Goal: Task Accomplishment & Management: Complete application form

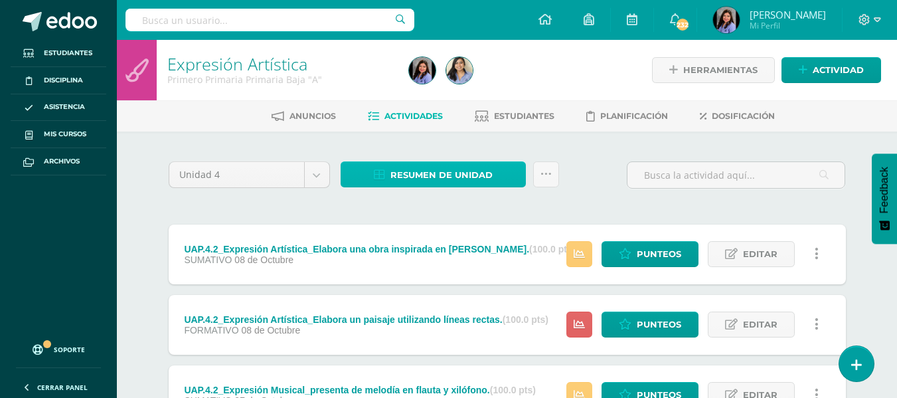
click at [450, 175] on span "Resumen de unidad" at bounding box center [441, 175] width 102 height 25
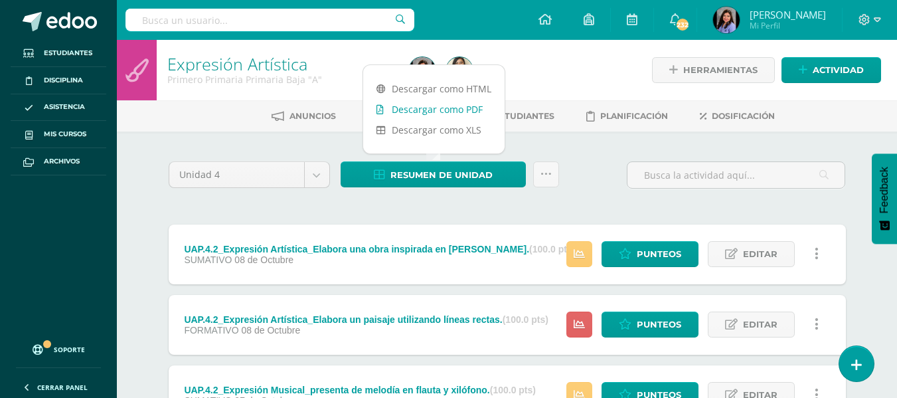
click at [467, 113] on link "Descargar como PDF" at bounding box center [433, 109] width 141 height 21
click at [275, 67] on link "Expresión Artística" at bounding box center [237, 63] width 140 height 23
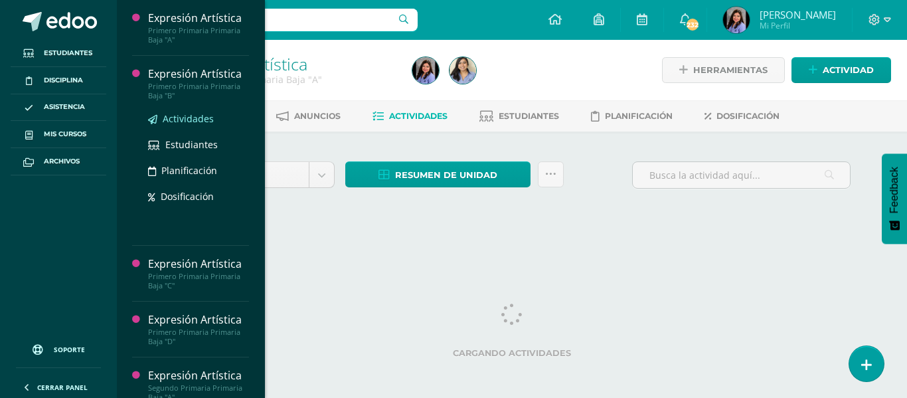
click at [199, 114] on span "Actividades" at bounding box center [188, 118] width 51 height 13
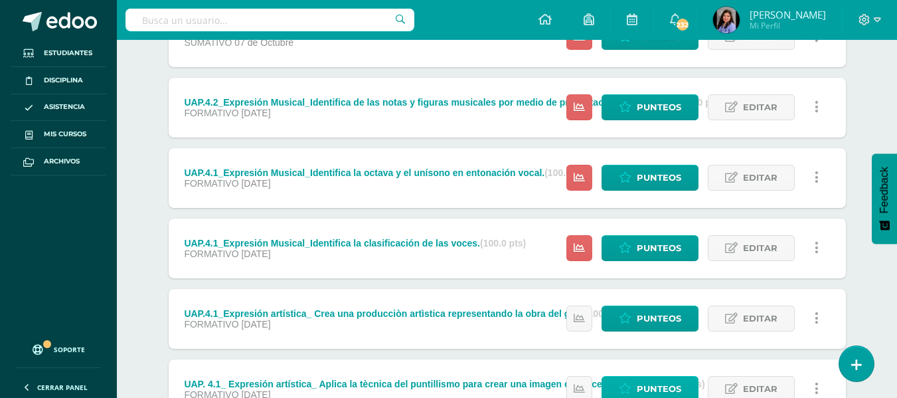
scroll to position [335, 0]
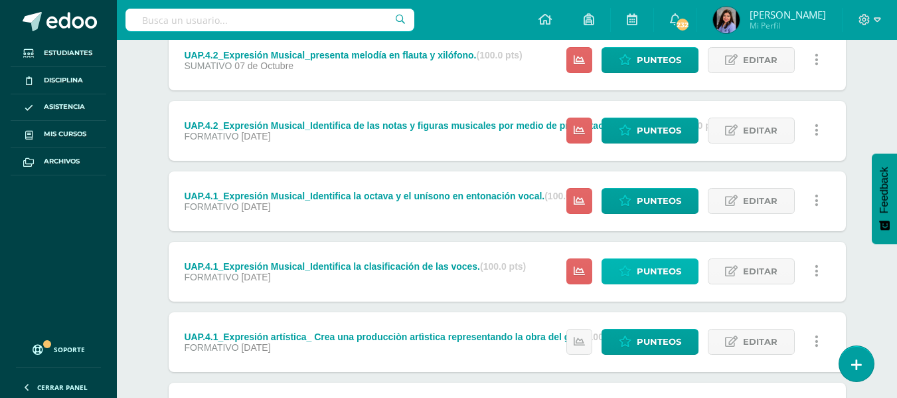
click at [648, 260] on span "Punteos" at bounding box center [659, 271] width 44 height 25
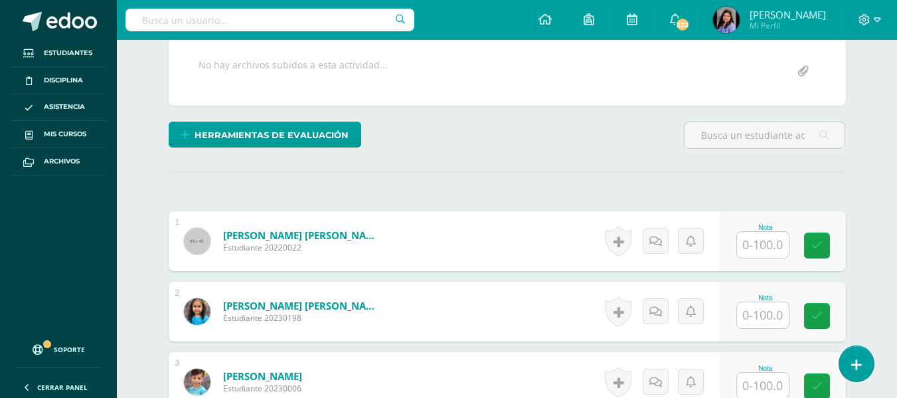
scroll to position [272, 0]
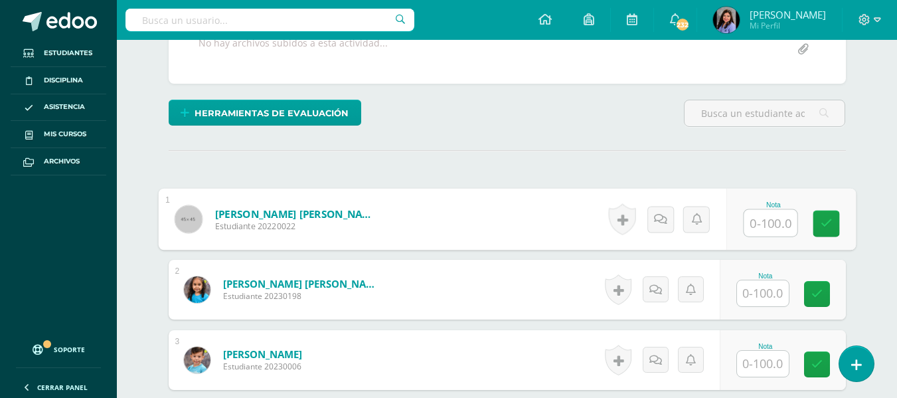
click at [775, 216] on input "text" at bounding box center [769, 223] width 53 height 27
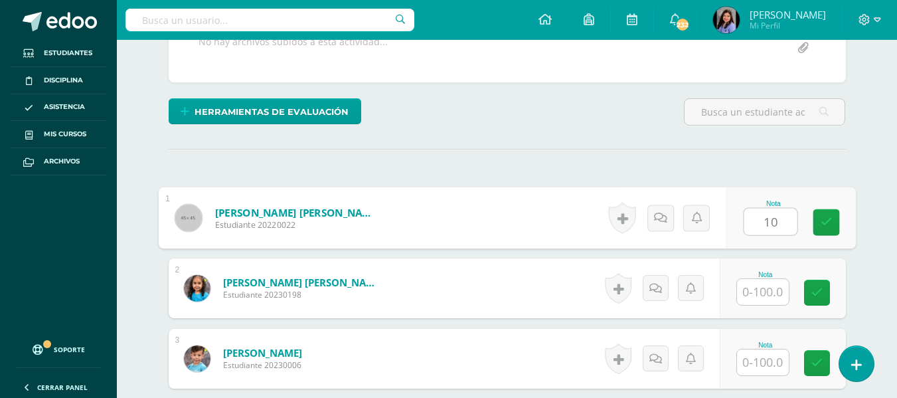
scroll to position [274, 0]
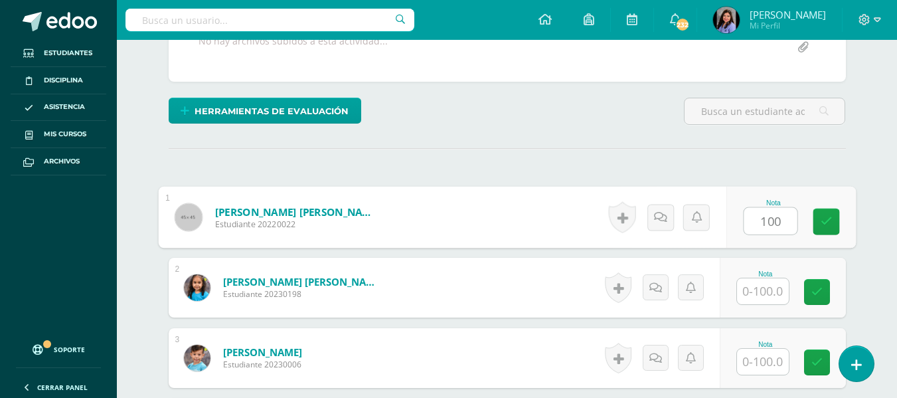
type input "100"
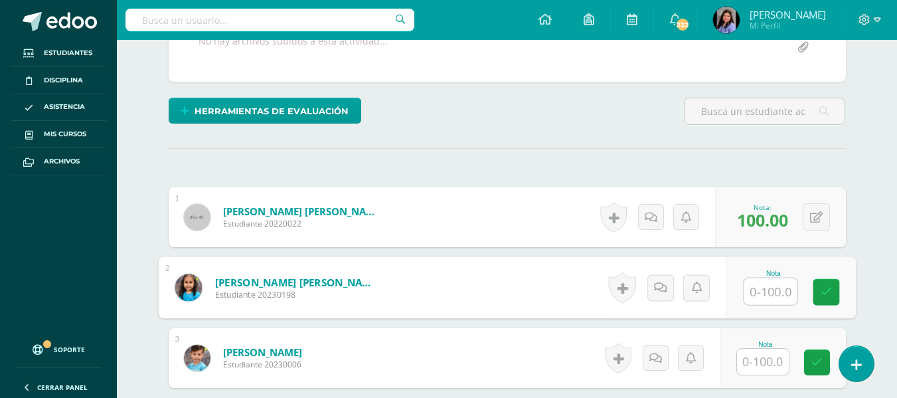
scroll to position [275, 0]
type input "100"
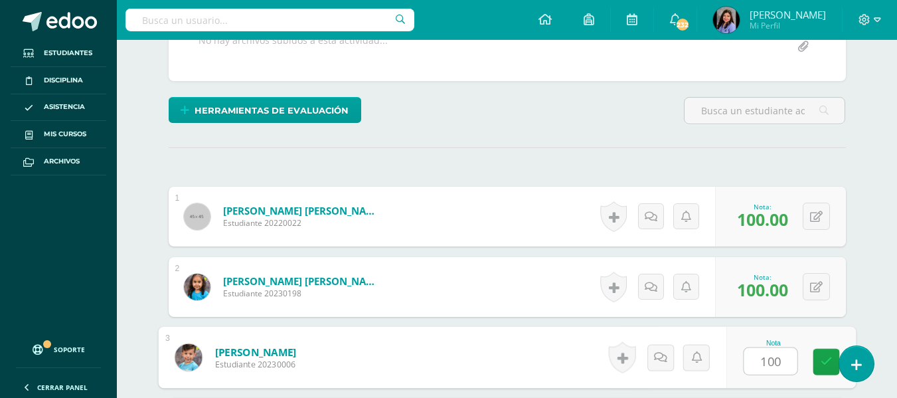
type input "100"
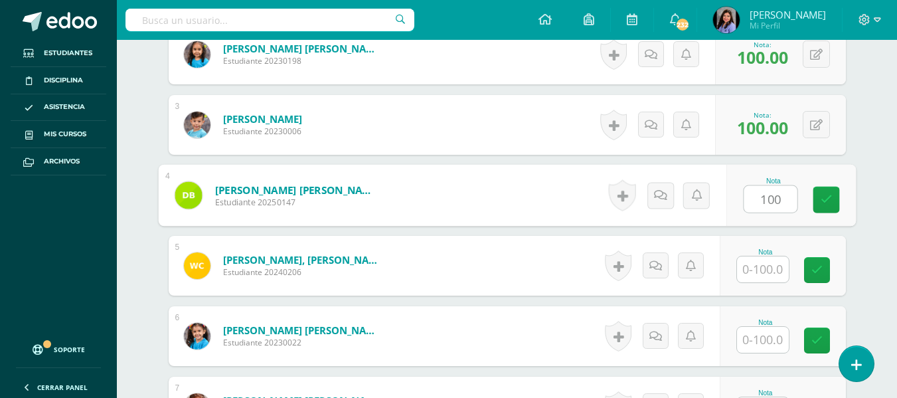
type input "100"
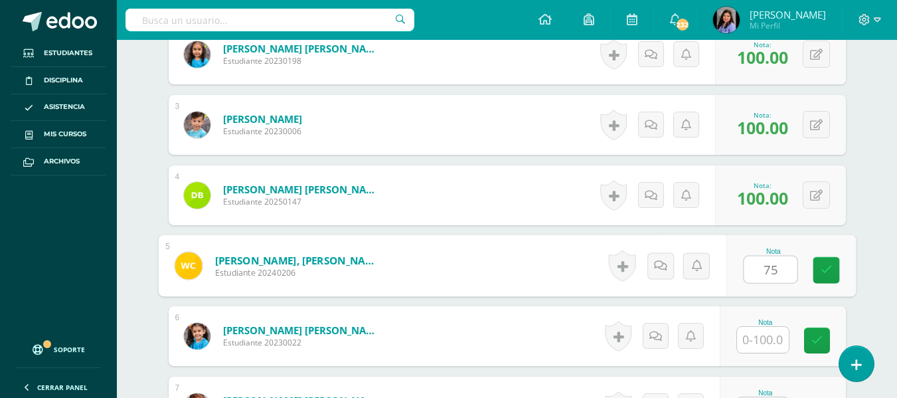
type input "75"
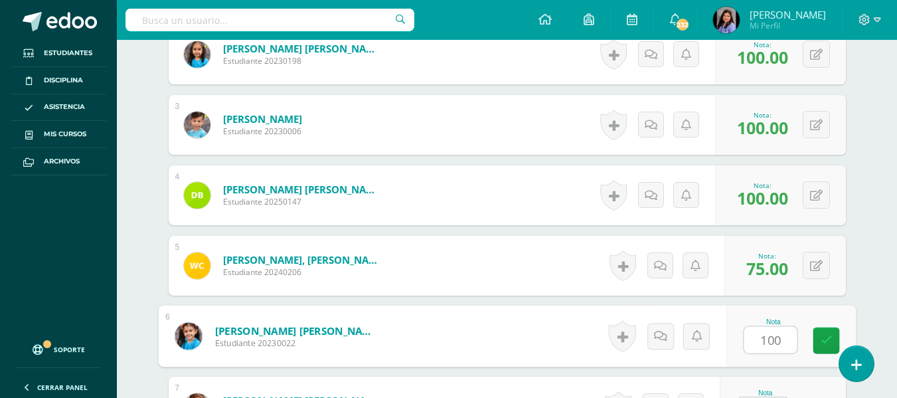
type input "100"
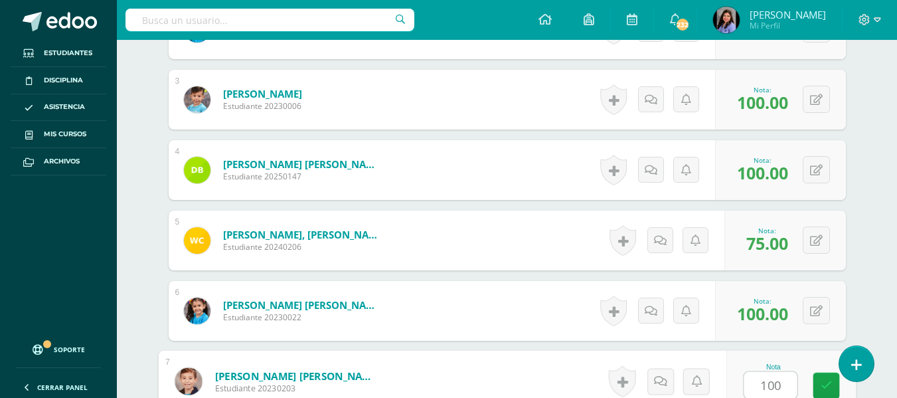
type input "100"
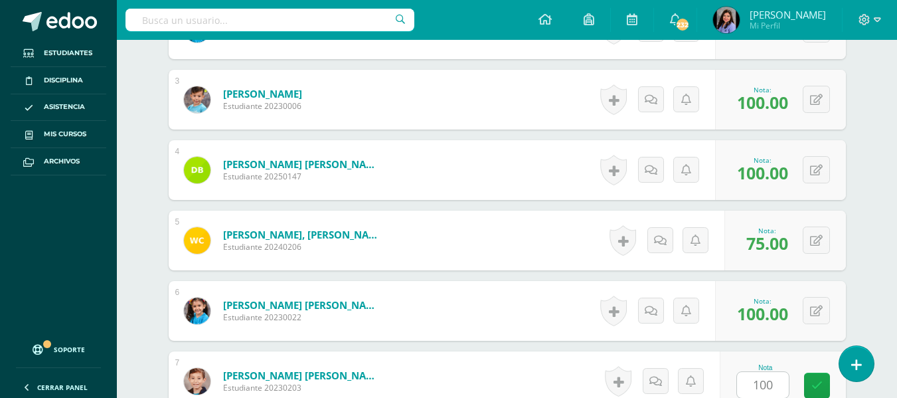
scroll to position [789, 0]
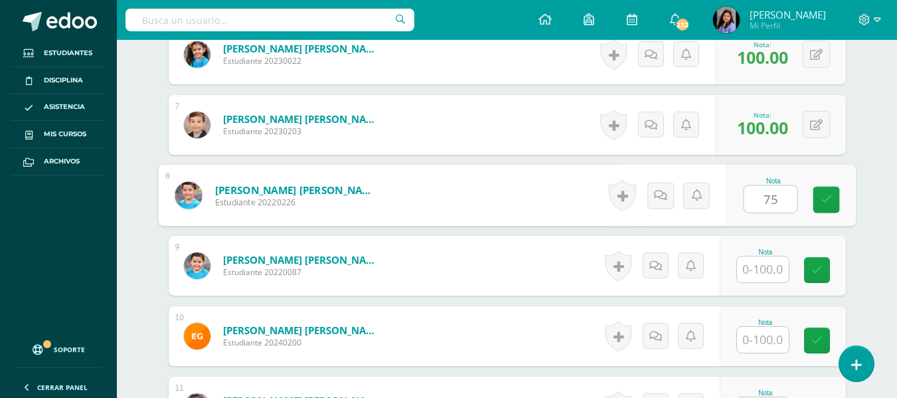
type input "75"
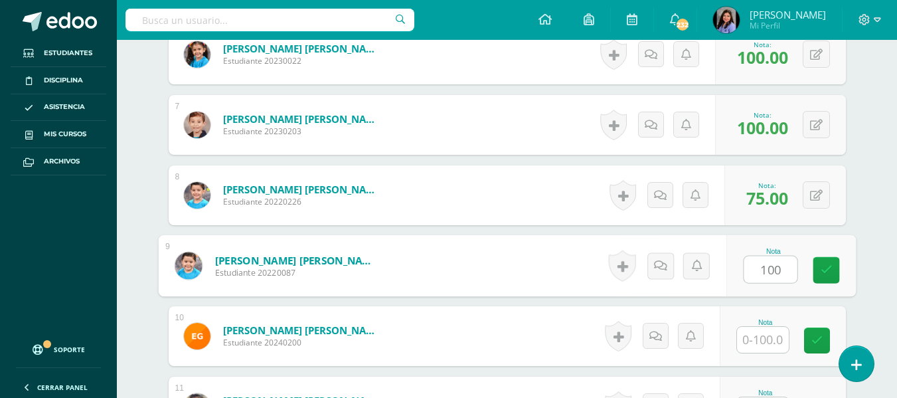
type input "100"
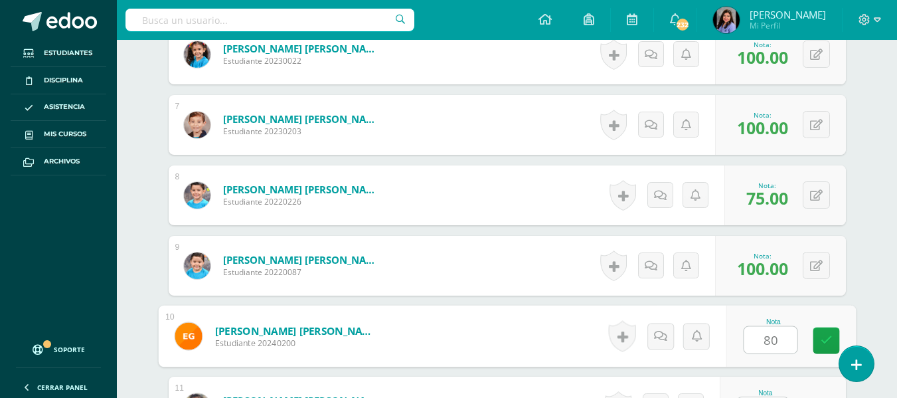
type input "80"
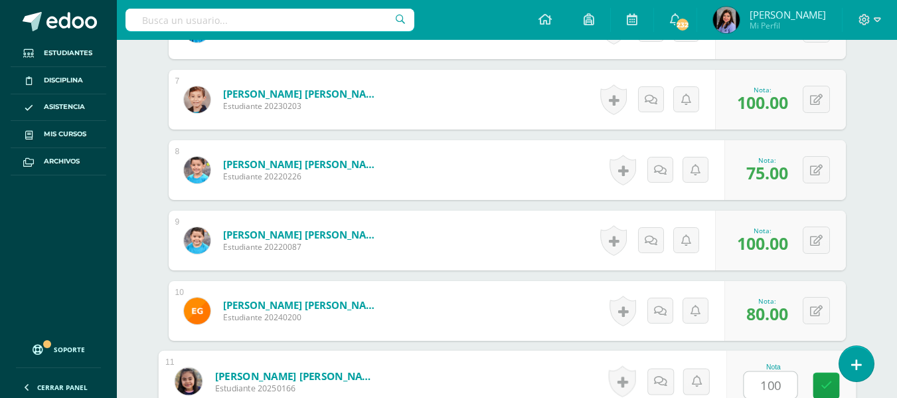
type input "100"
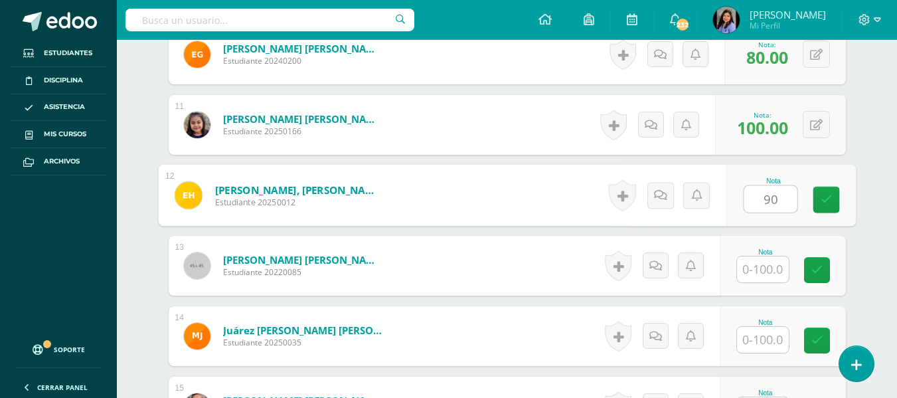
type input "90"
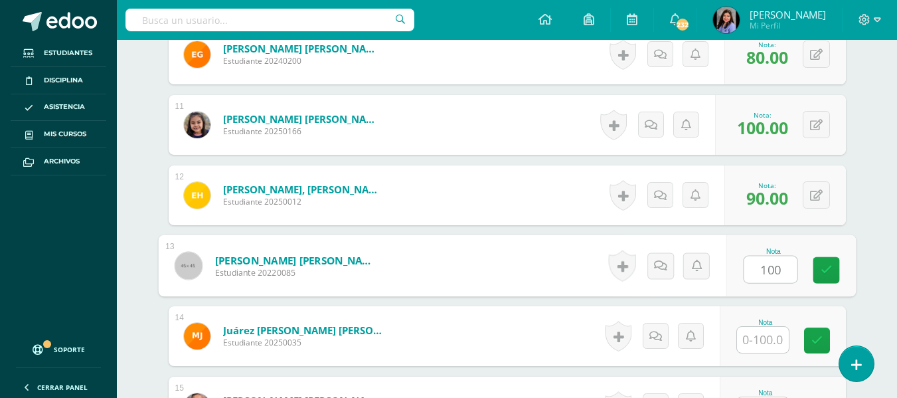
type input "100"
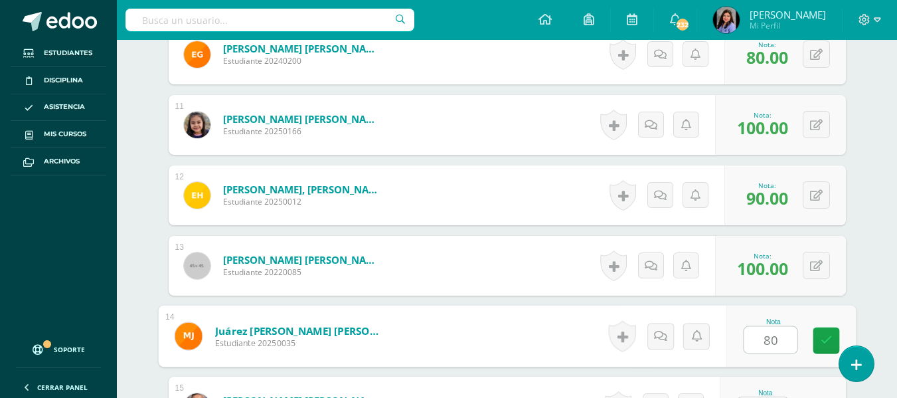
type input "80"
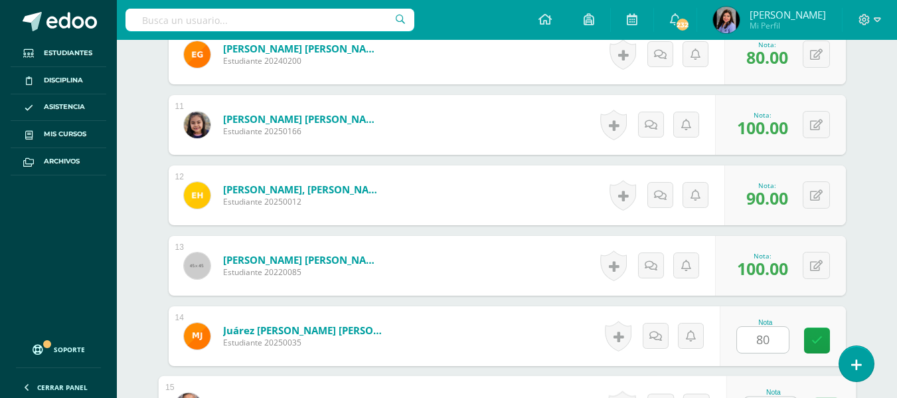
scroll to position [1095, 0]
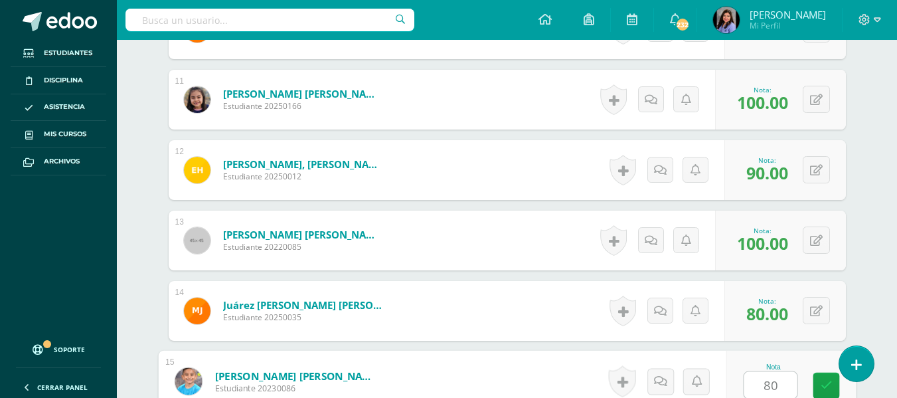
type input "80"
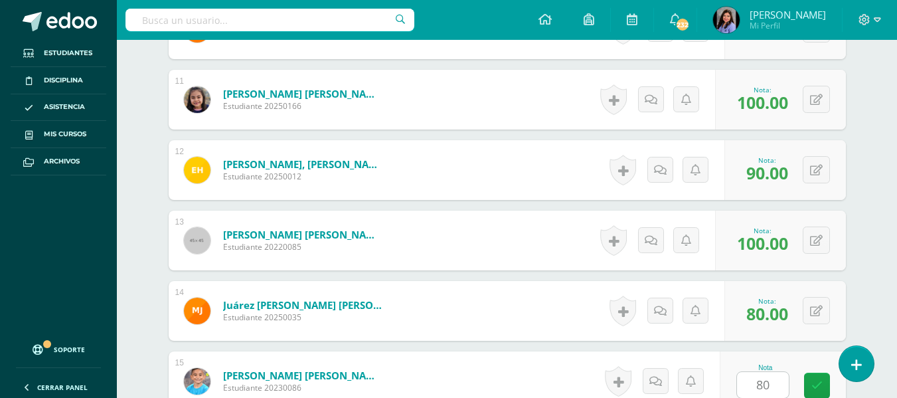
scroll to position [1352, 0]
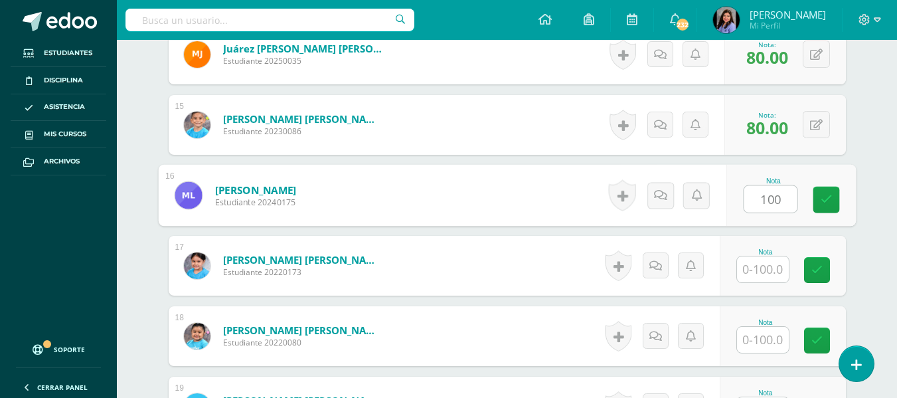
type input "100"
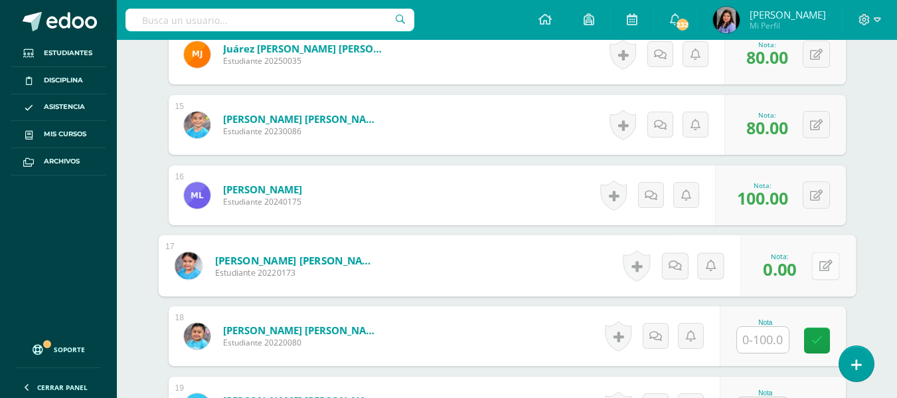
click at [811, 269] on button at bounding box center [825, 266] width 28 height 28
type input "100"
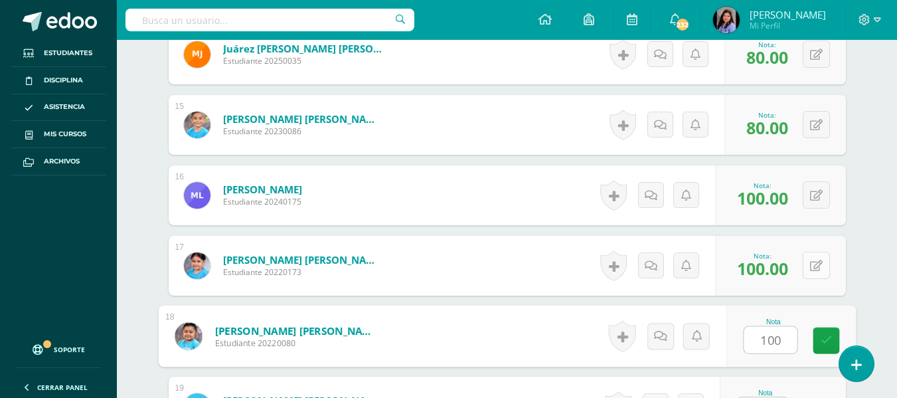
type input "100"
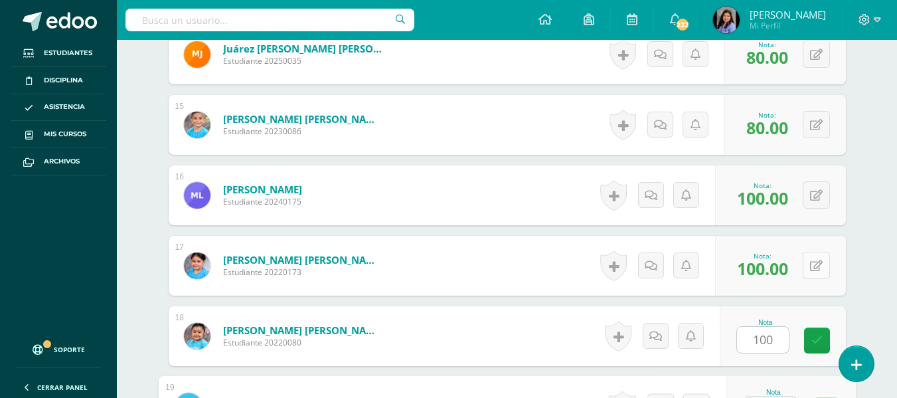
scroll to position [1377, 0]
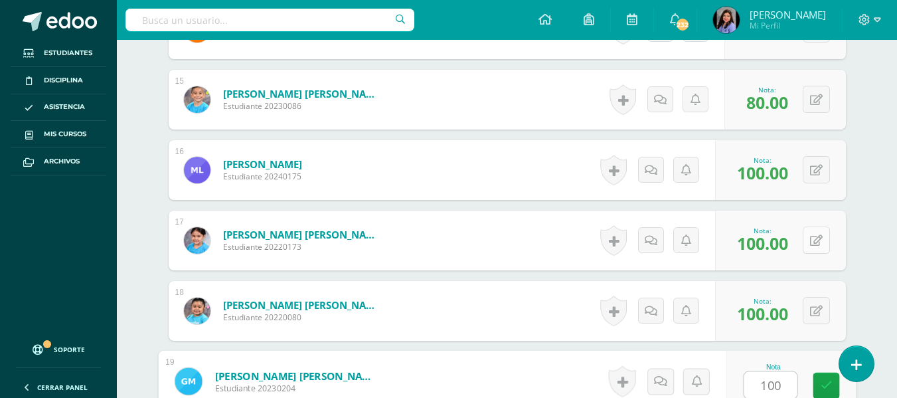
type input "100"
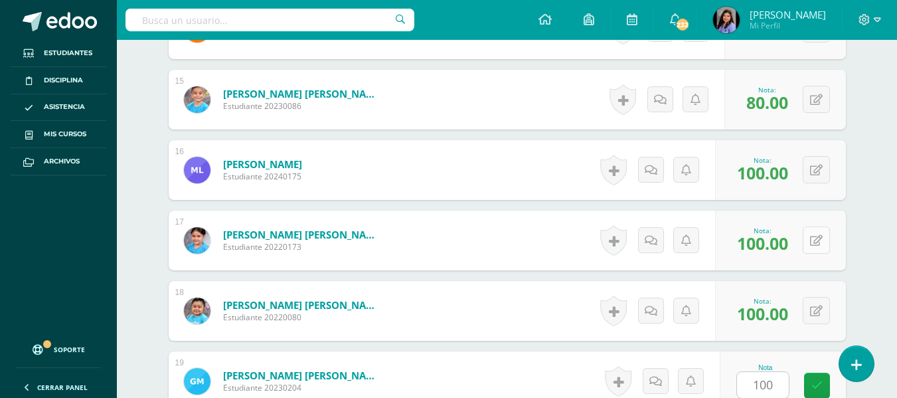
scroll to position [1633, 0]
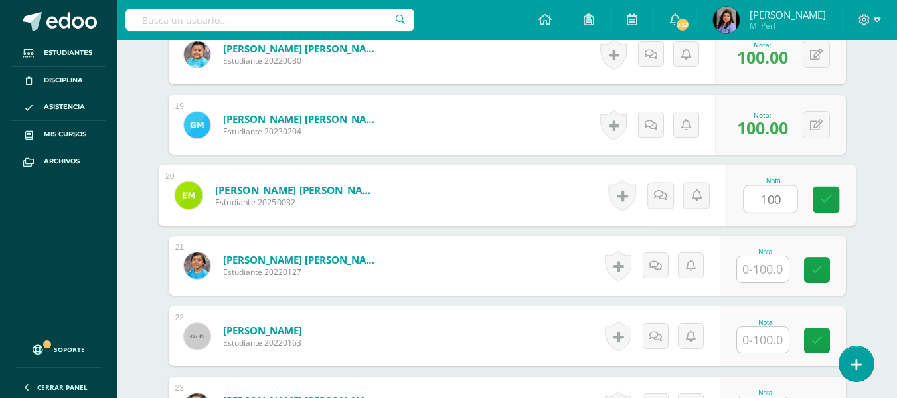
type input "100"
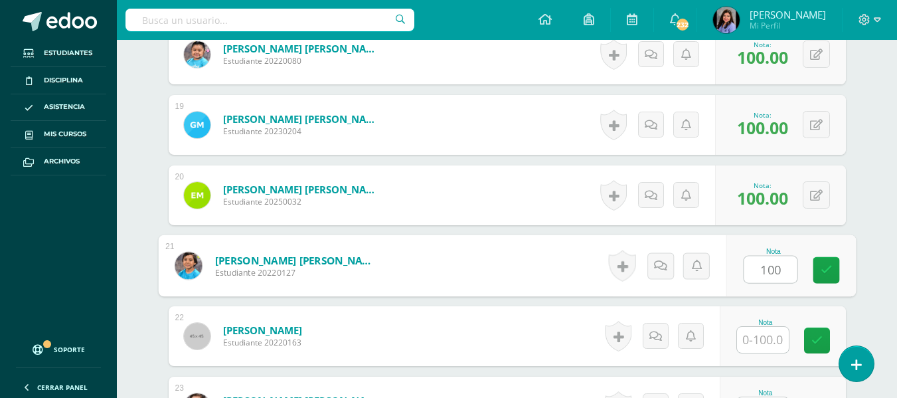
type input "100"
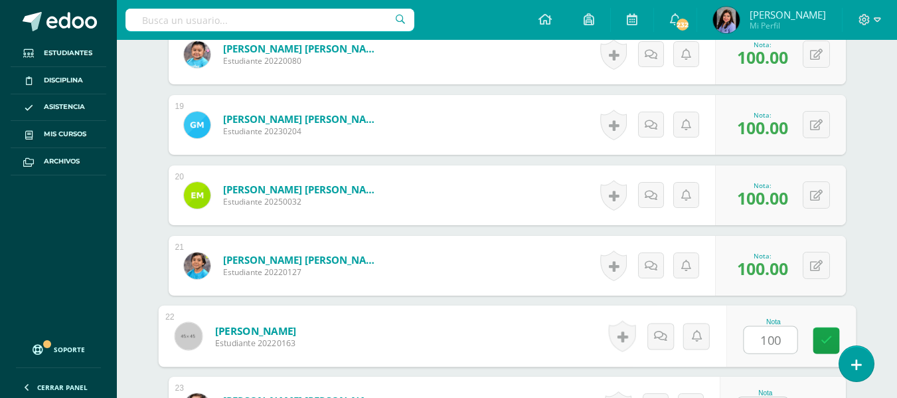
type input "100"
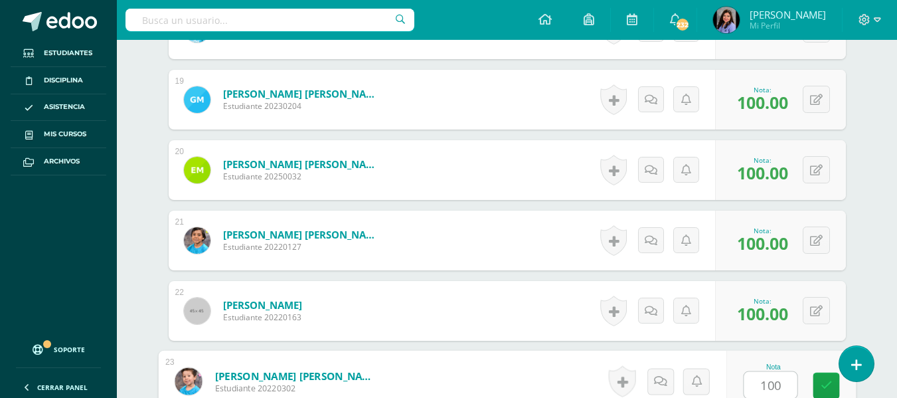
type input "100"
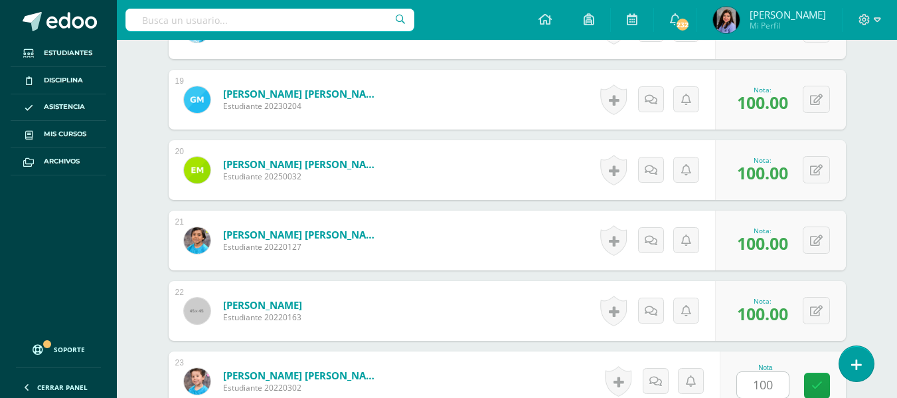
scroll to position [1914, 0]
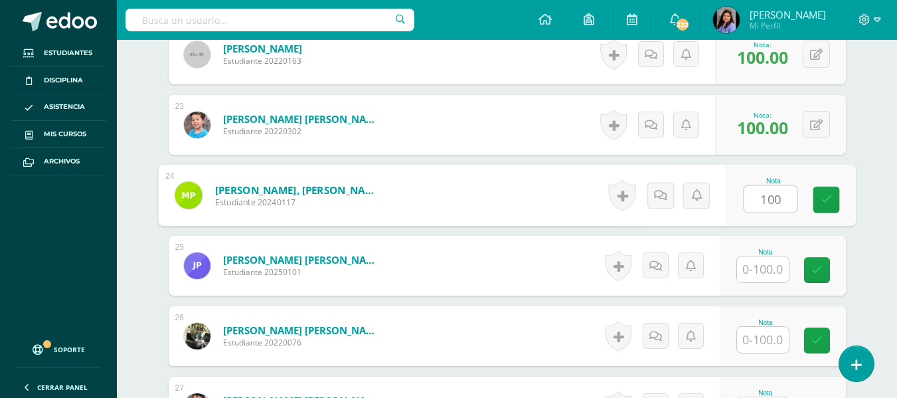
type input "100"
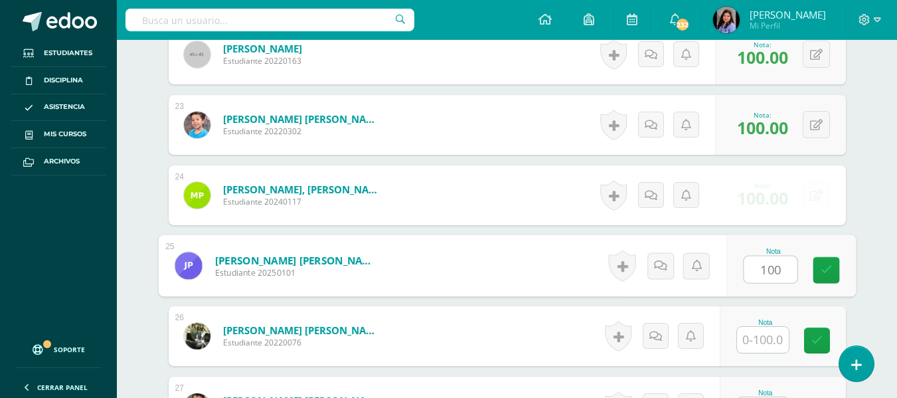
type input "100"
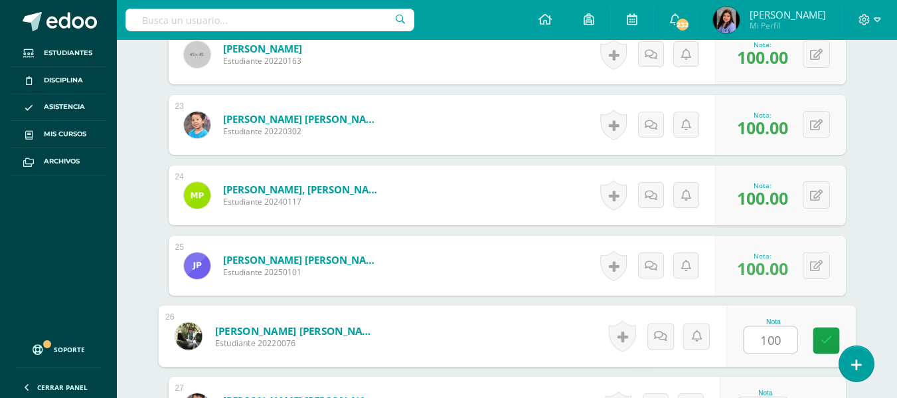
type input "100"
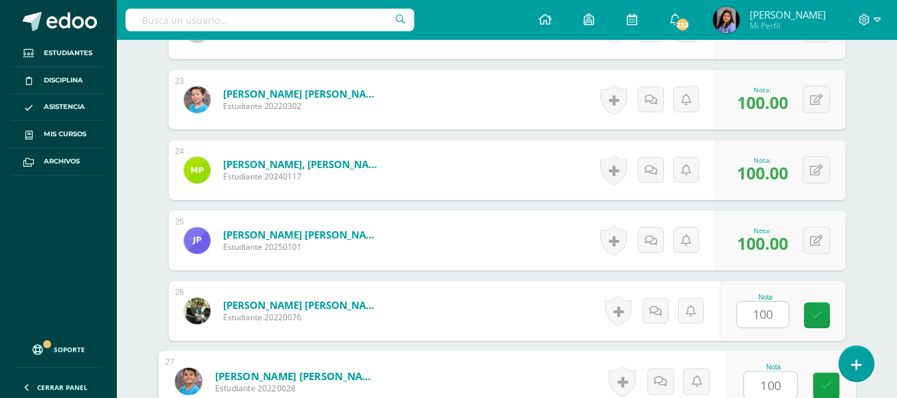
type input "100"
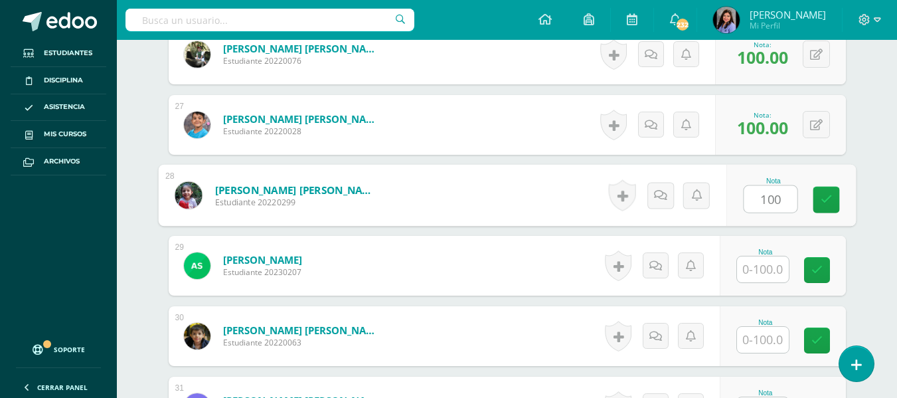
type input "100"
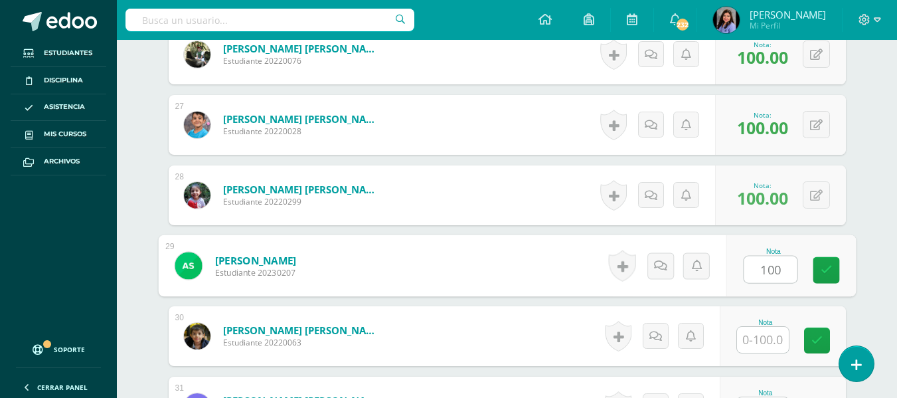
type input "100"
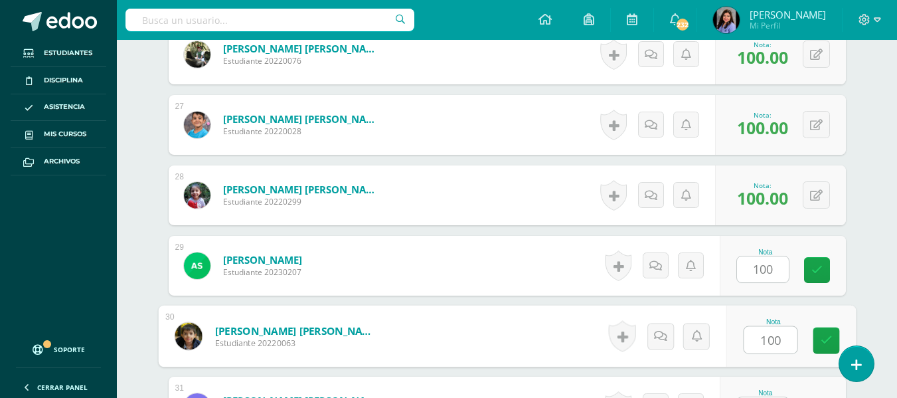
type input "100"
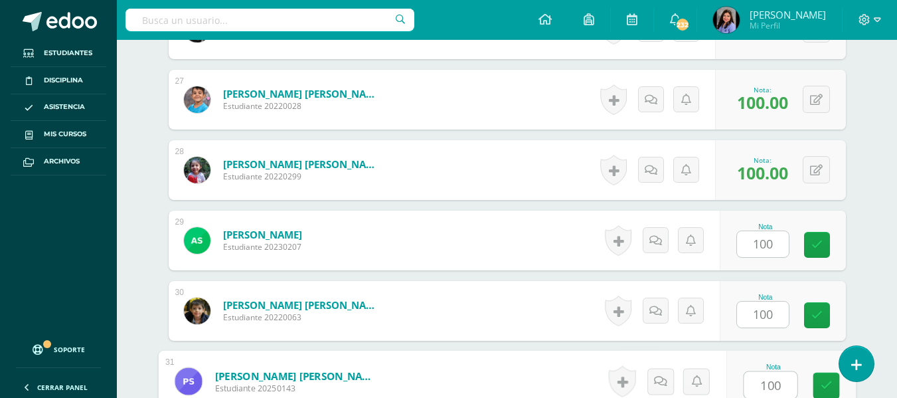
type input "100"
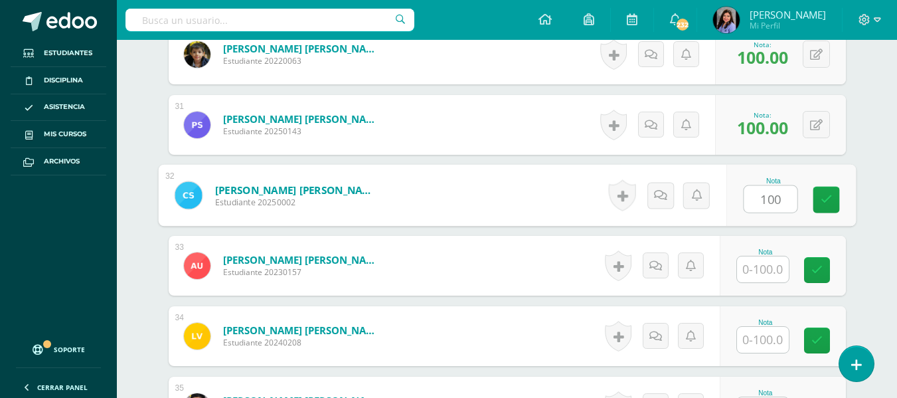
type input "100"
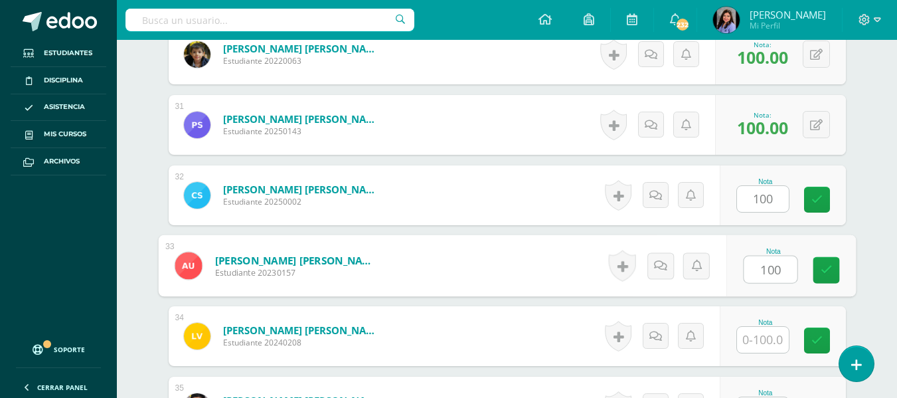
type input "100"
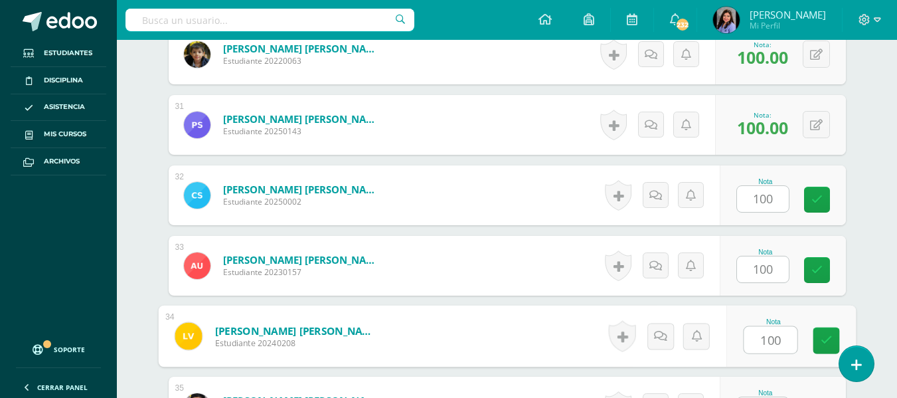
type input "100"
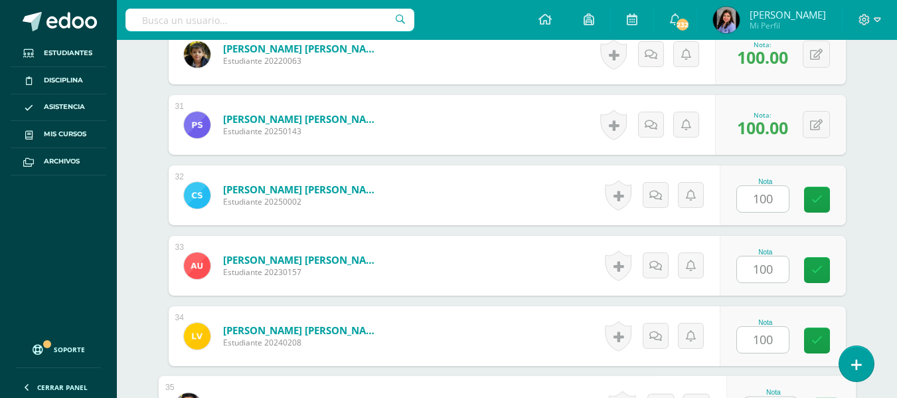
scroll to position [2503, 0]
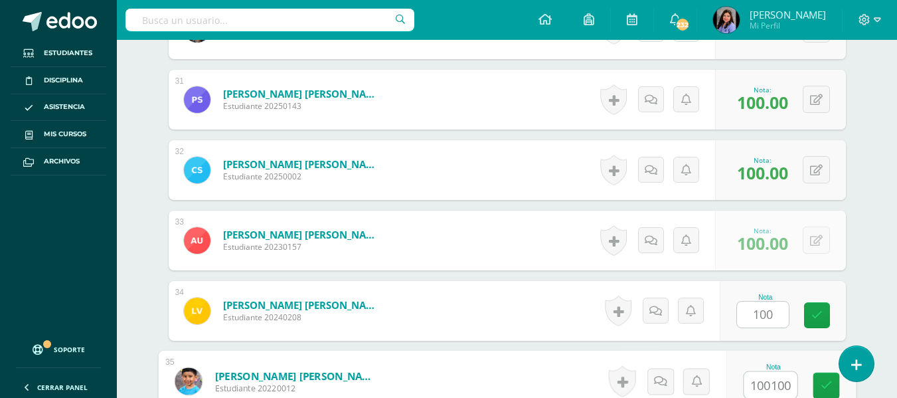
type input "0"
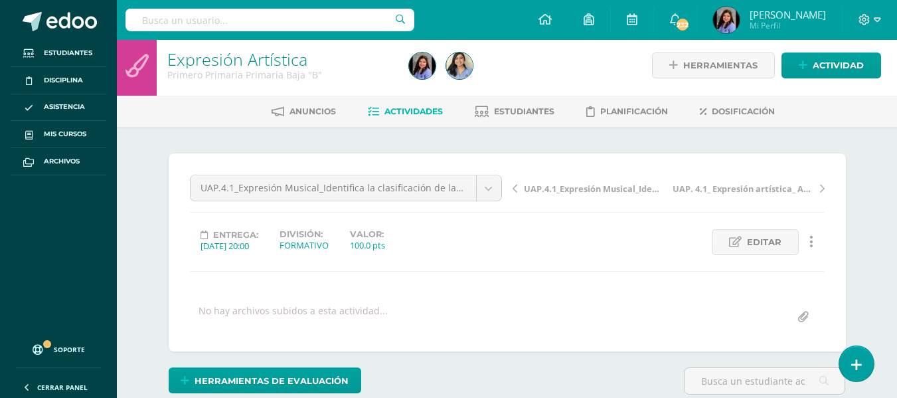
scroll to position [0, 0]
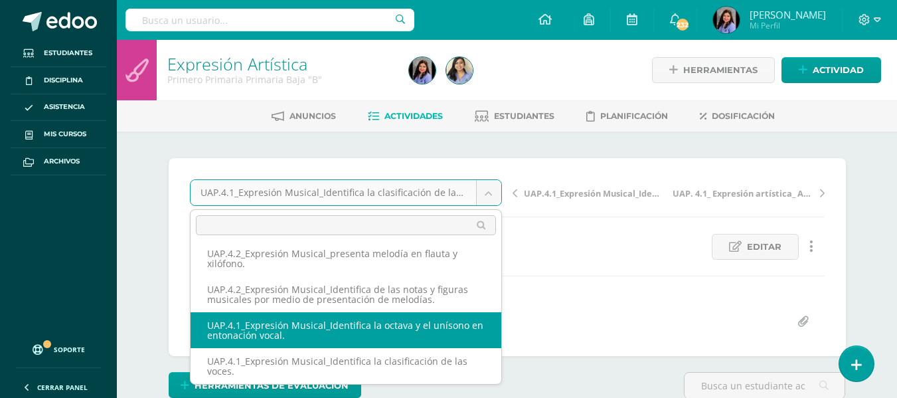
select select "/dashboard/teacher/grade-activity/227441/"
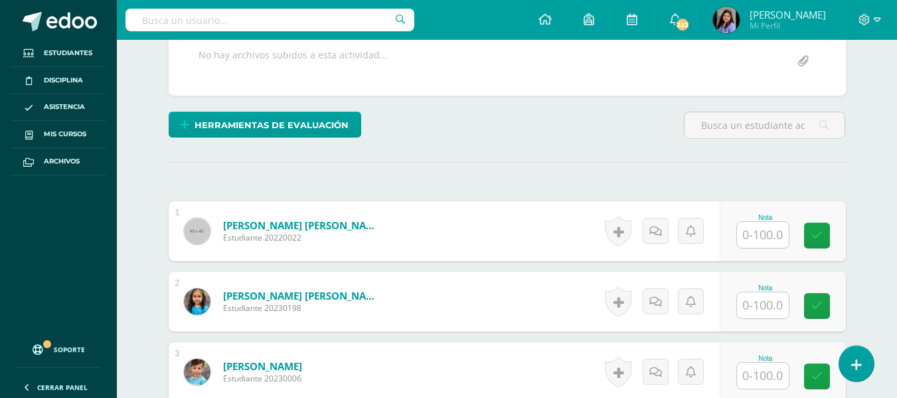
scroll to position [275, 0]
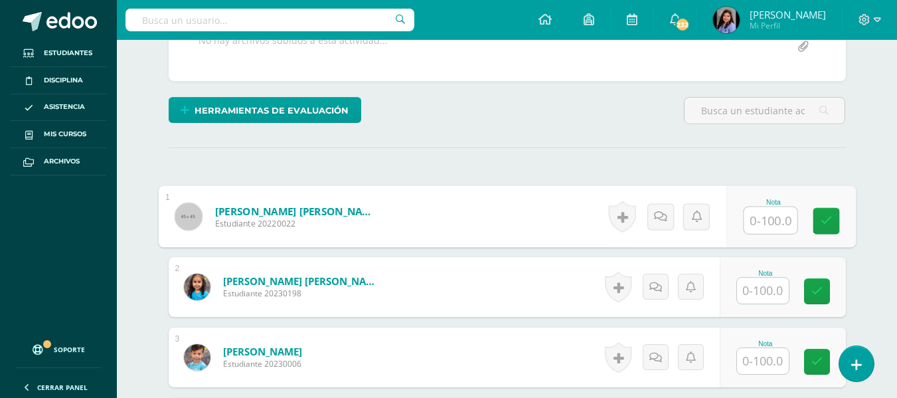
click at [763, 216] on input "text" at bounding box center [769, 220] width 53 height 27
type input "100"
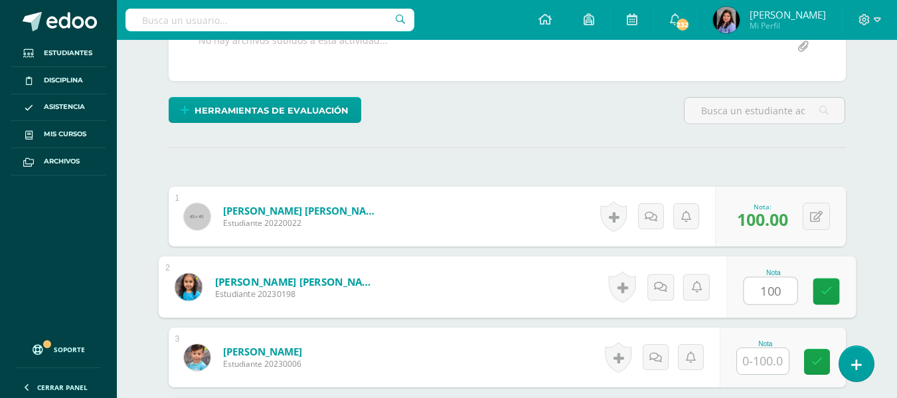
type input "100"
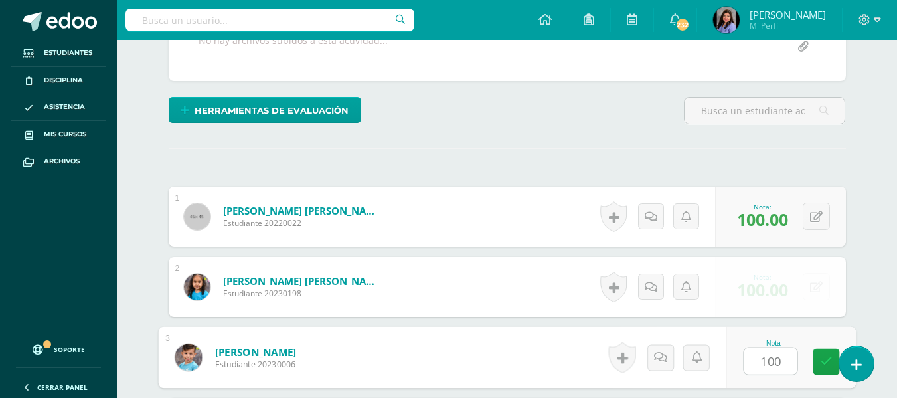
type input "100"
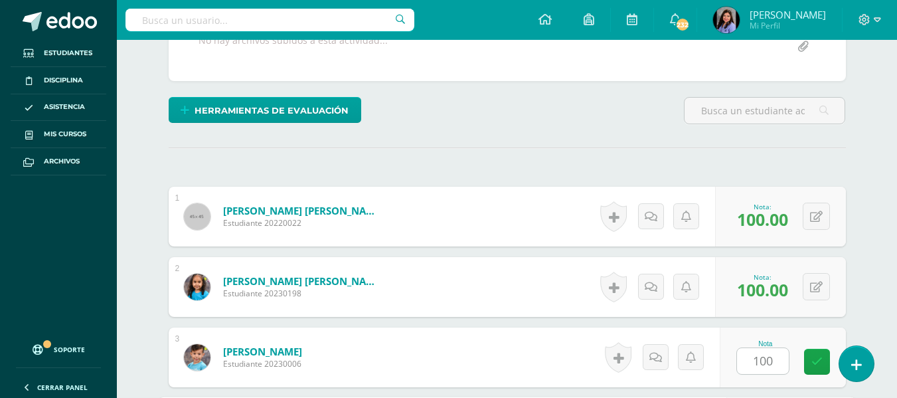
scroll to position [507, 0]
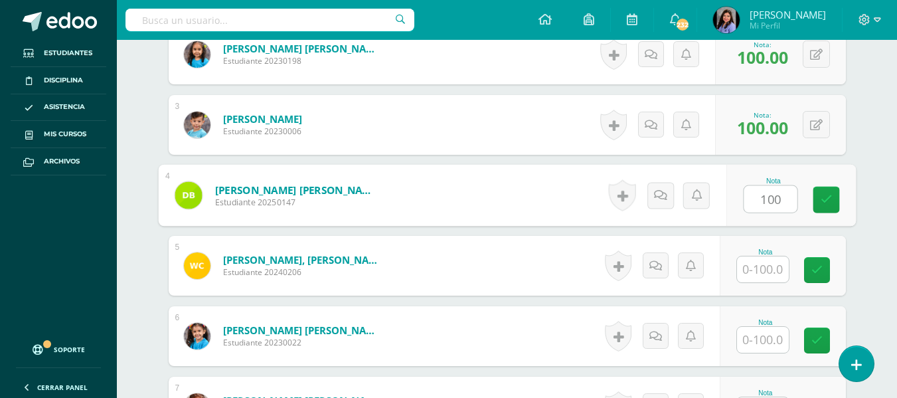
type input "100"
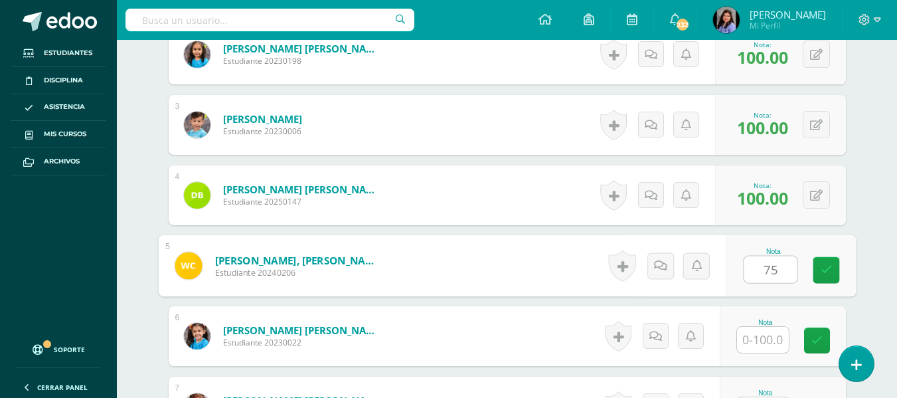
type input "75"
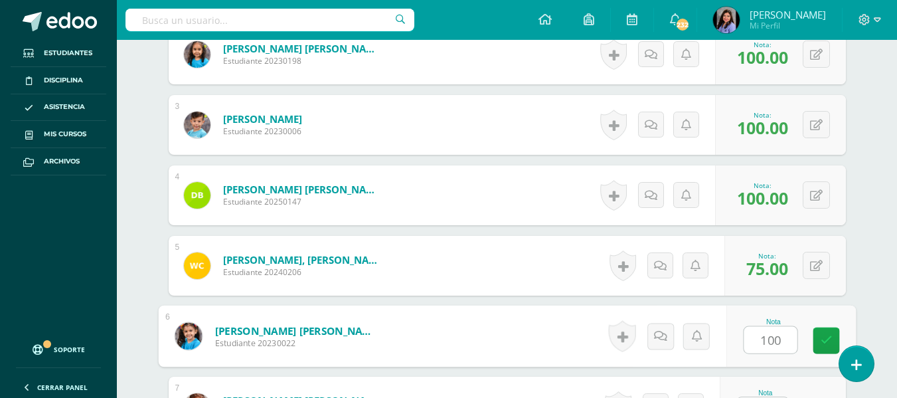
type input "100"
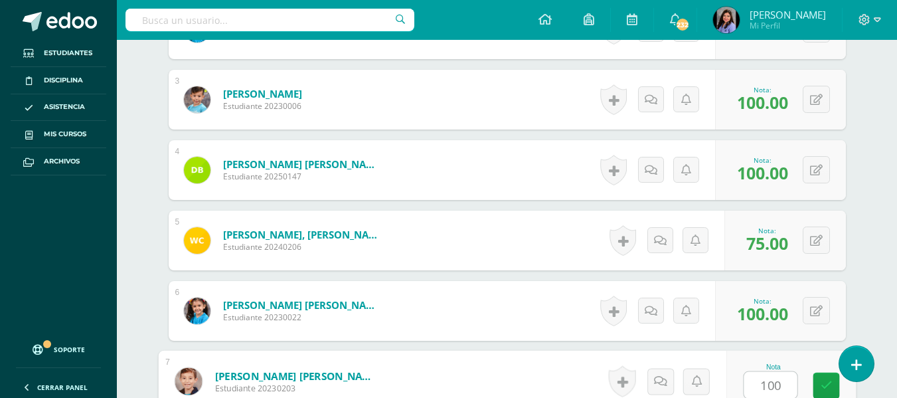
type input "100"
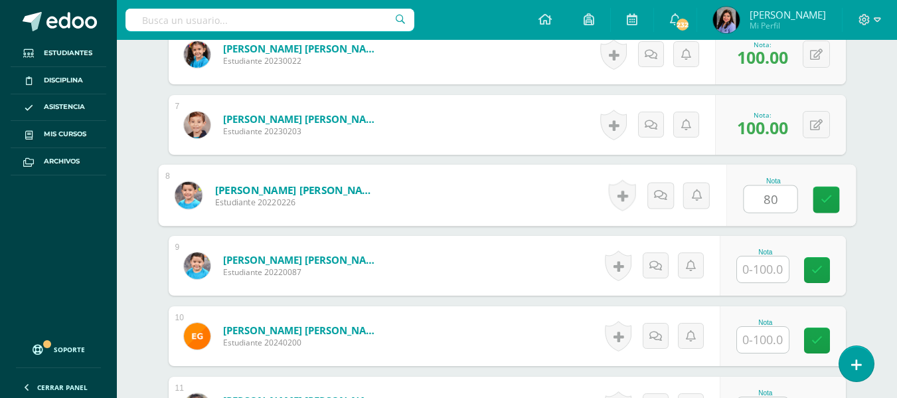
type input "80"
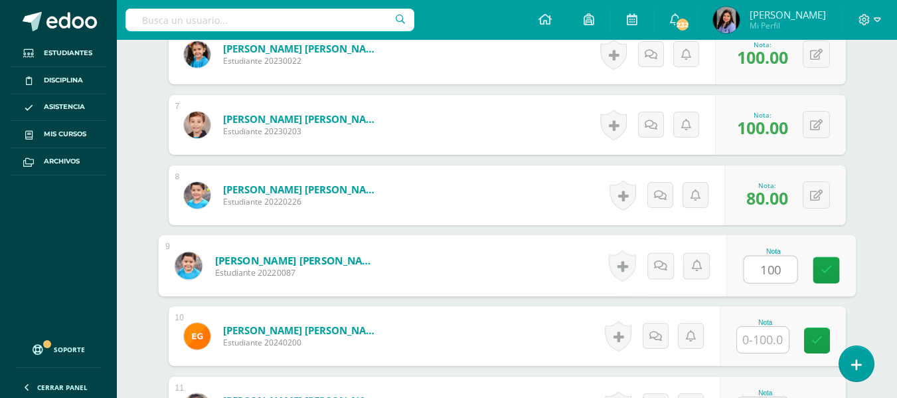
type input "100"
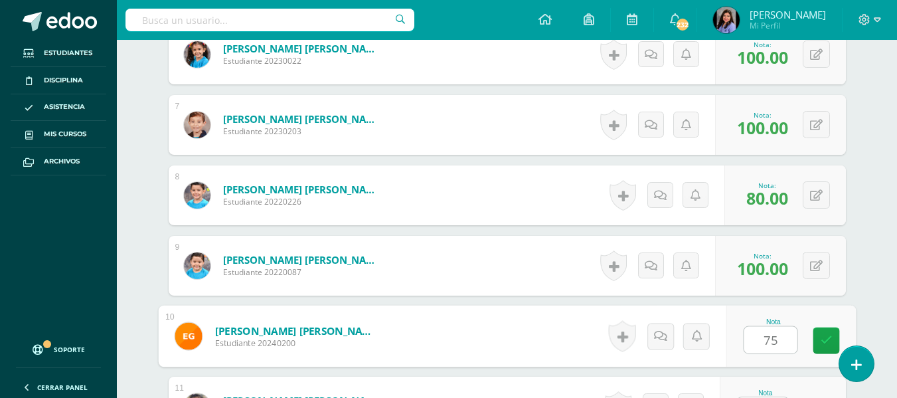
type input "75"
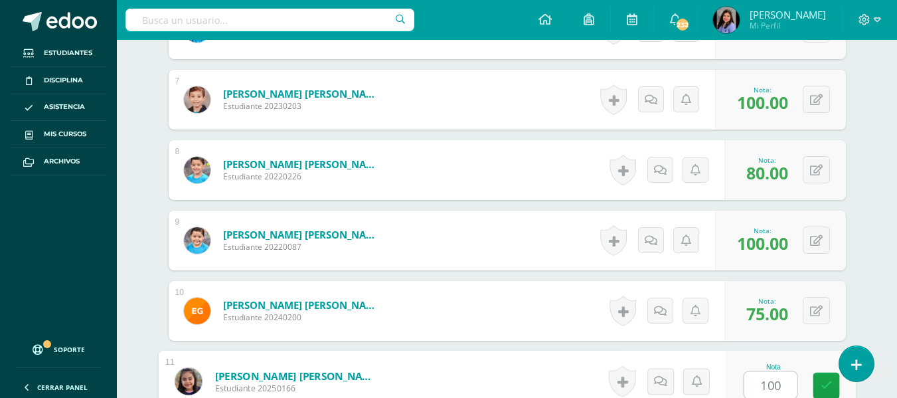
type input "100"
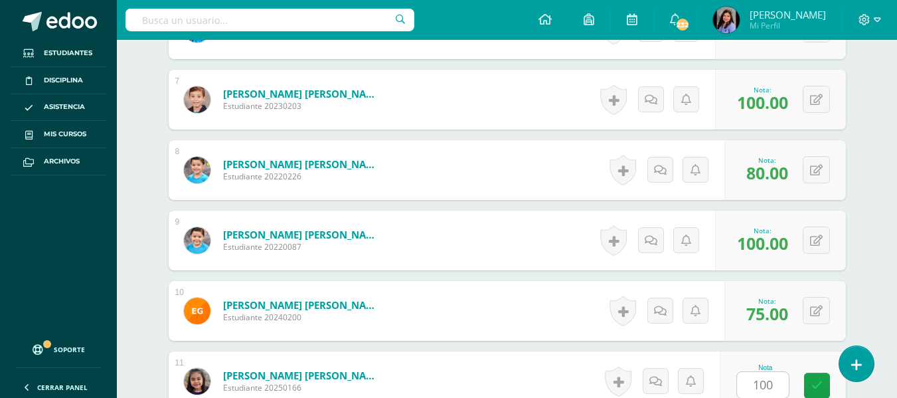
scroll to position [1070, 0]
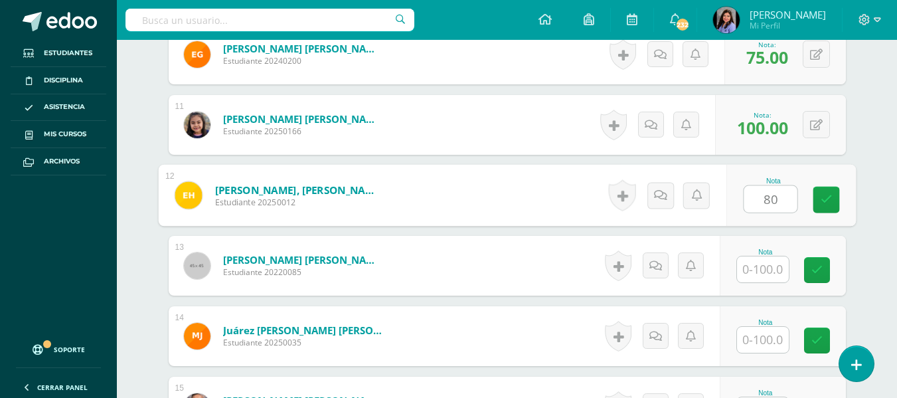
type input "80"
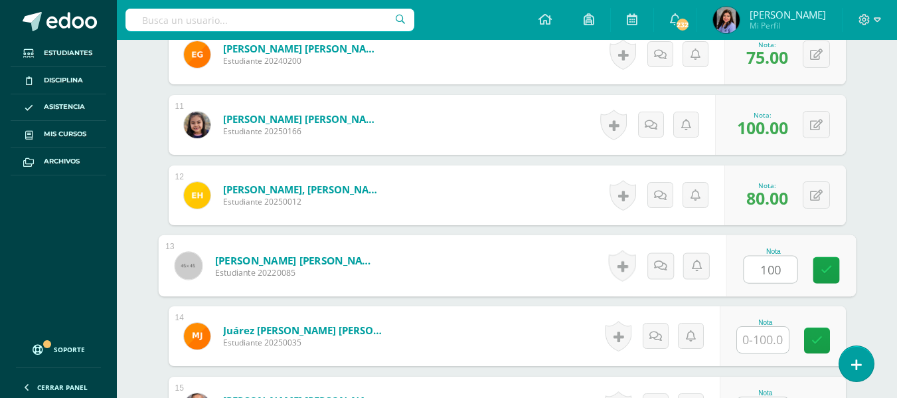
type input "100"
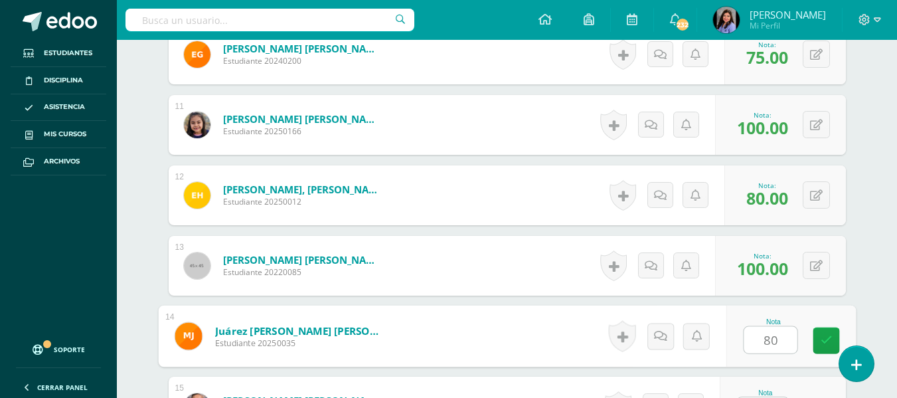
type input "80"
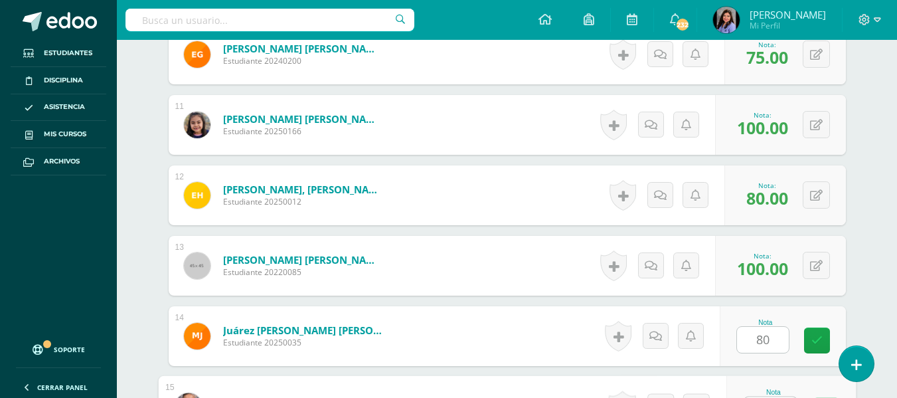
scroll to position [1095, 0]
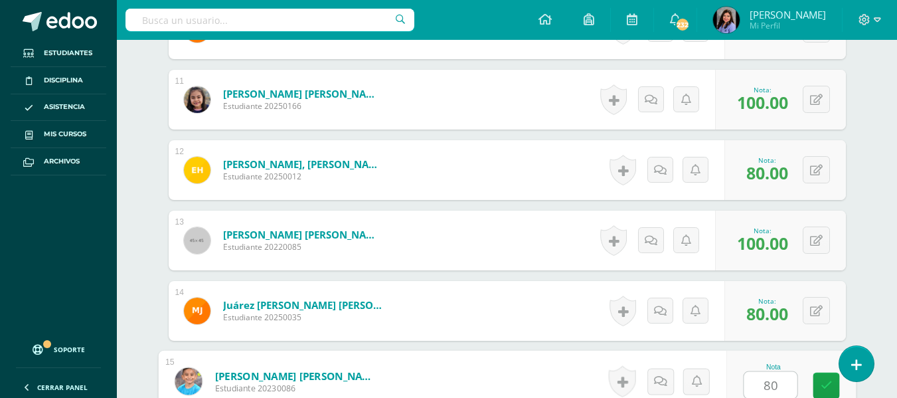
type input "80"
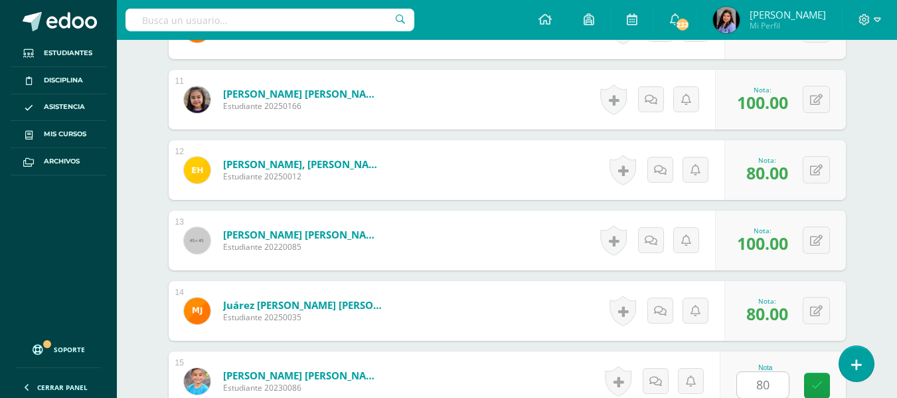
scroll to position [1352, 0]
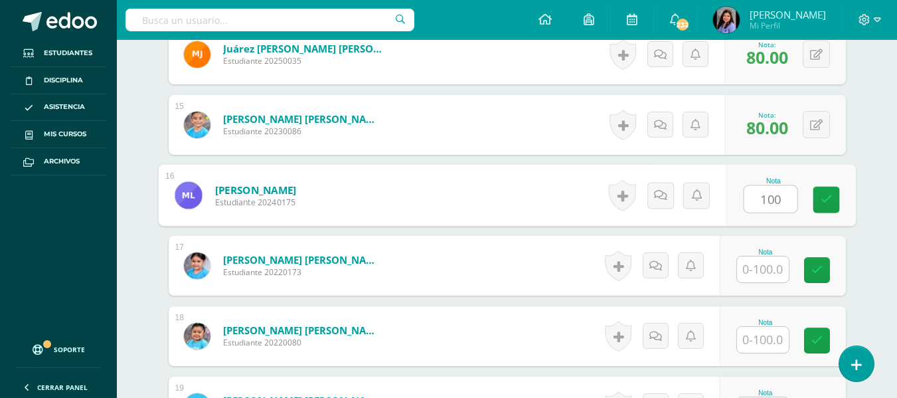
type input "100"
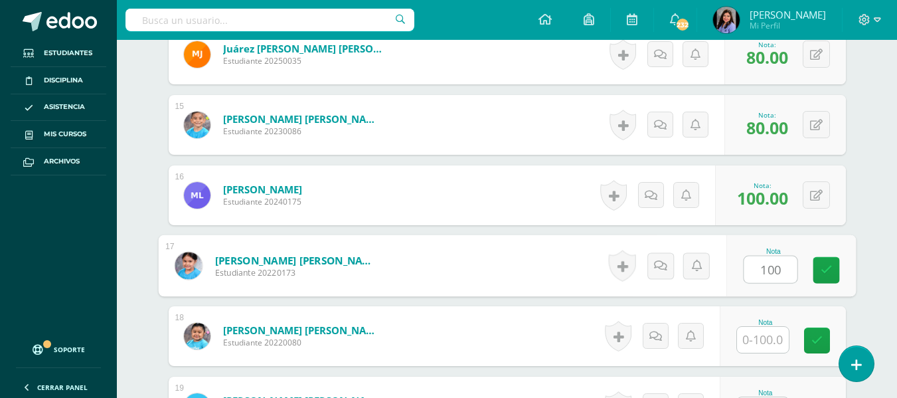
type input "100"
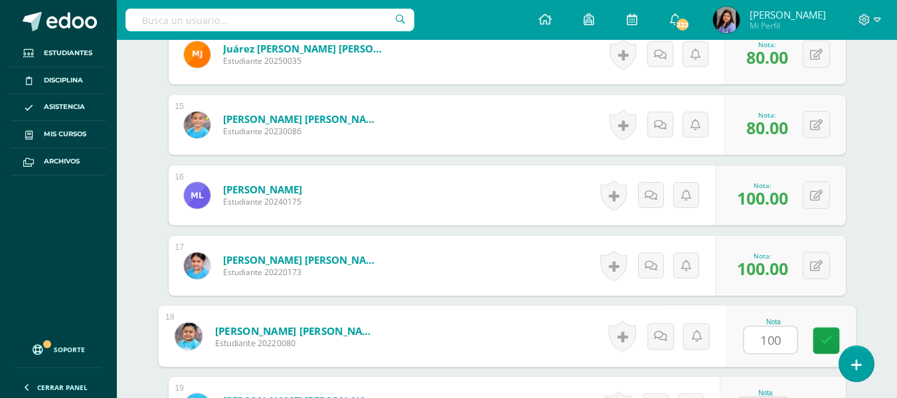
type input "100"
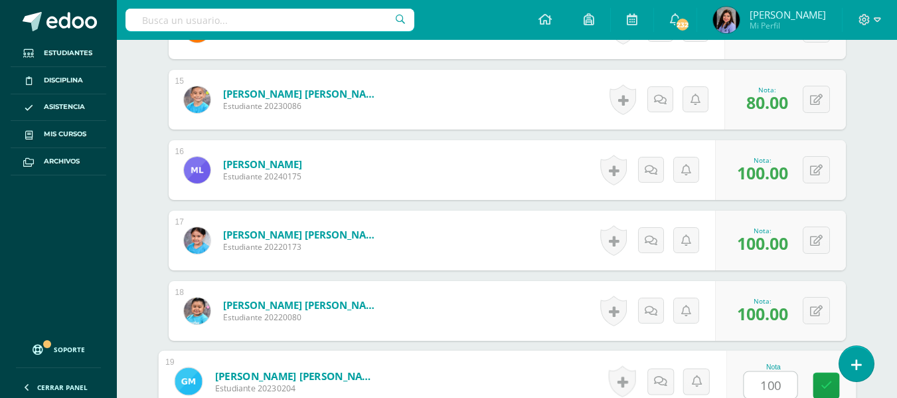
type input "100"
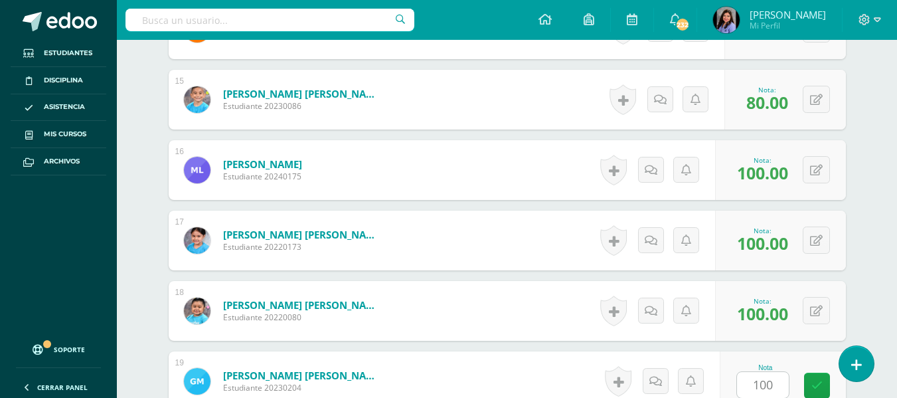
scroll to position [1633, 0]
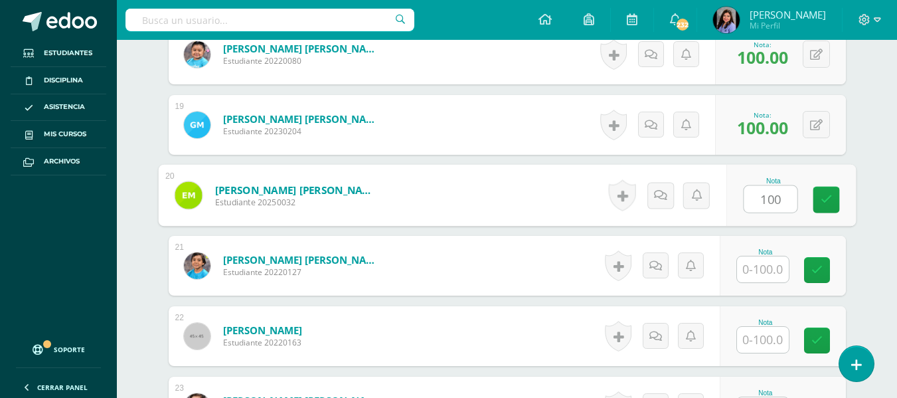
type input "100"
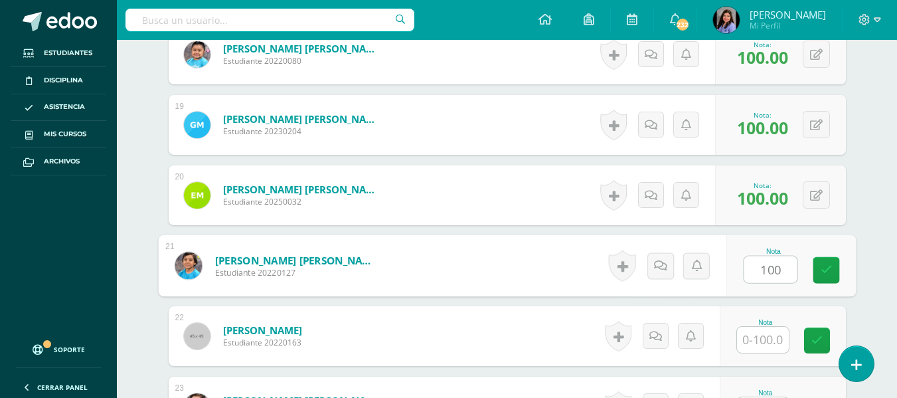
type input "100"
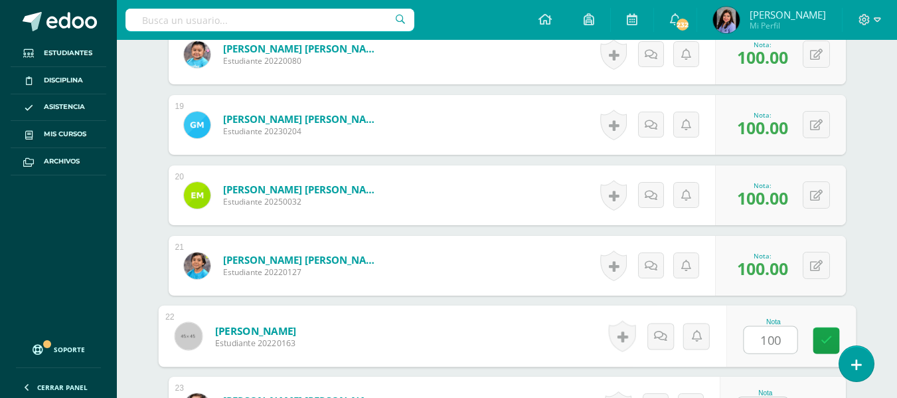
type input "100"
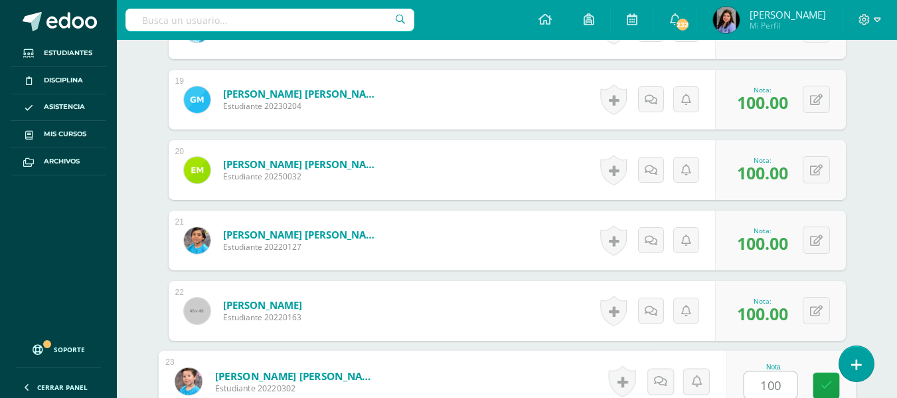
type input "100"
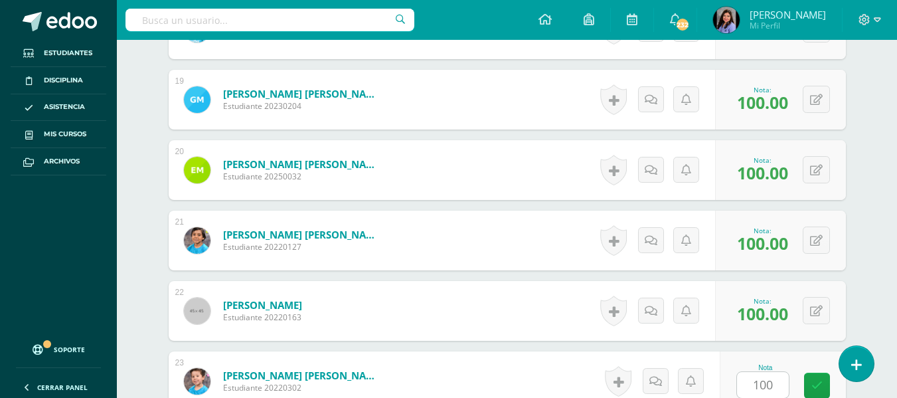
scroll to position [1914, 0]
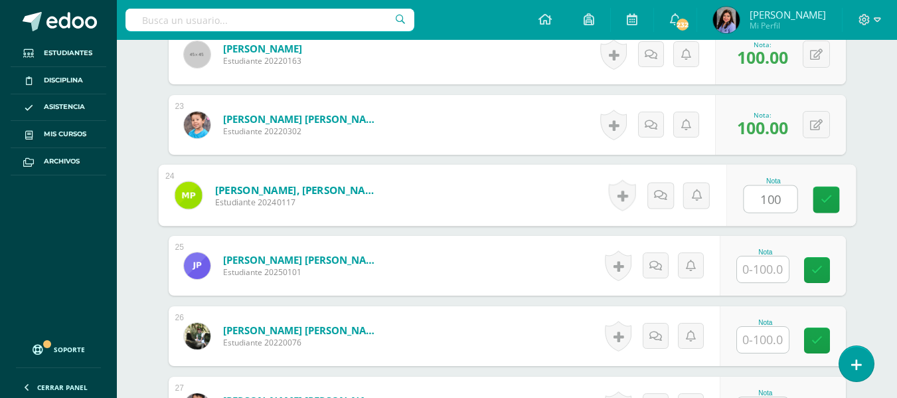
type input "100"
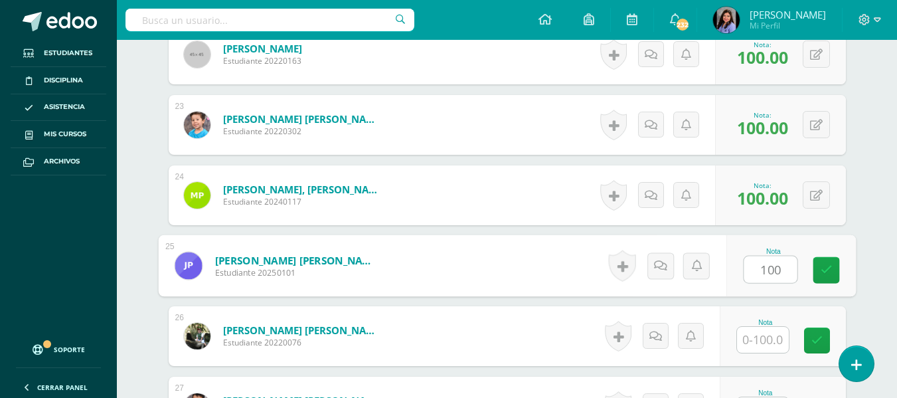
type input "100"
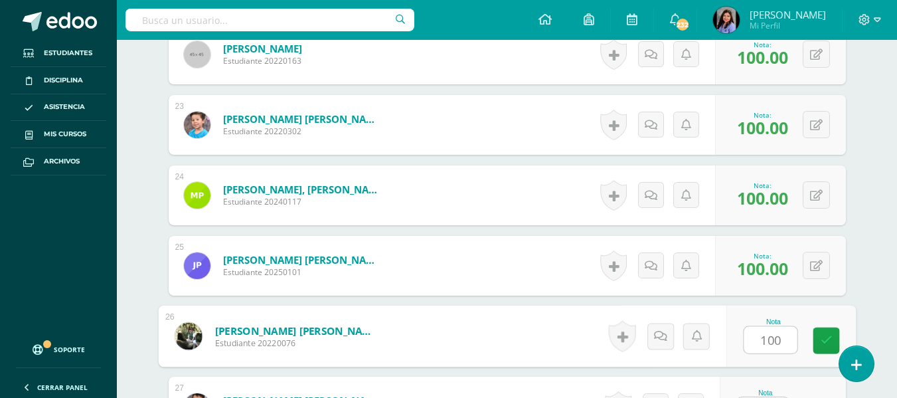
type input "100"
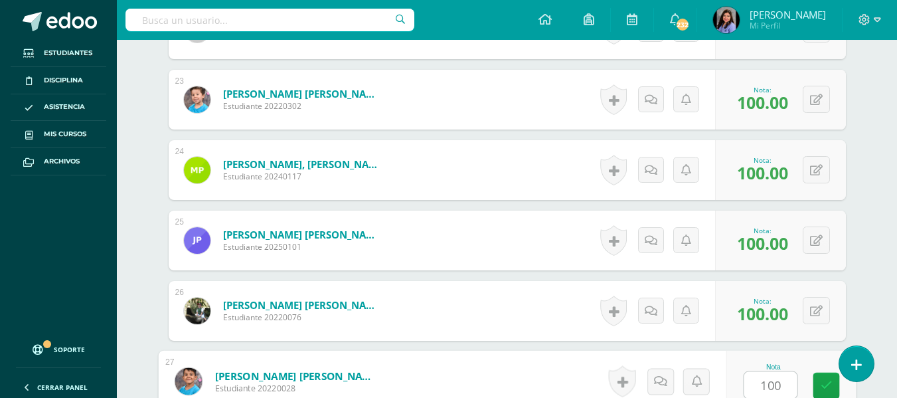
type input "100"
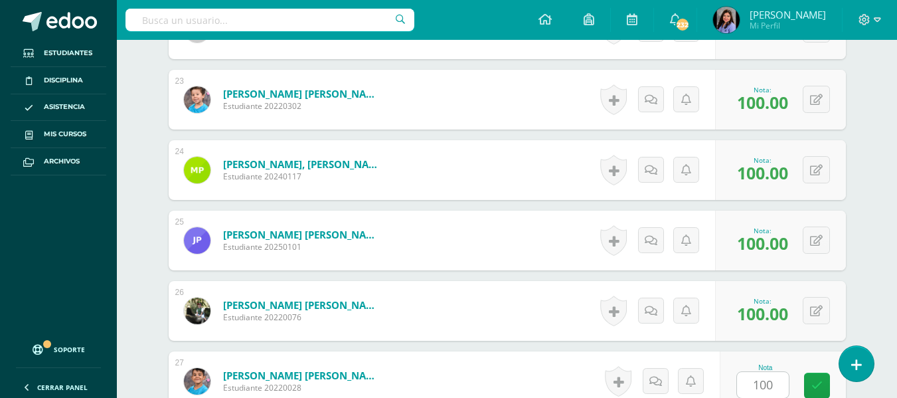
scroll to position [2196, 0]
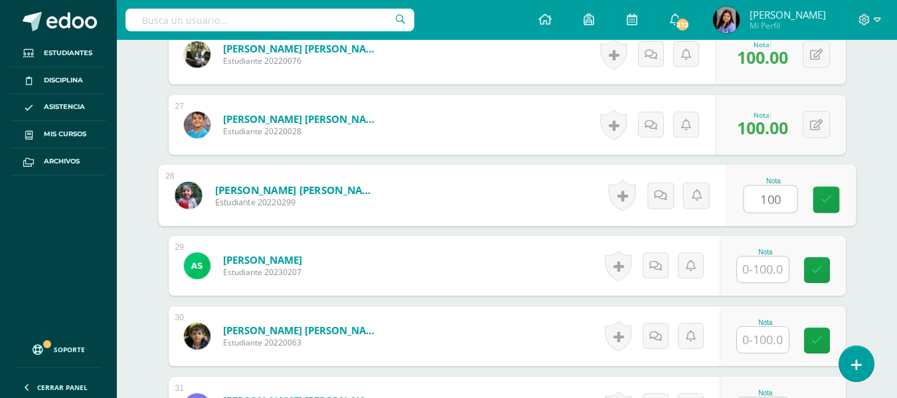
type input "100"
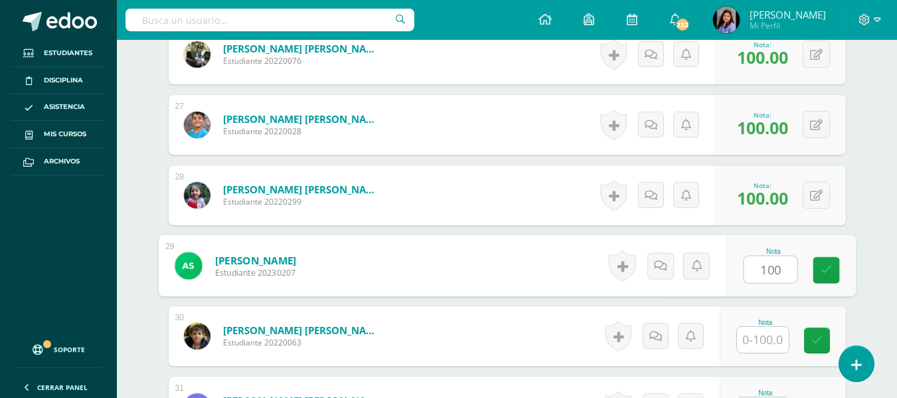
type input "100"
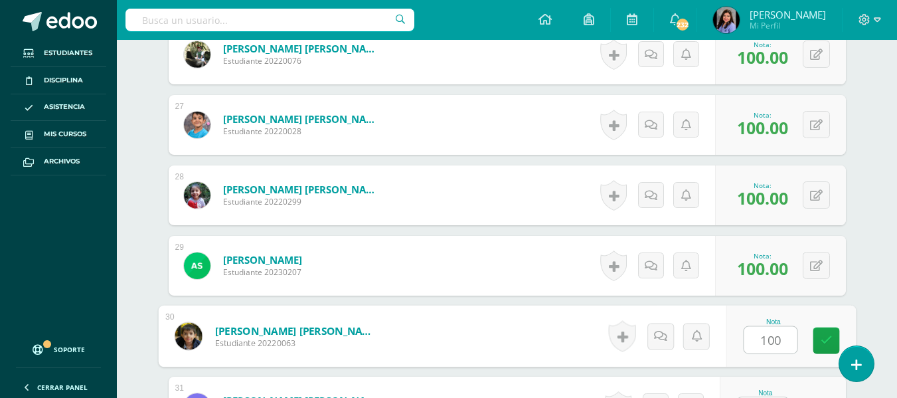
type input "100"
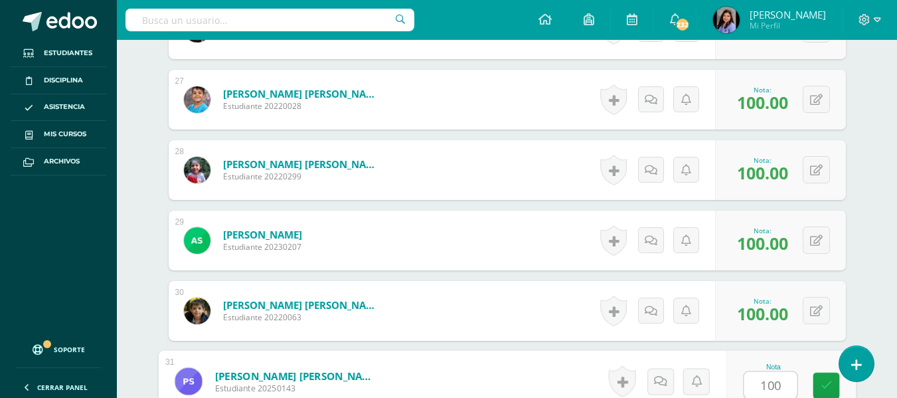
type input "100"
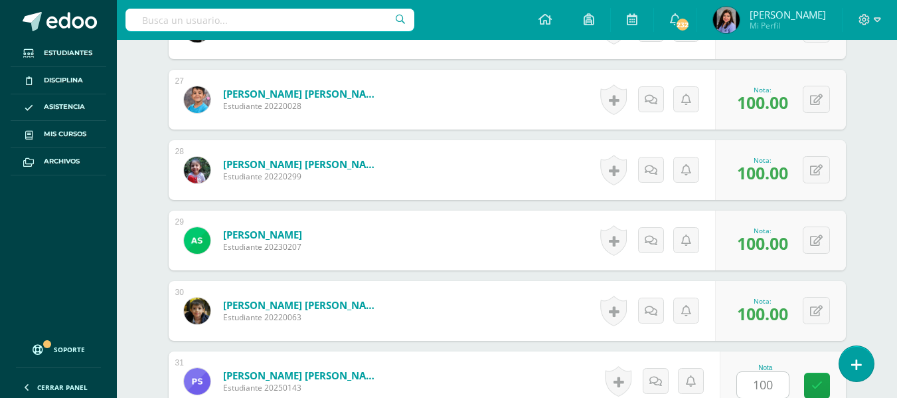
scroll to position [2477, 0]
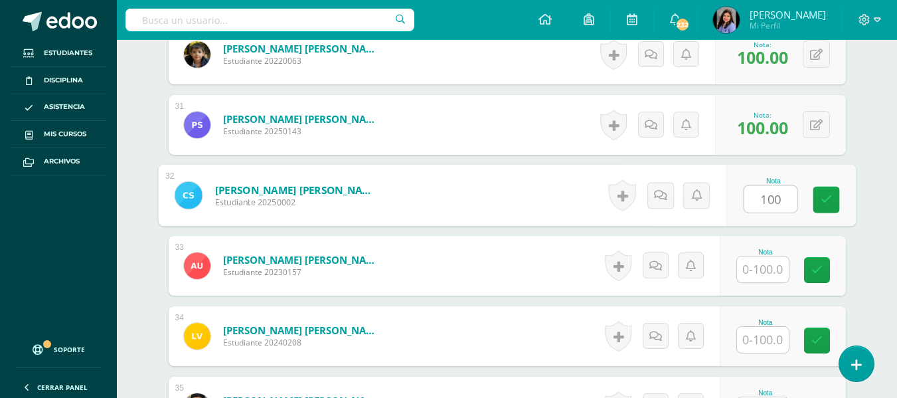
type input "100"
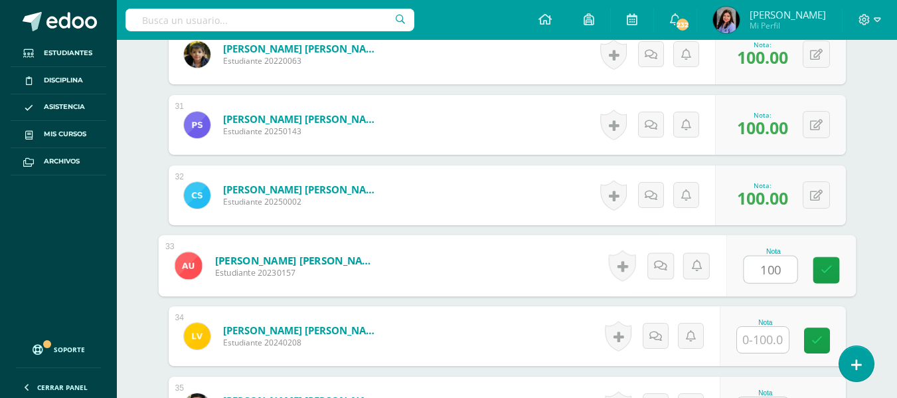
type input "100"
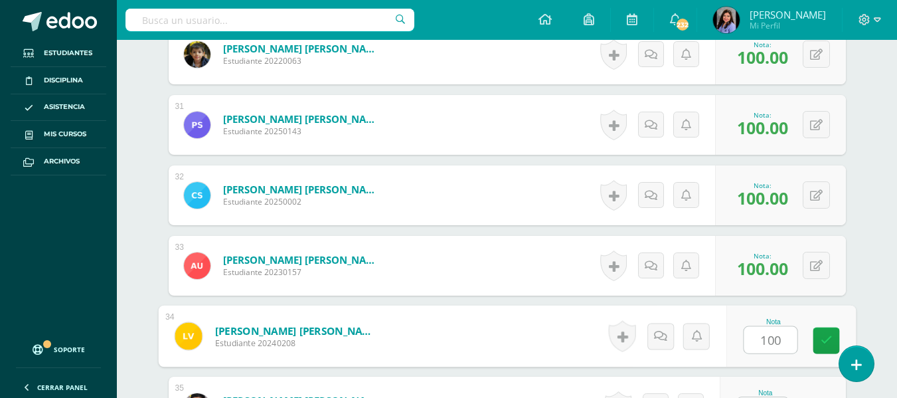
type input "100"
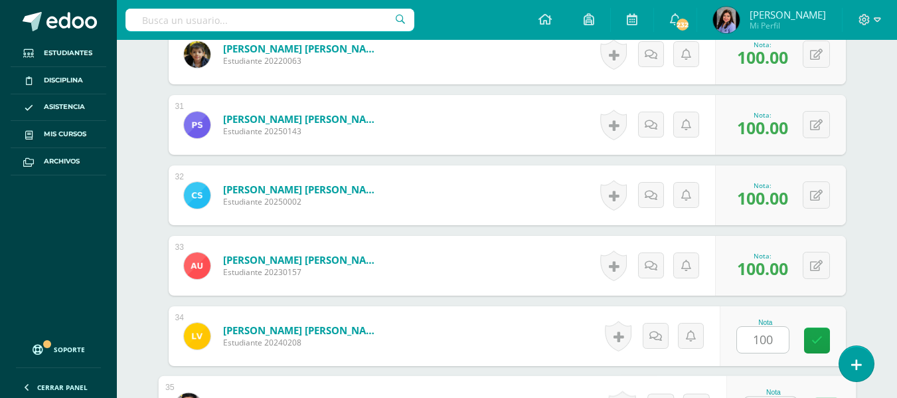
scroll to position [2503, 0]
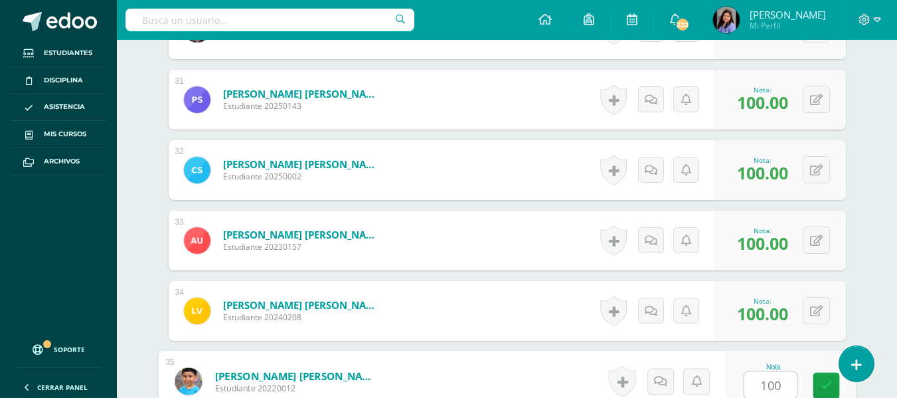
type input "1001"
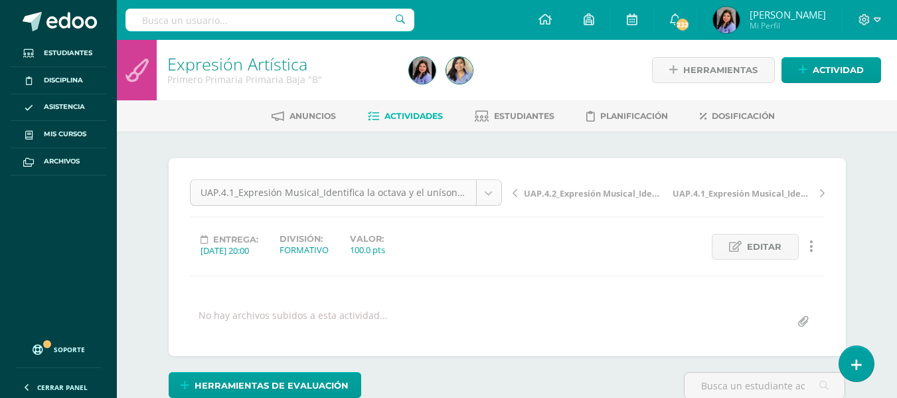
scroll to position [41, 0]
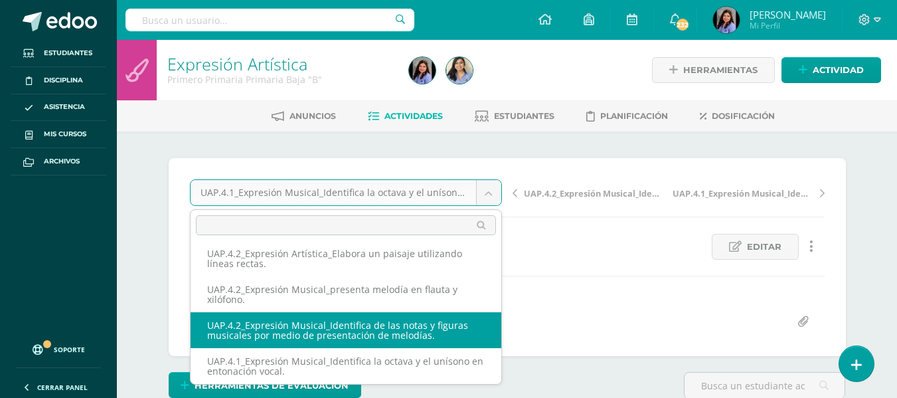
scroll to position [0, 0]
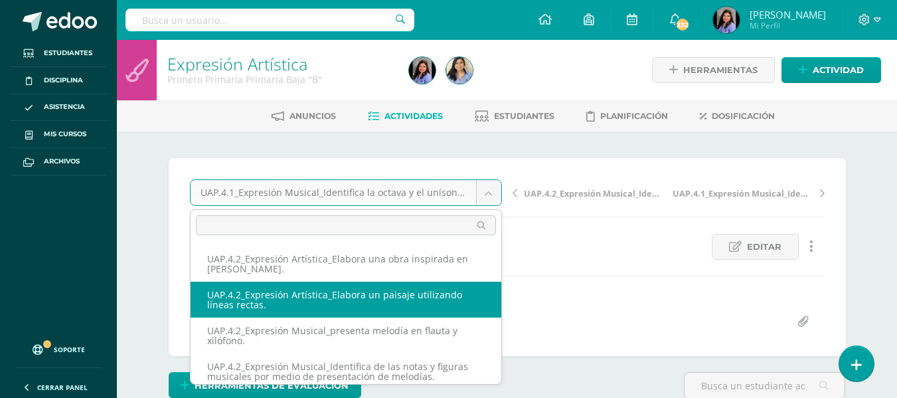
select select "/dashboard/teacher/grade-activity/227630/"
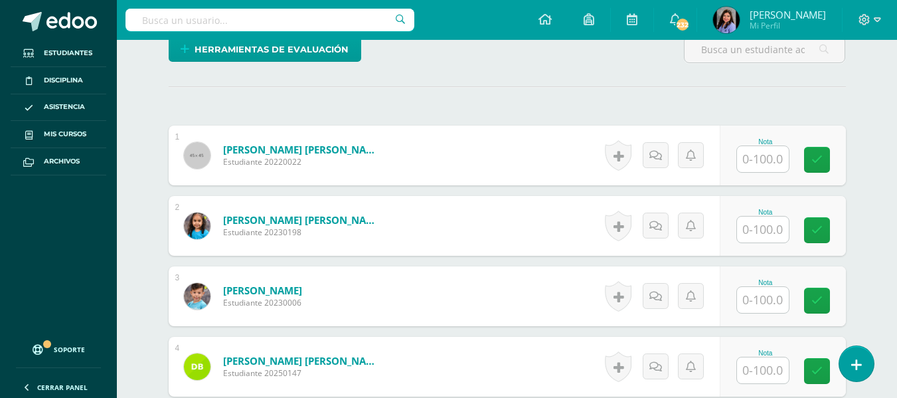
scroll to position [337, 0]
click at [767, 165] on input "text" at bounding box center [763, 158] width 52 height 26
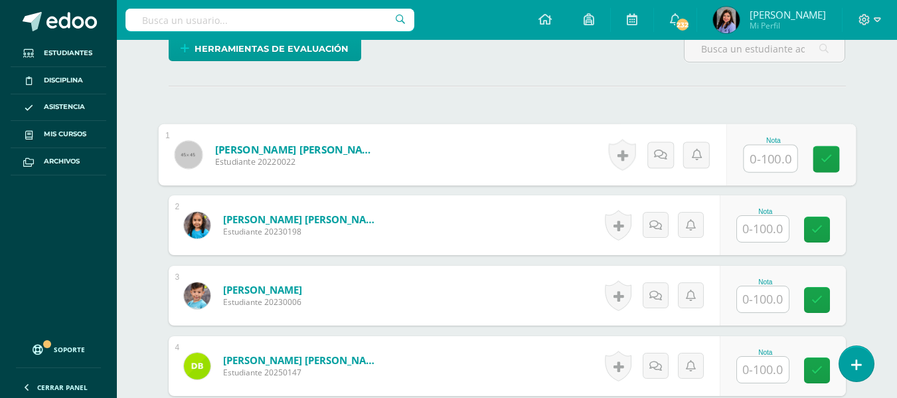
scroll to position [337, 0]
type input "100"
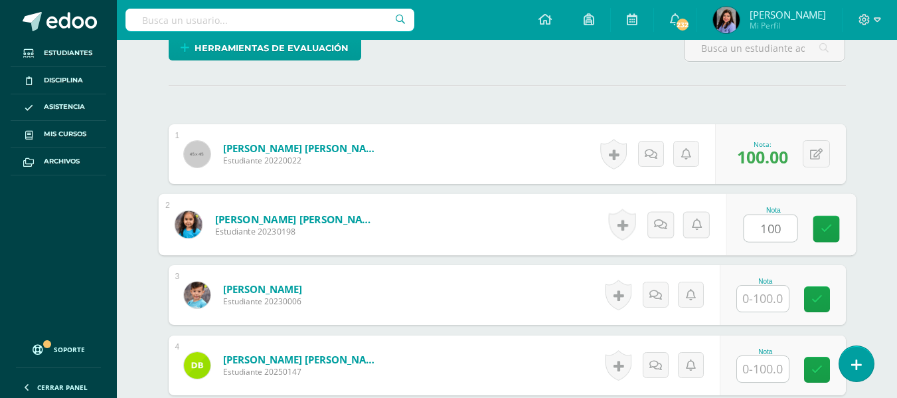
type input "100"
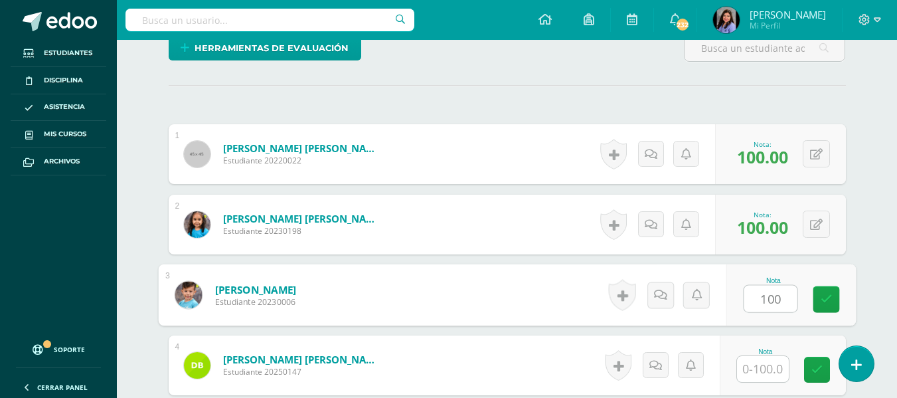
scroll to position [338, 0]
type input "100"
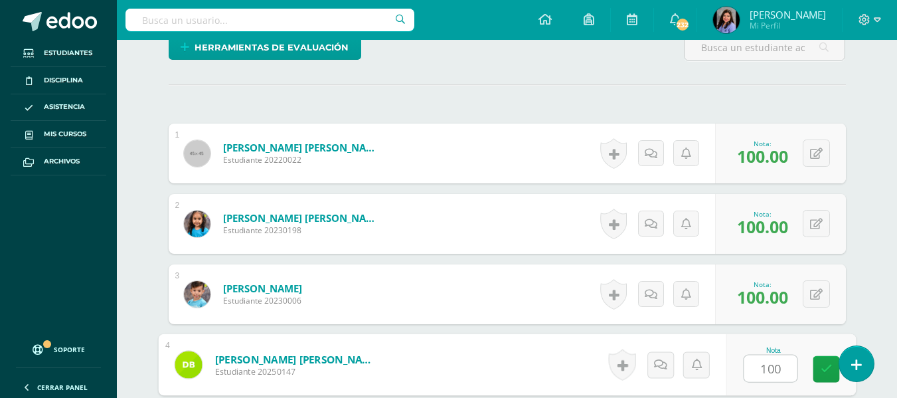
type input "100"
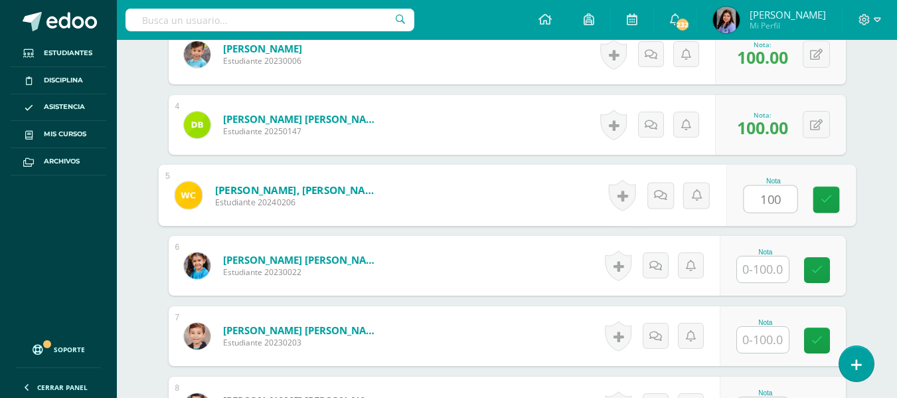
type input "100"
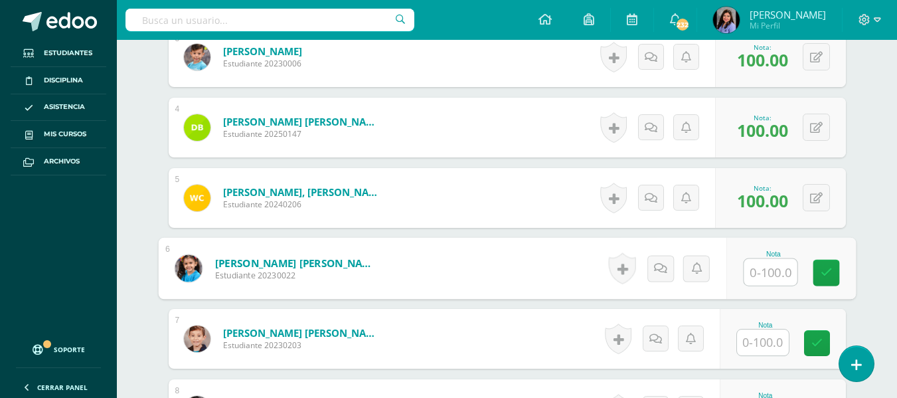
scroll to position [597, 0]
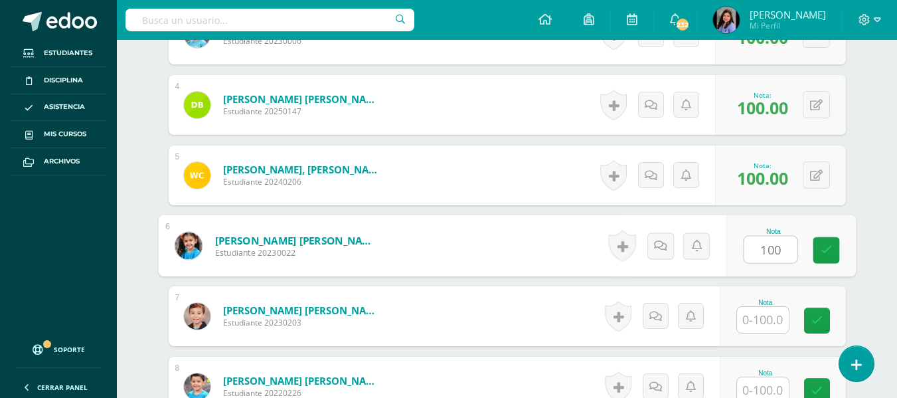
type input "100"
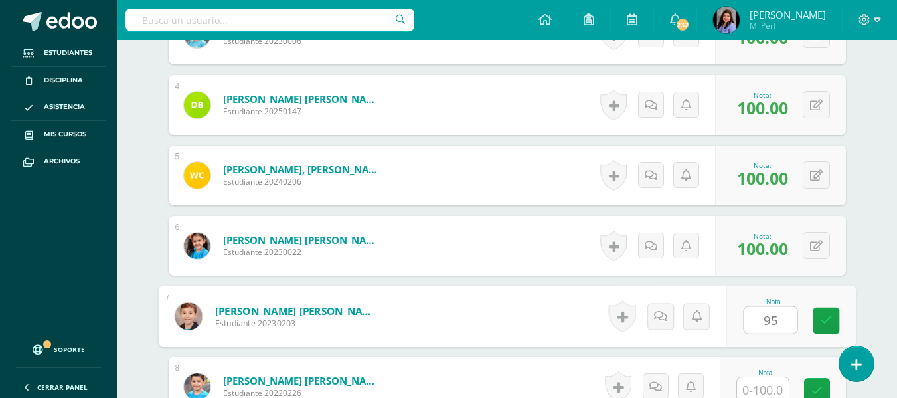
type input "95"
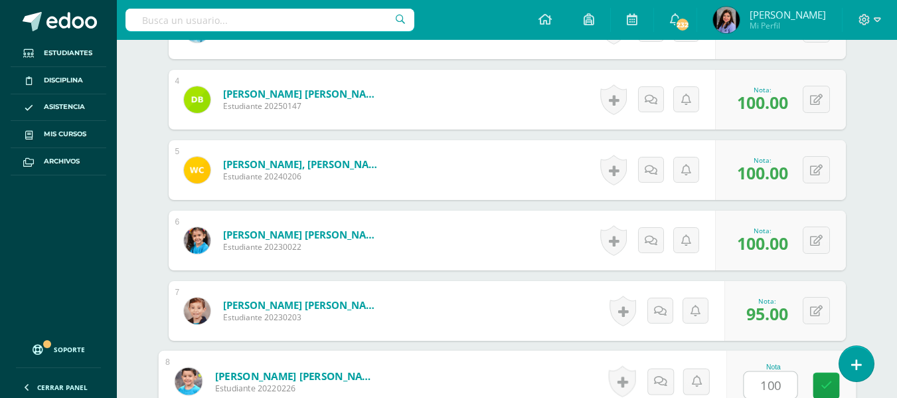
type input "100"
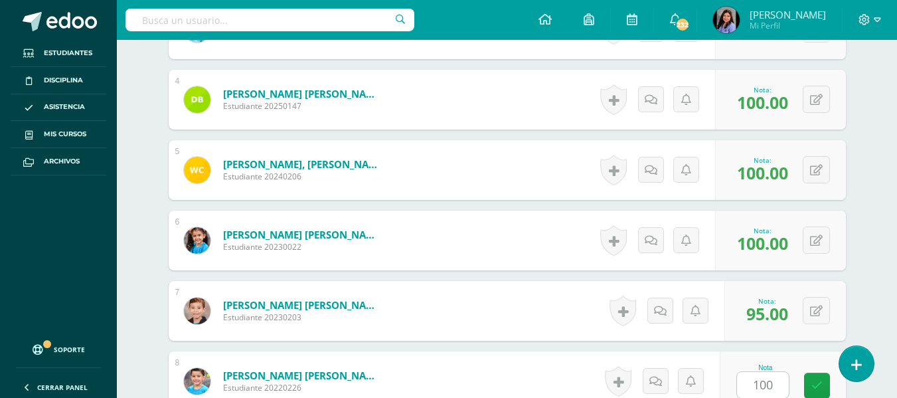
scroll to position [859, 0]
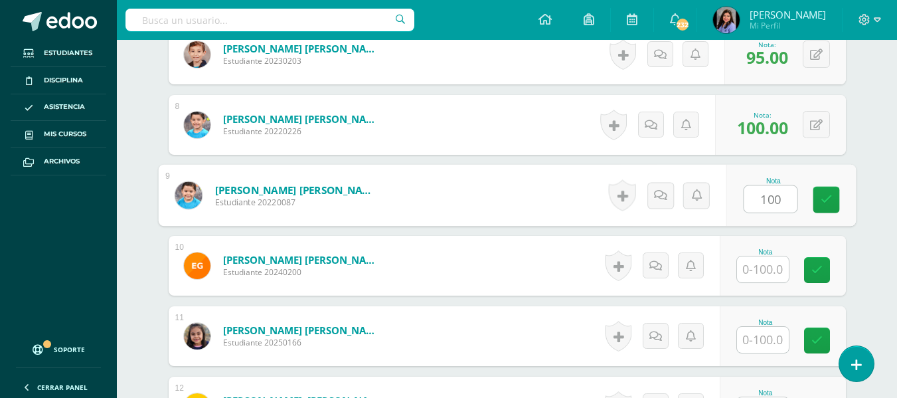
type input "100"
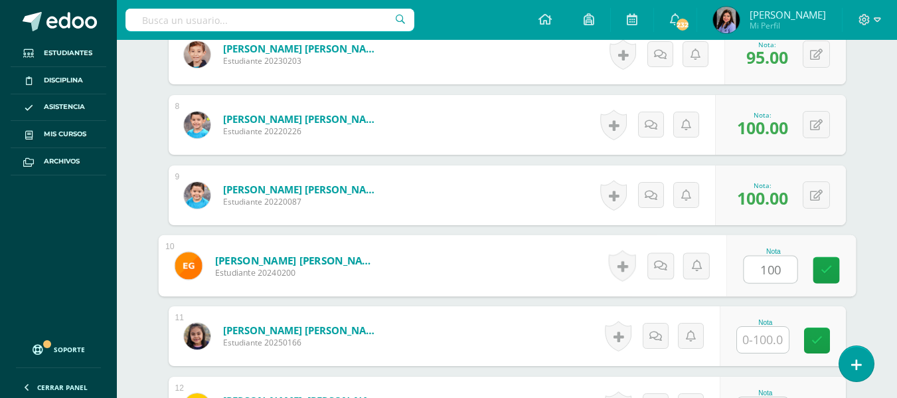
type input "100"
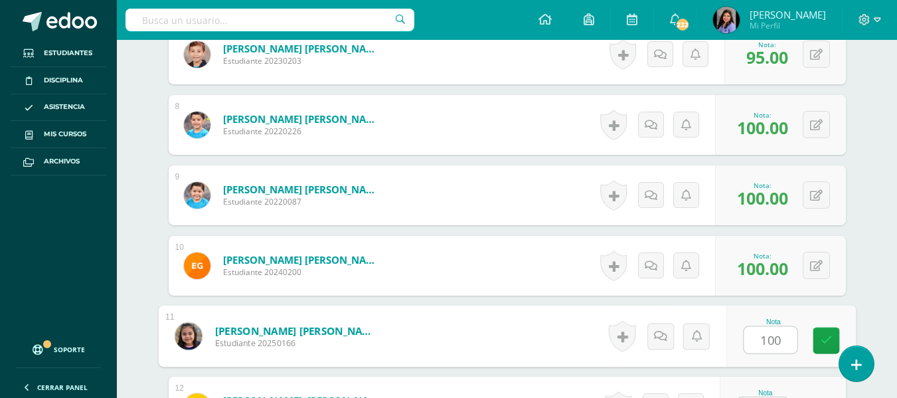
type input "100"
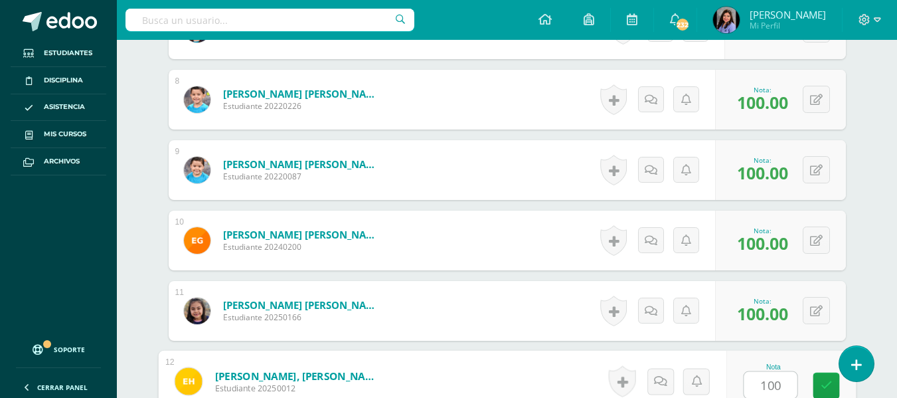
type input "100"
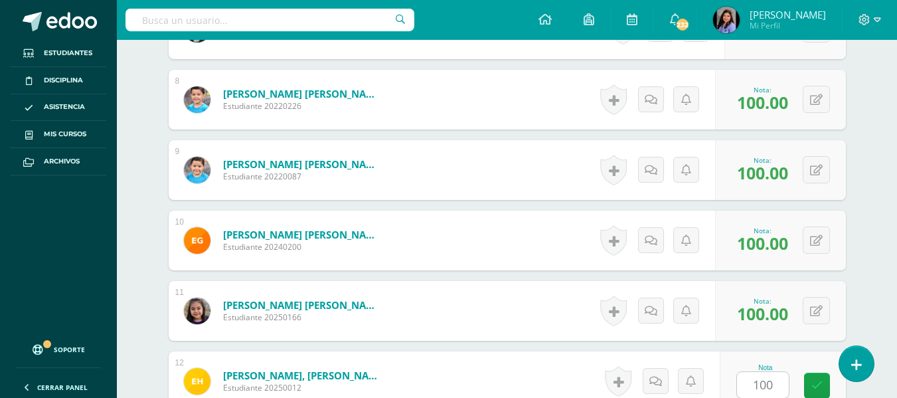
scroll to position [1140, 0]
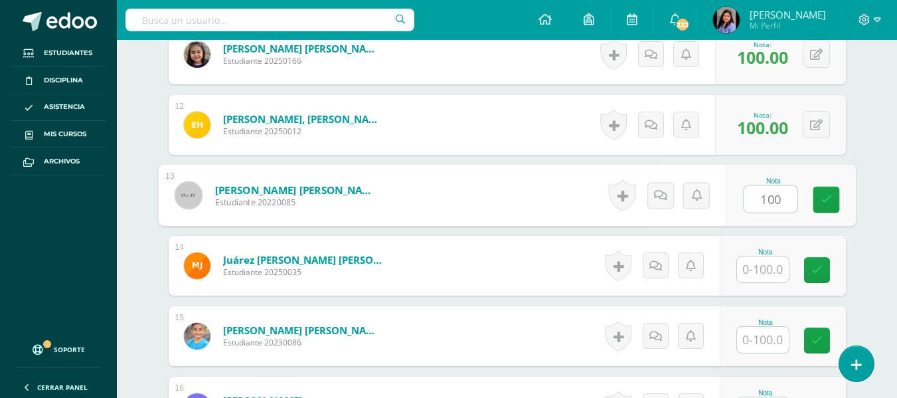
type input "100"
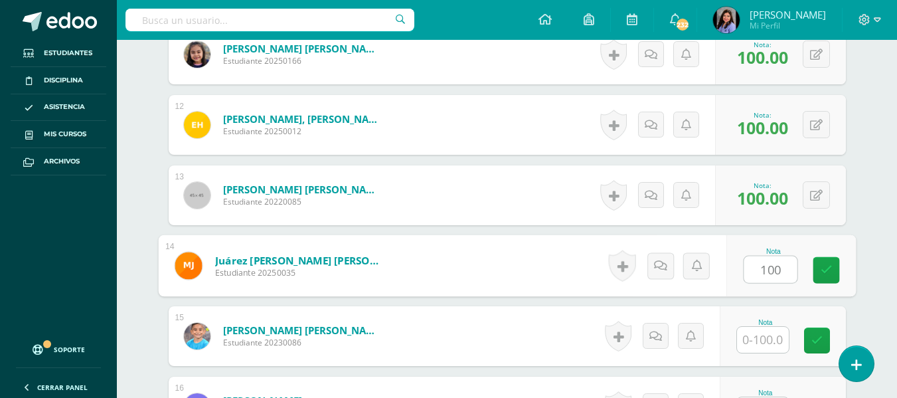
type input "100"
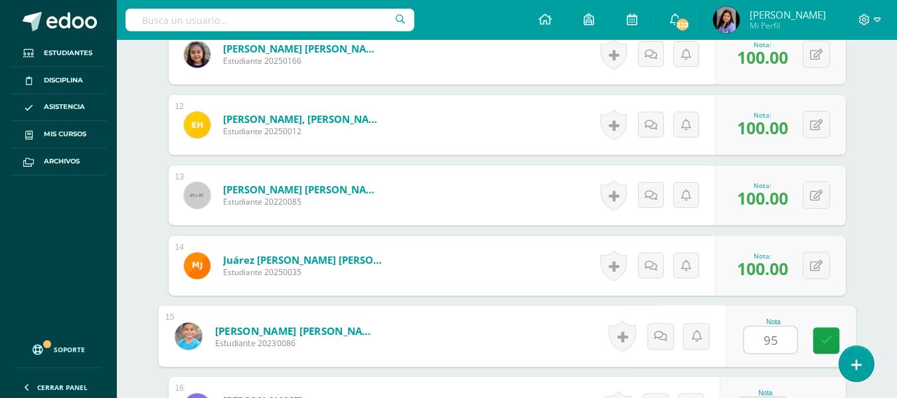
type input "95"
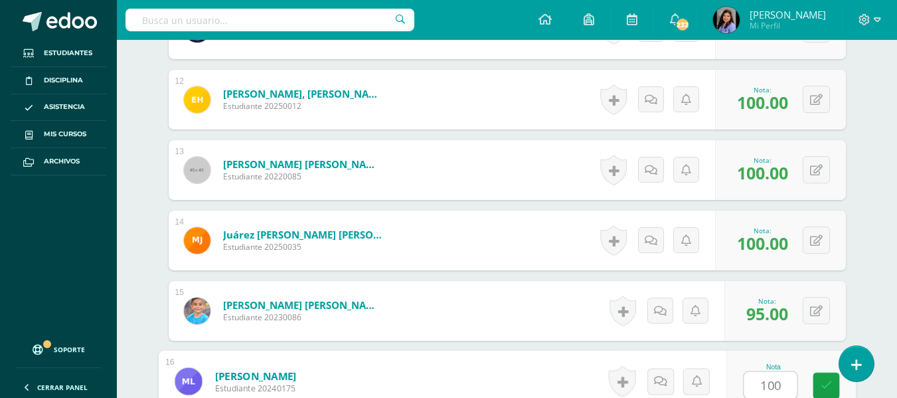
type input "100"
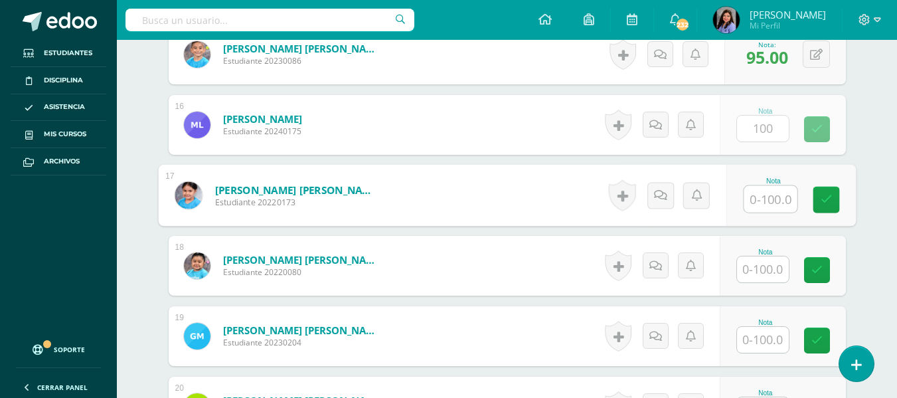
type input "1"
type input "100"
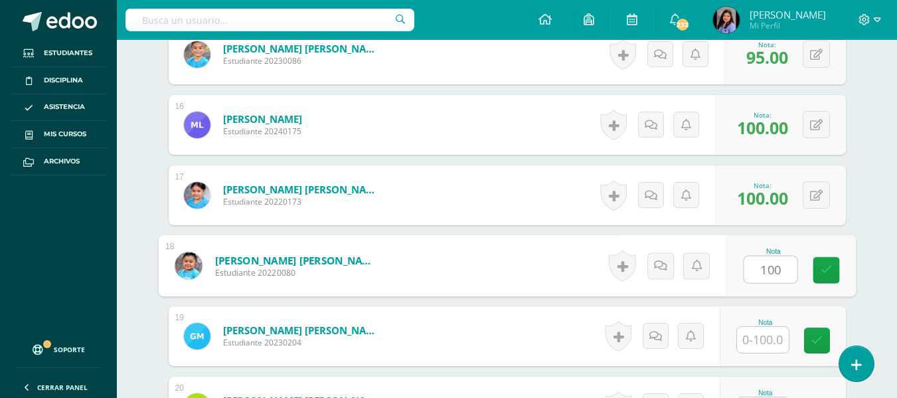
type input "100"
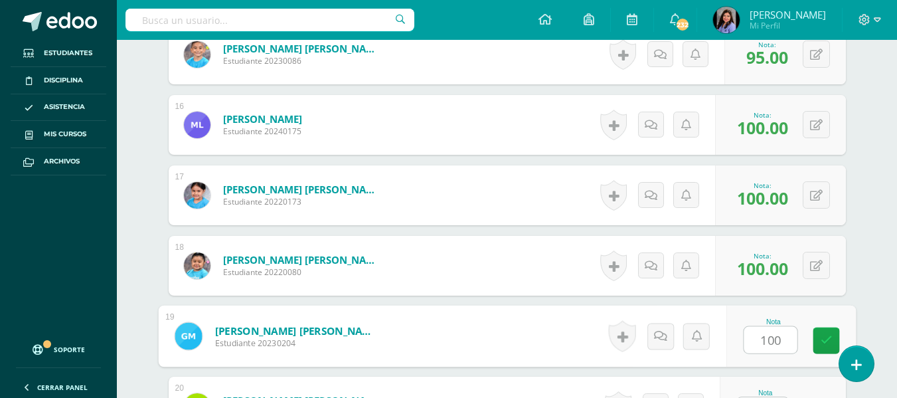
type input "100"
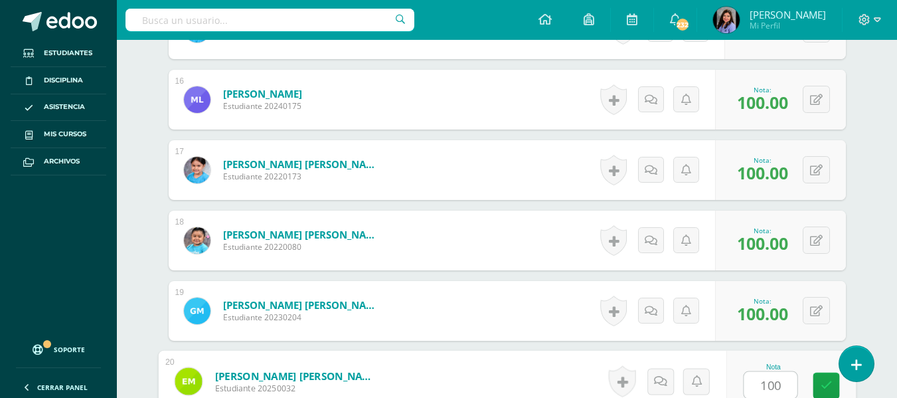
type input "100"
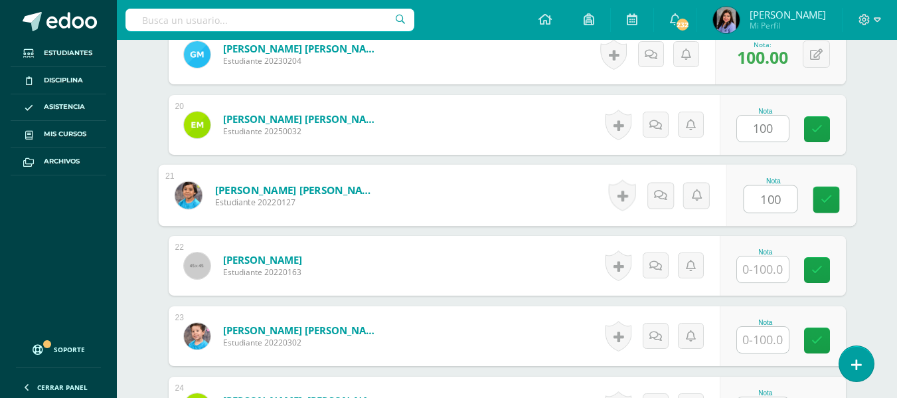
type input "100"
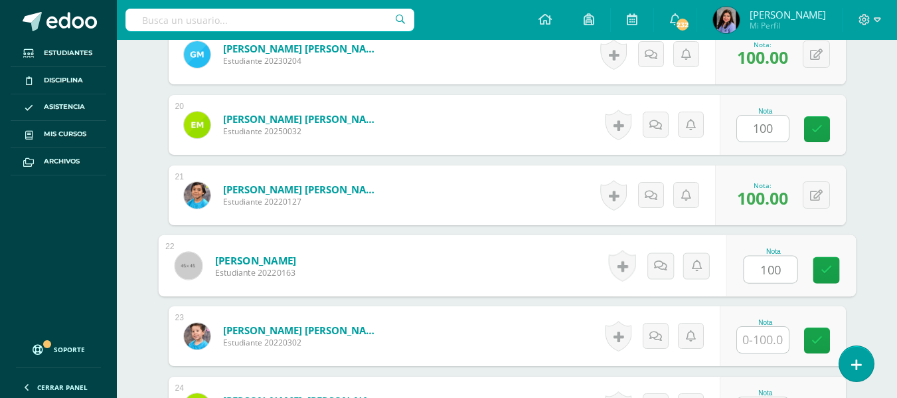
type input "100"
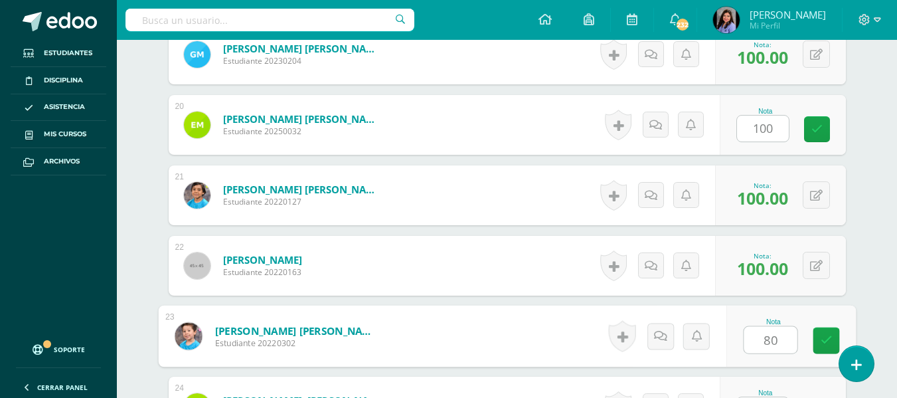
type input "80"
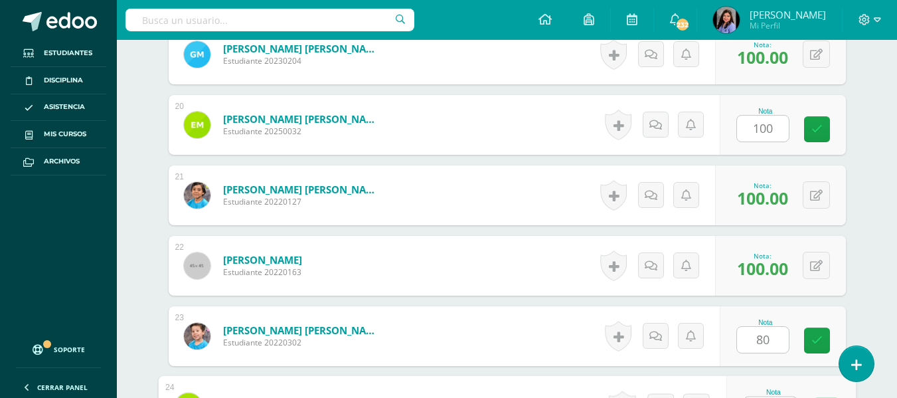
scroll to position [1729, 0]
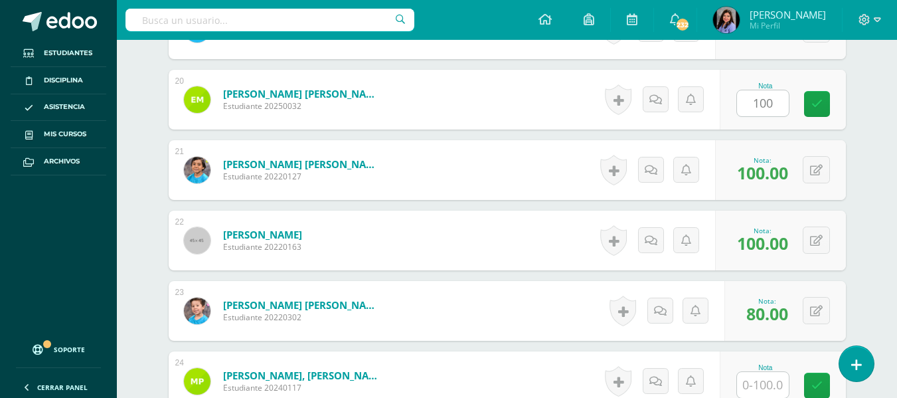
click at [832, 96] on div "Nota 100" at bounding box center [783, 100] width 126 height 60
click at [810, 113] on link at bounding box center [817, 104] width 26 height 26
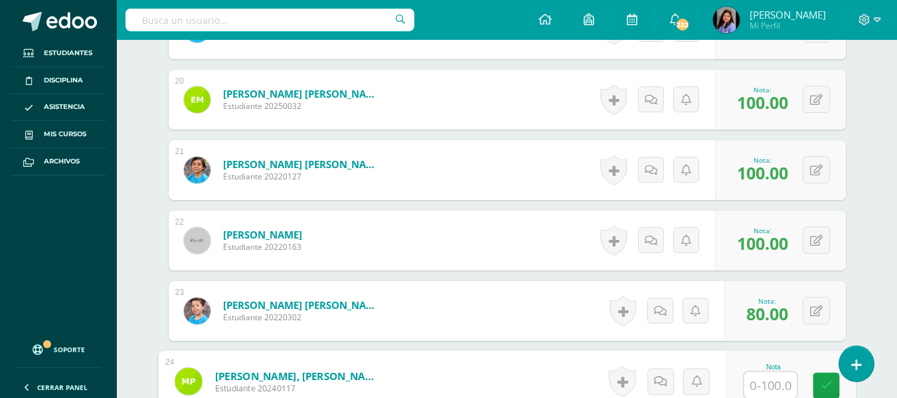
click at [772, 388] on input "text" at bounding box center [769, 385] width 53 height 27
type input "100"
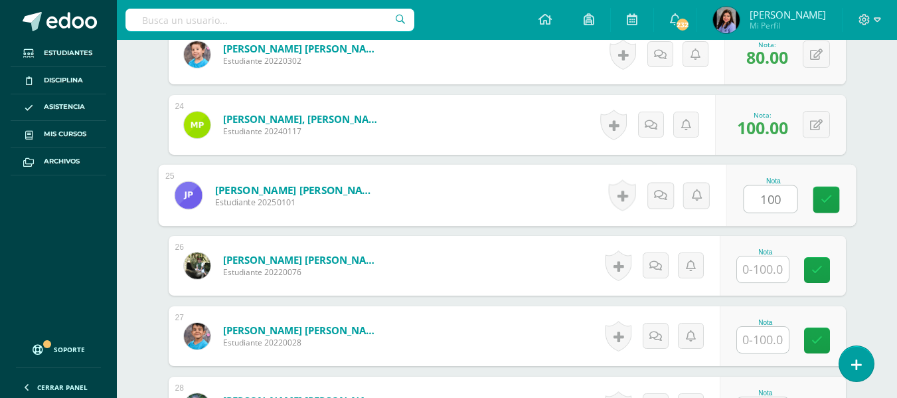
type input "100"
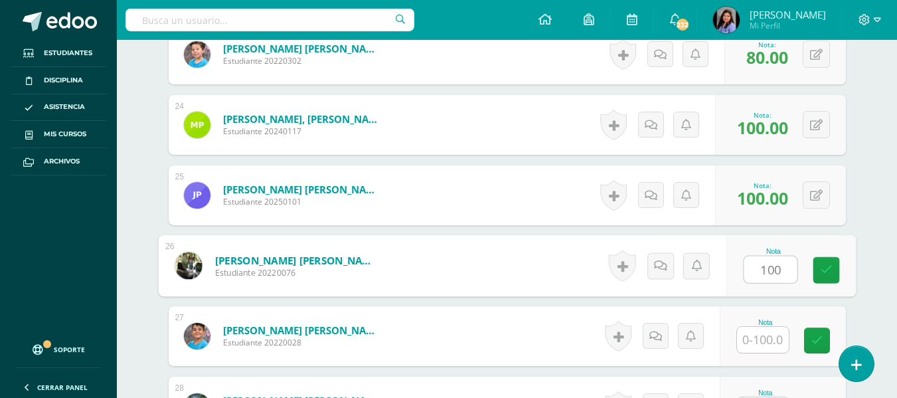
type input "100"
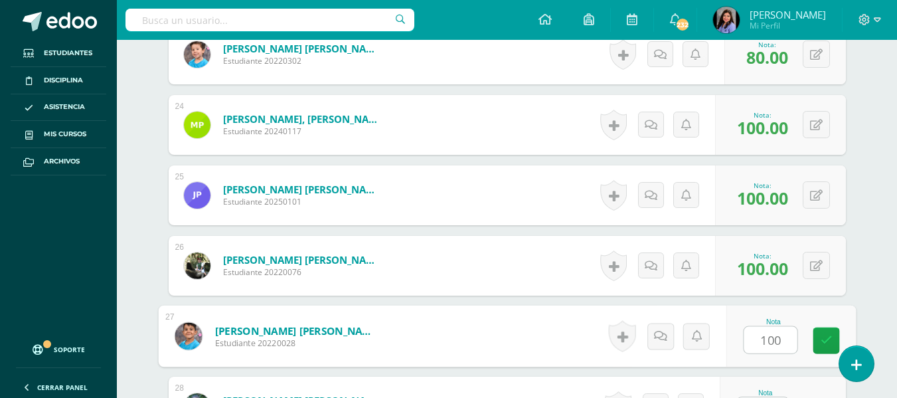
type input "100"
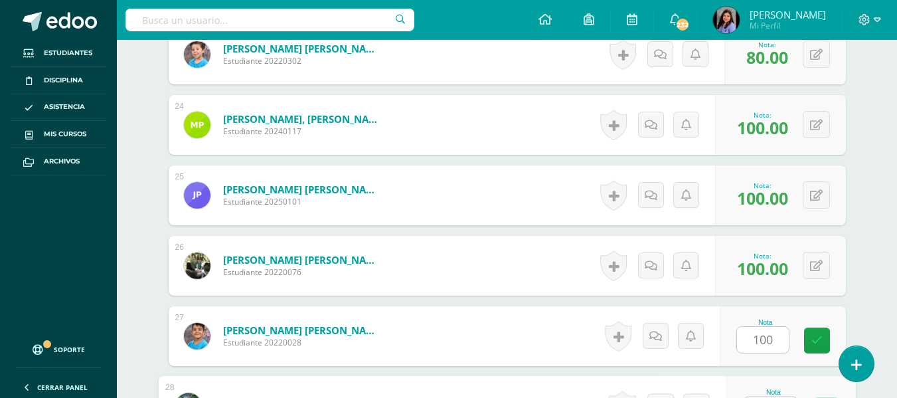
scroll to position [2010, 0]
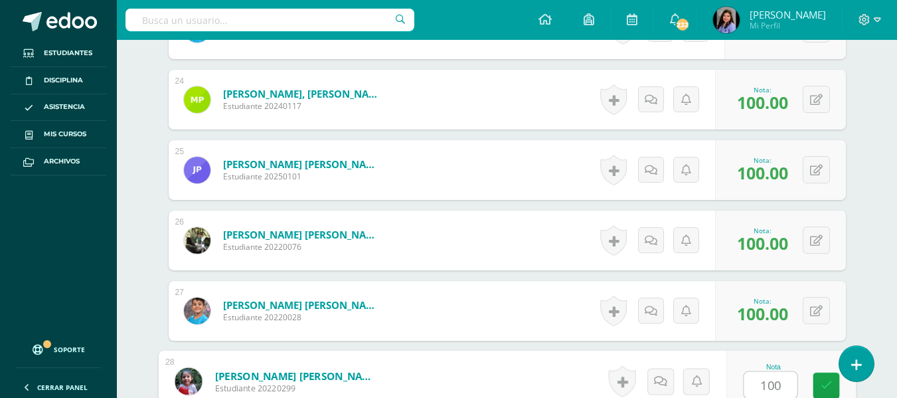
type input "100"
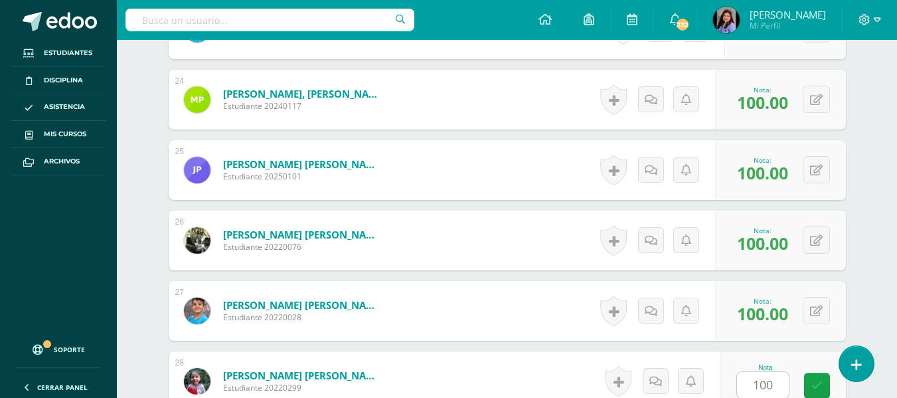
scroll to position [2266, 0]
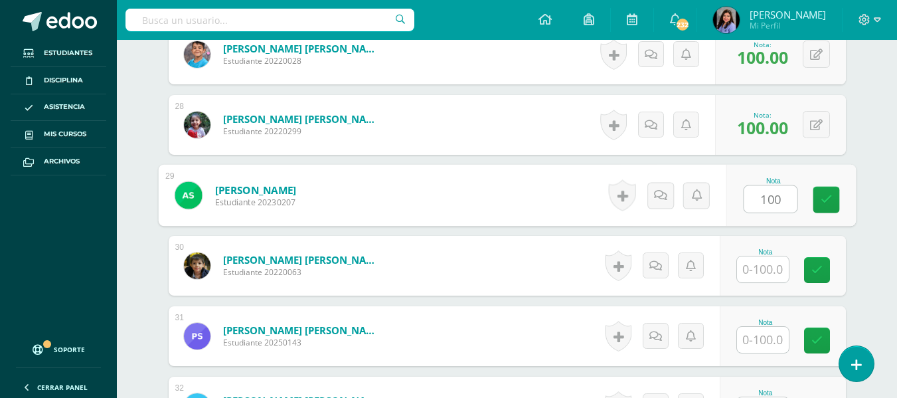
type input "100"
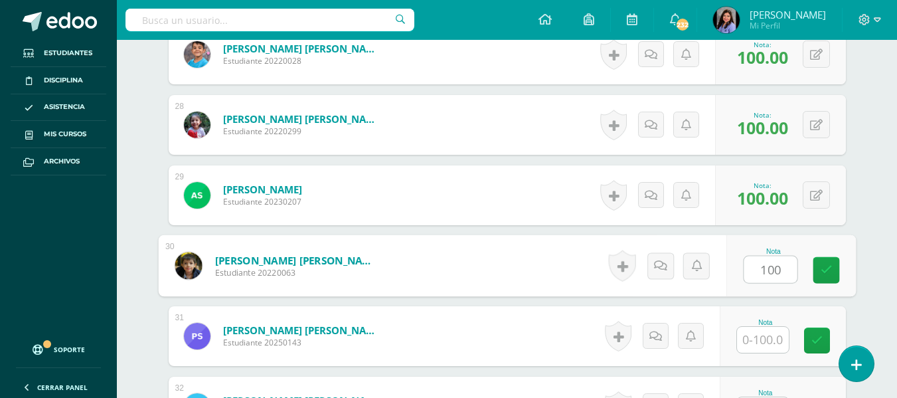
type input "100"
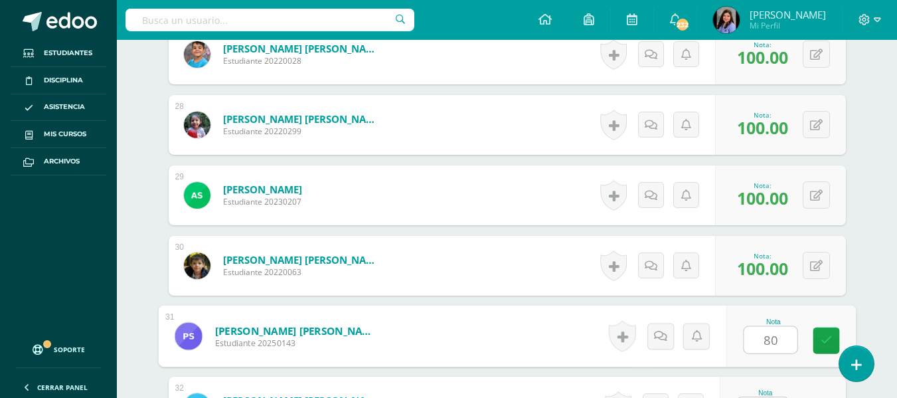
type input "80"
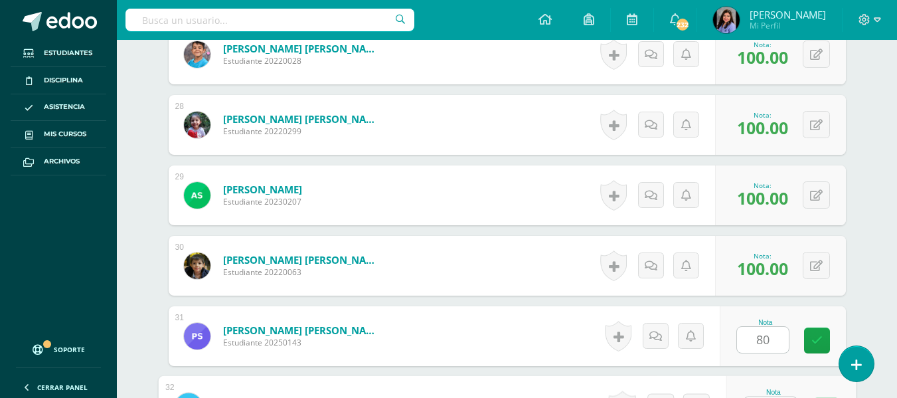
scroll to position [2291, 0]
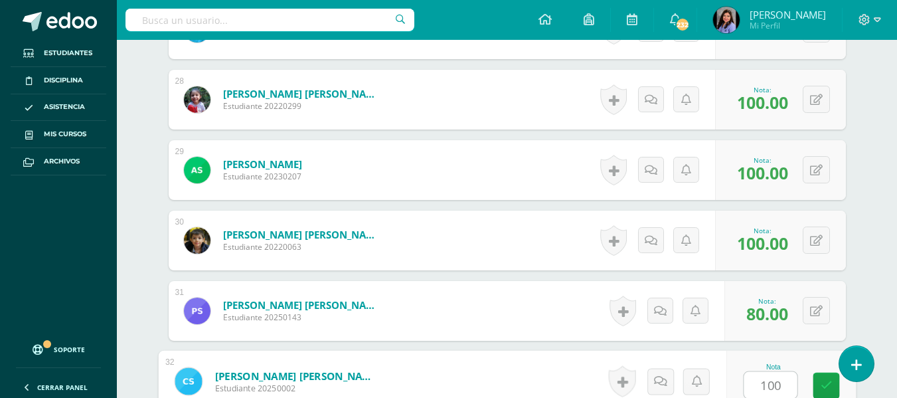
type input "100"
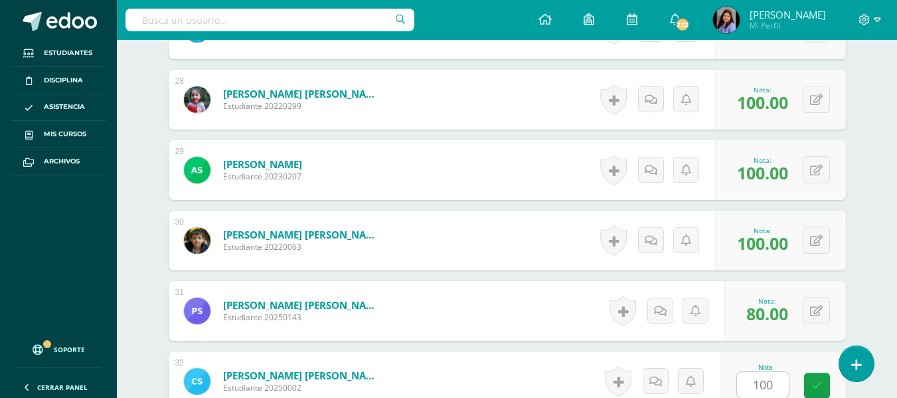
scroll to position [2548, 0]
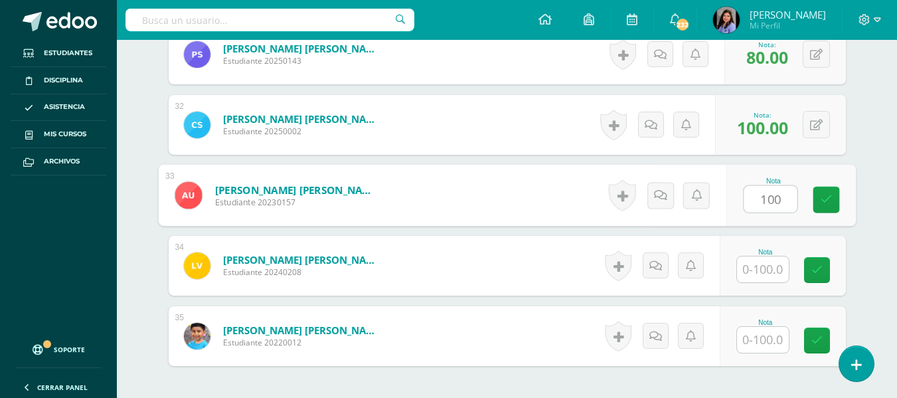
type input "100"
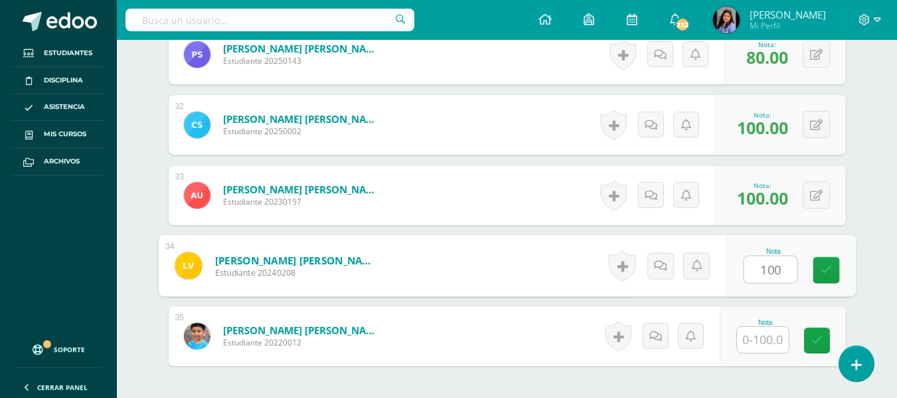
type input "100"
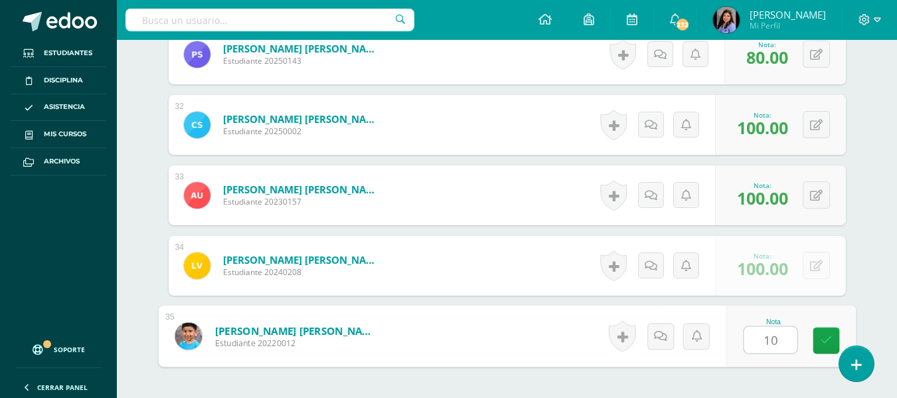
type input "100"
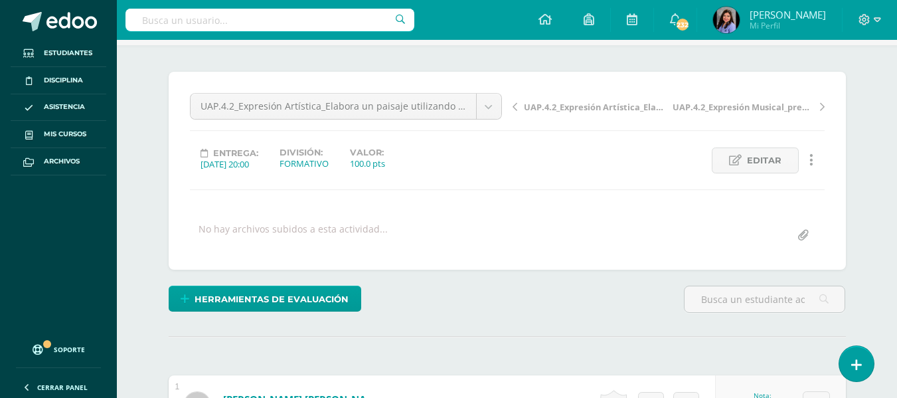
scroll to position [0, 0]
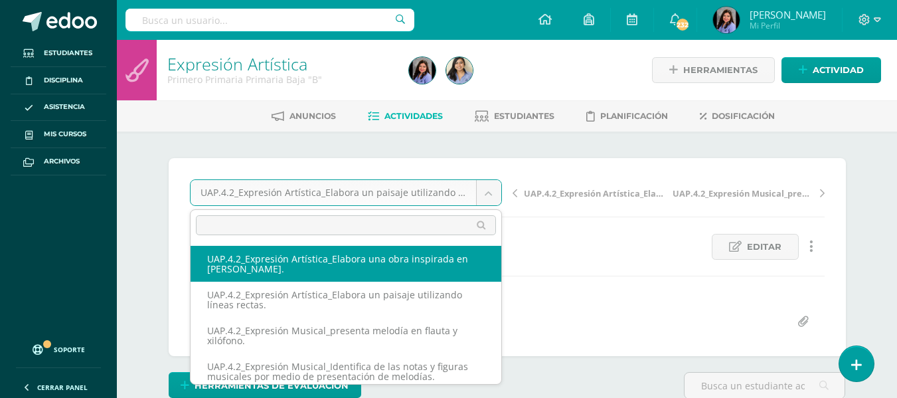
select select "/dashboard/teacher/grade-activity/227626/"
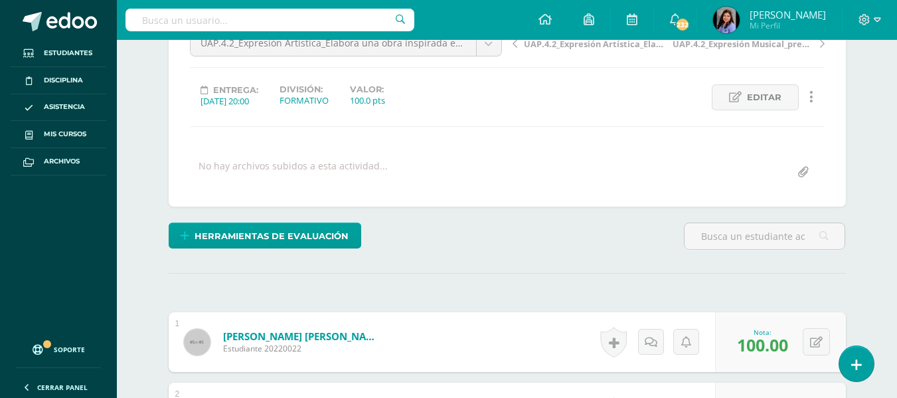
scroll to position [332, 0]
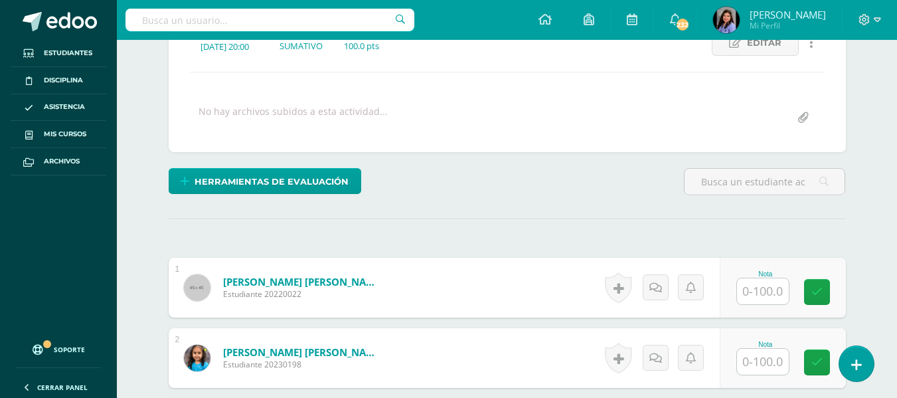
scroll to position [270, 0]
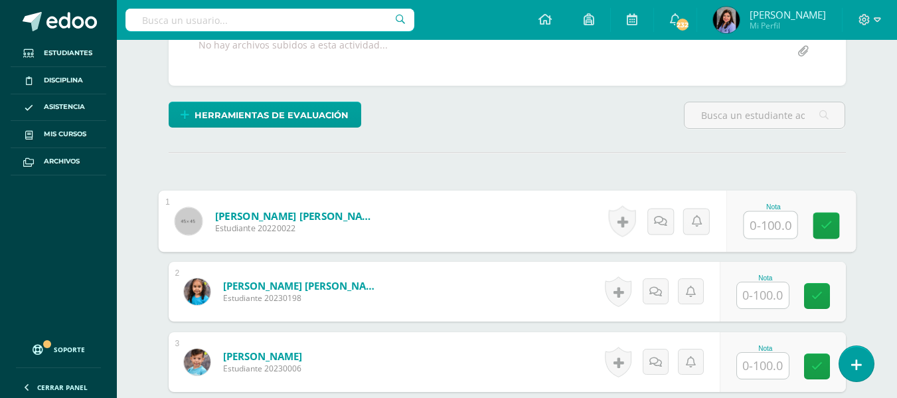
click at [759, 216] on input "text" at bounding box center [769, 225] width 53 height 27
type input "100"
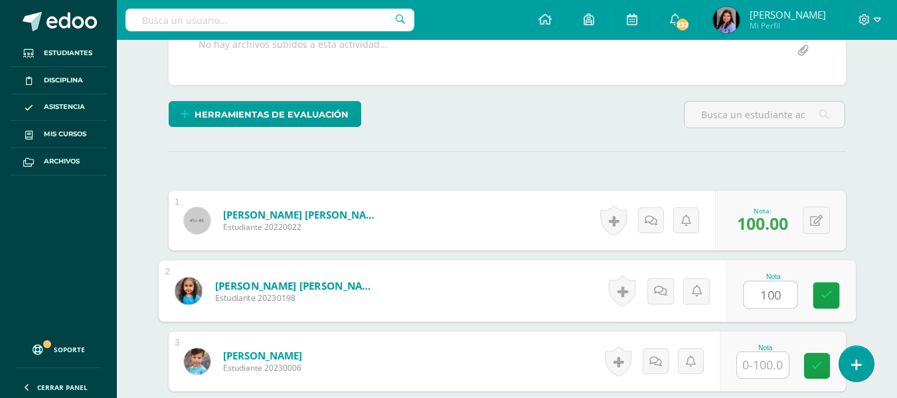
type input "100"
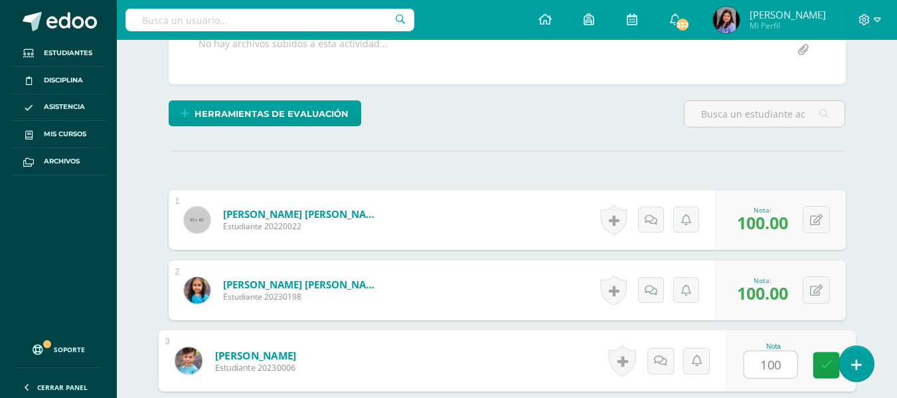
type input "100"
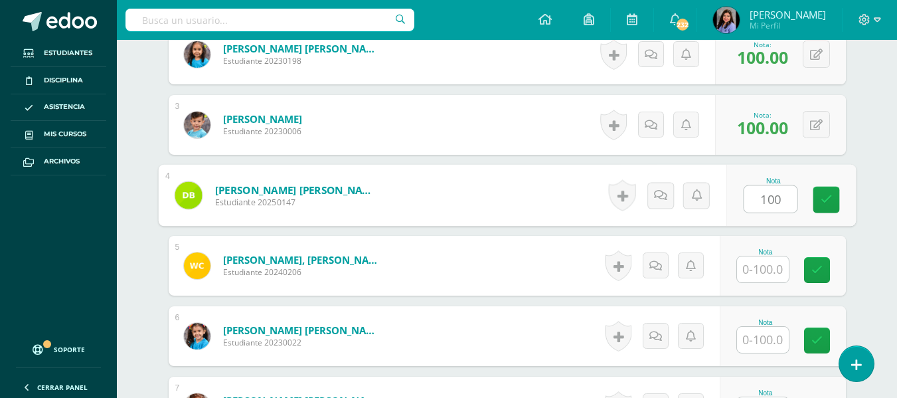
type input "100"
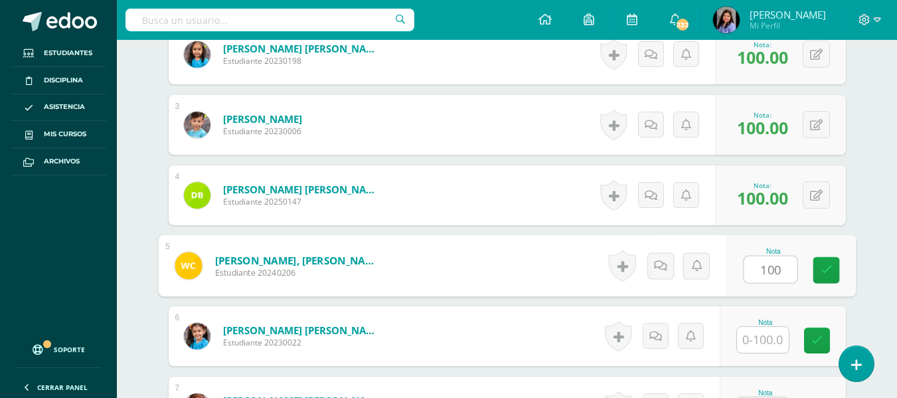
type input "100"
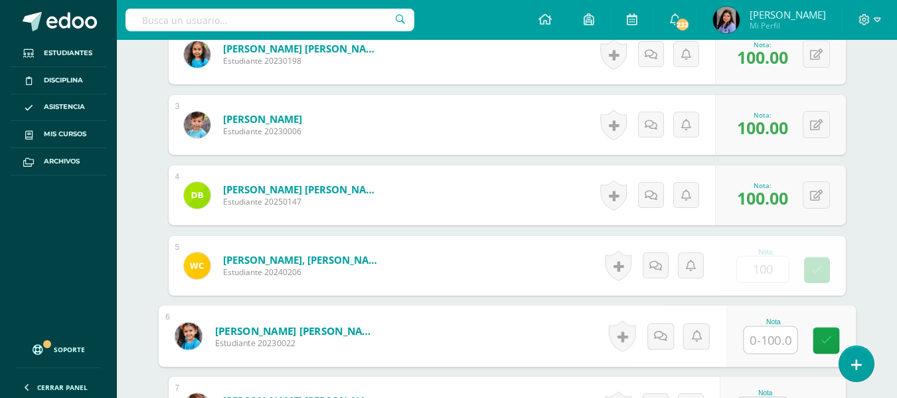
scroll to position [508, 0]
type input "100"
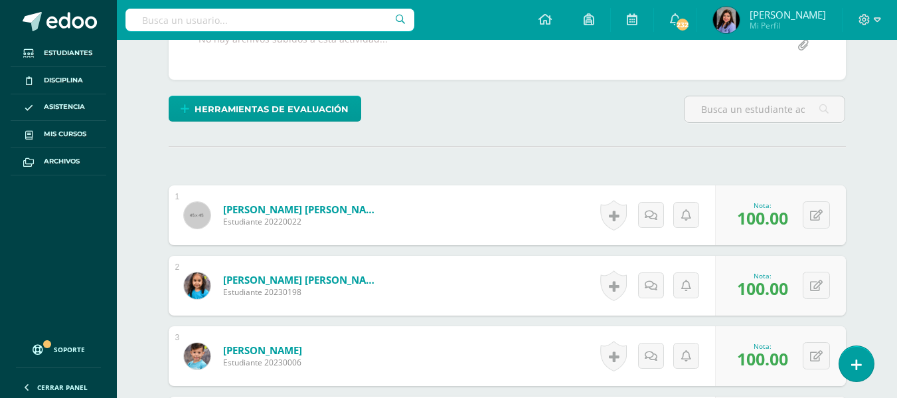
scroll to position [267, 0]
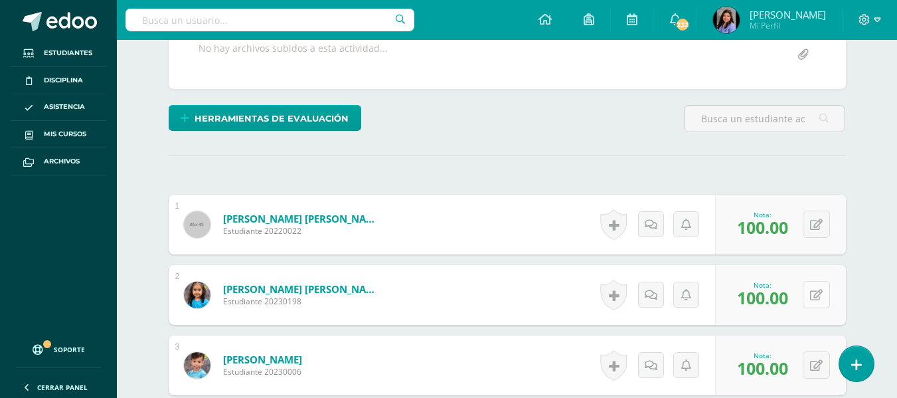
click at [821, 288] on button at bounding box center [816, 294] width 27 height 27
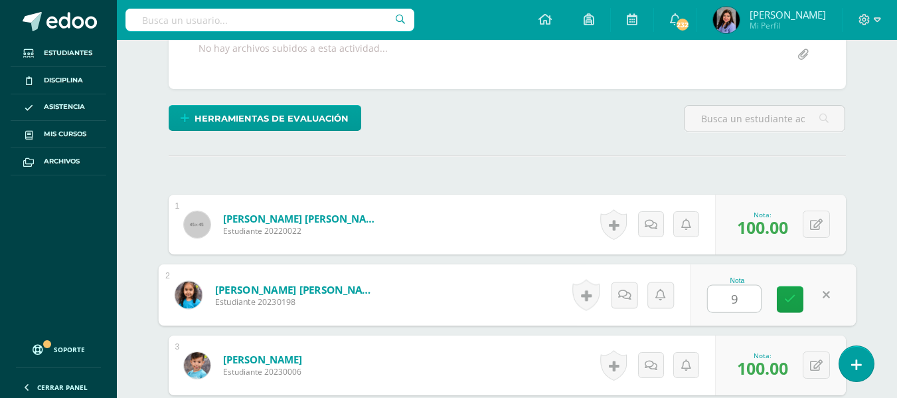
type input "95"
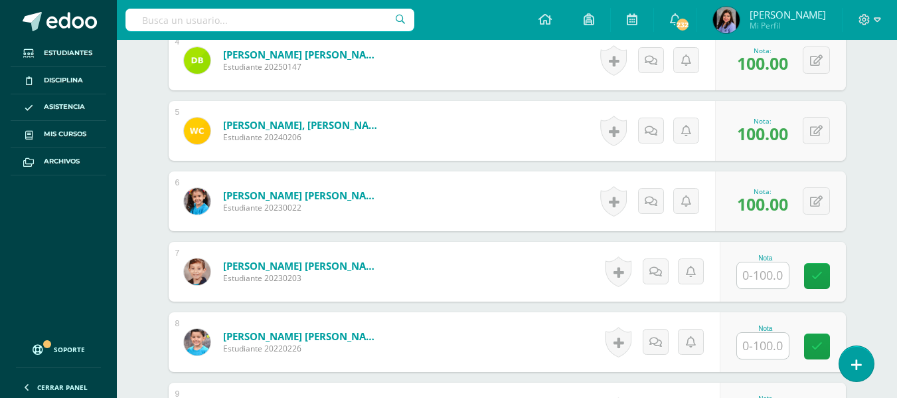
scroll to position [665, 0]
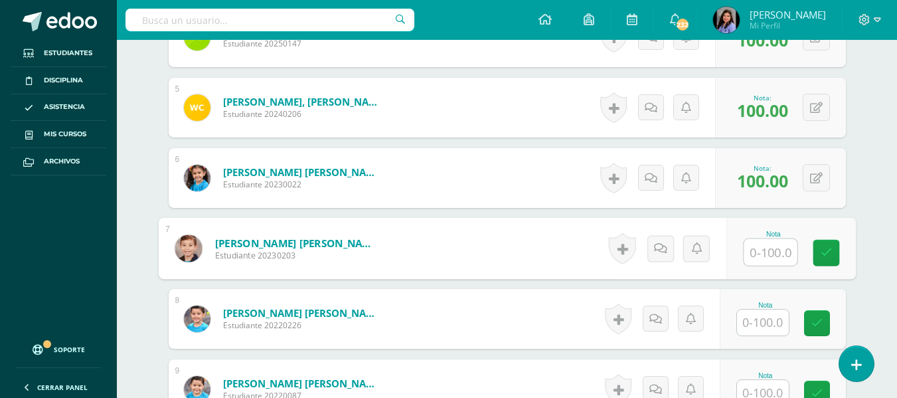
click at [780, 258] on input "text" at bounding box center [769, 252] width 53 height 27
type input "95"
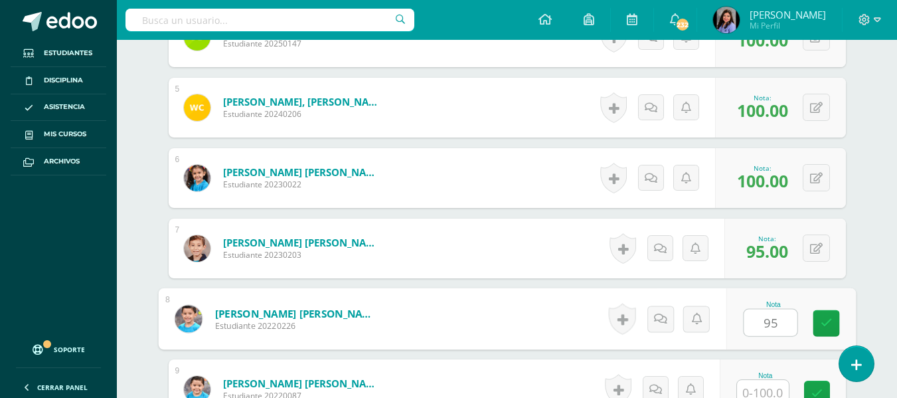
type input "95"
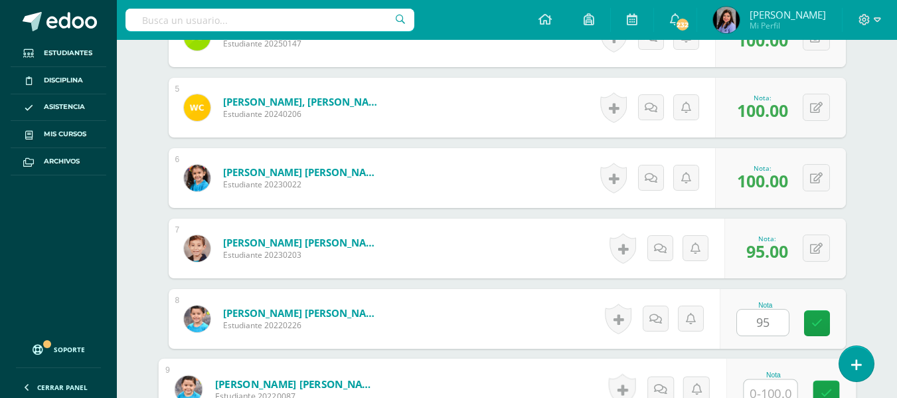
scroll to position [673, 0]
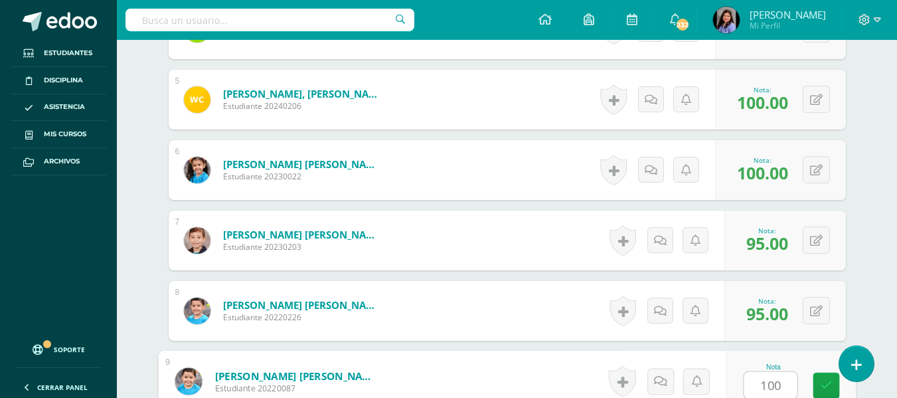
type input "100"
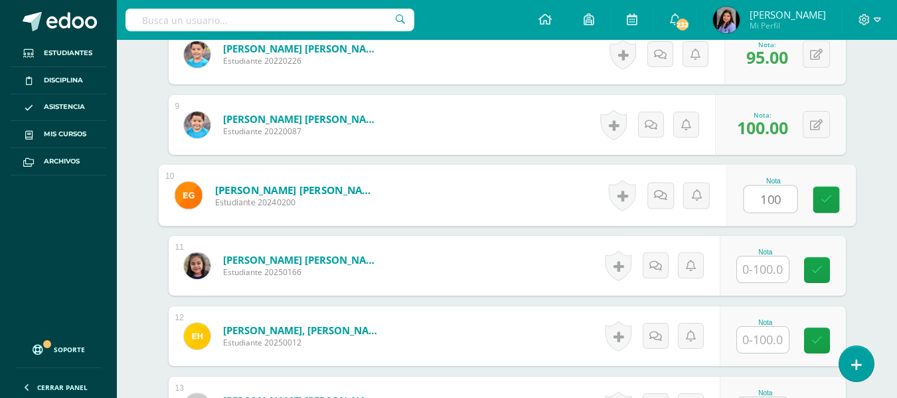
type input "100"
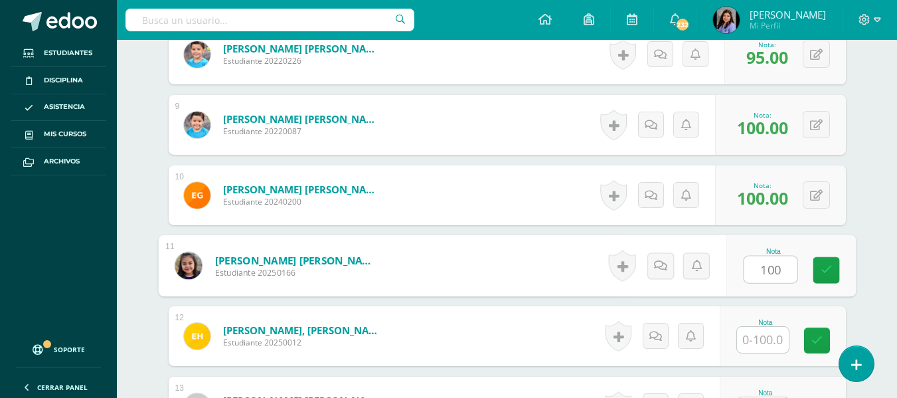
type input "100"
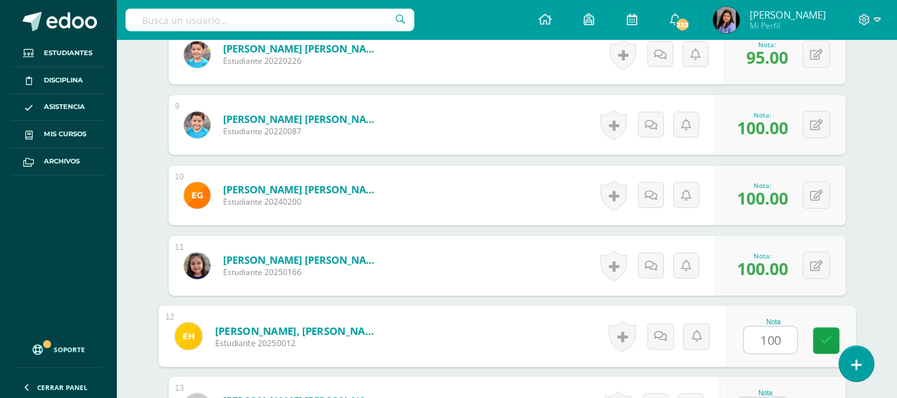
type input "100"
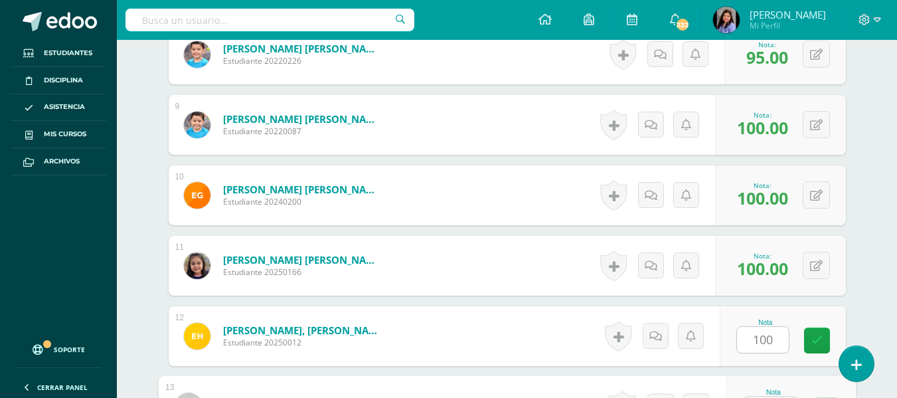
scroll to position [955, 0]
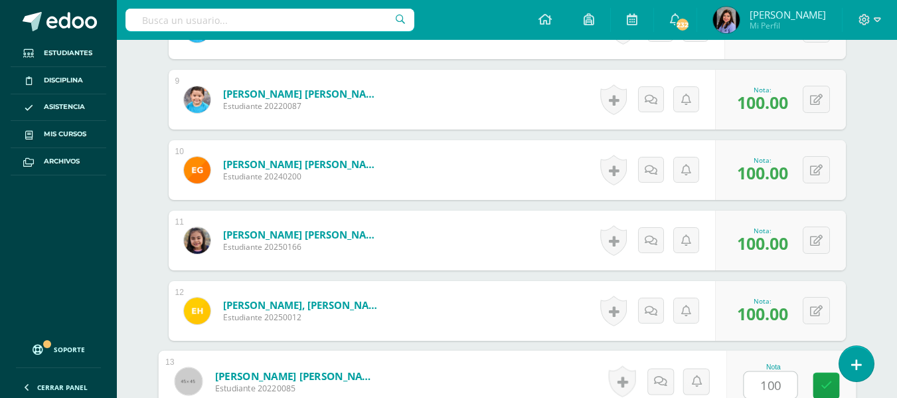
type input "100"
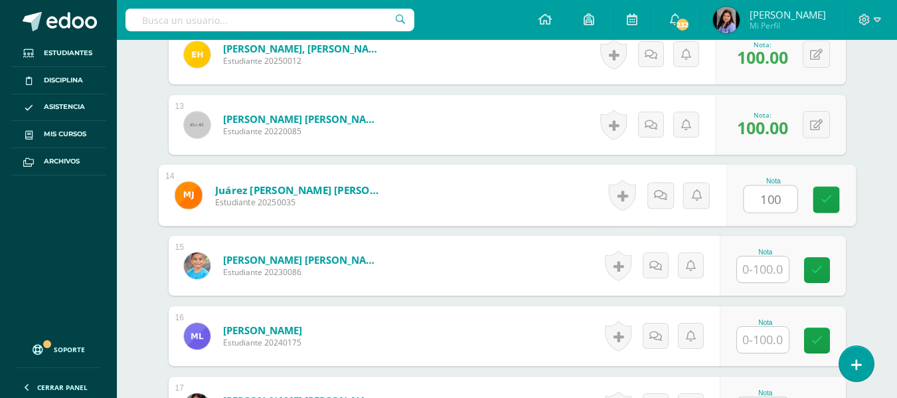
type input "100"
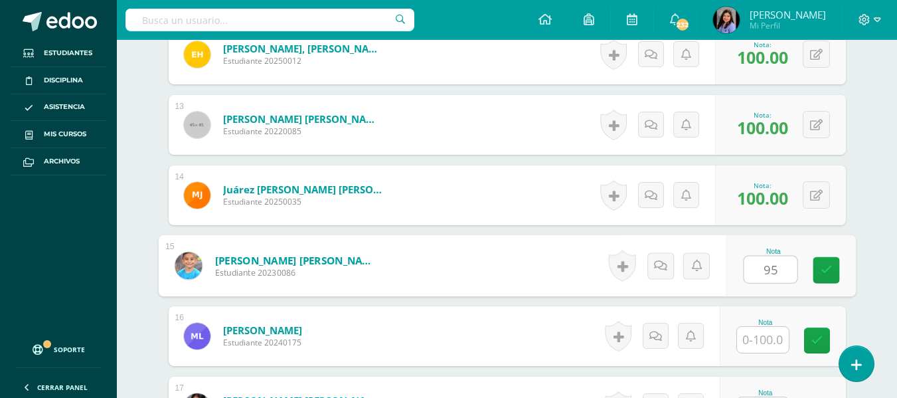
type input "95"
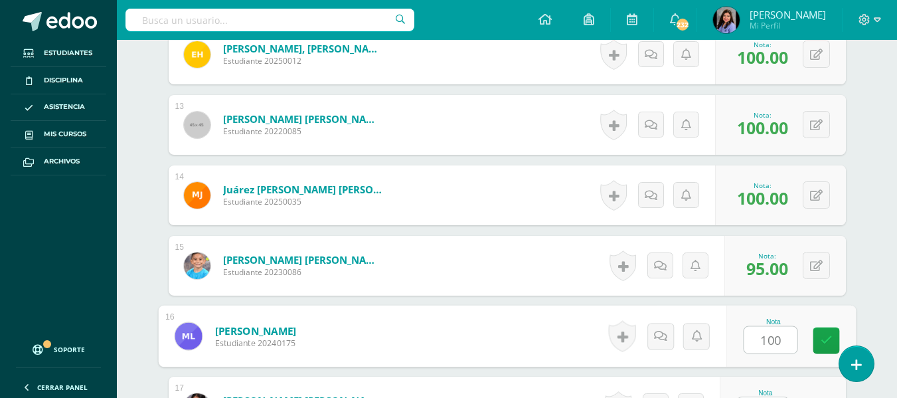
type input "100"
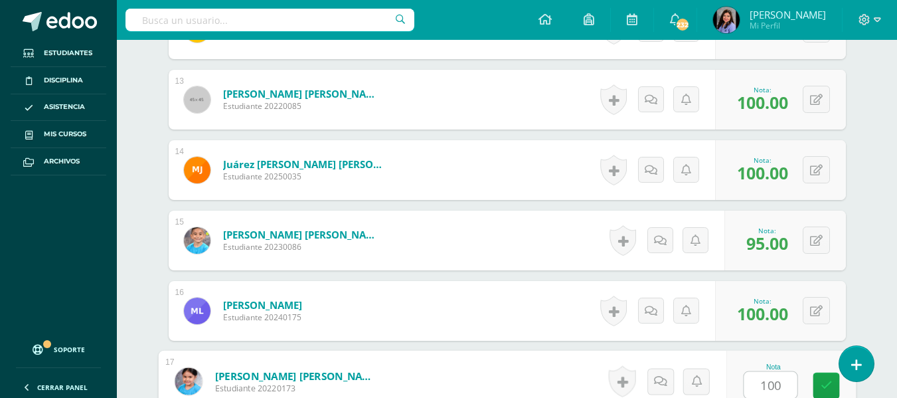
type input "100"
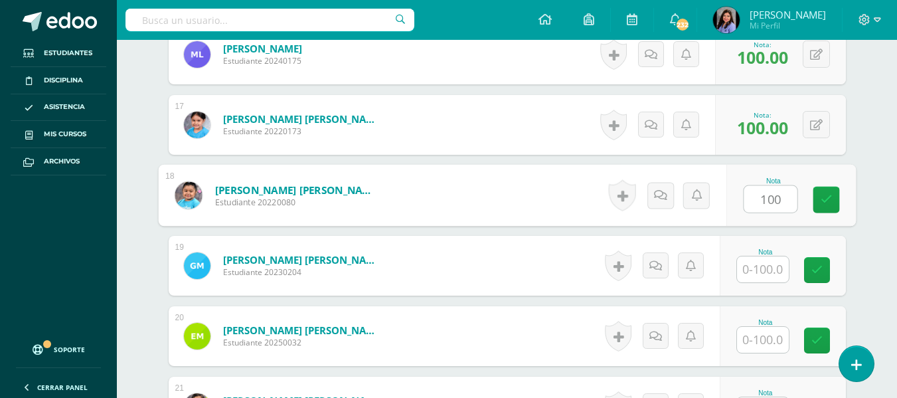
type input "100"
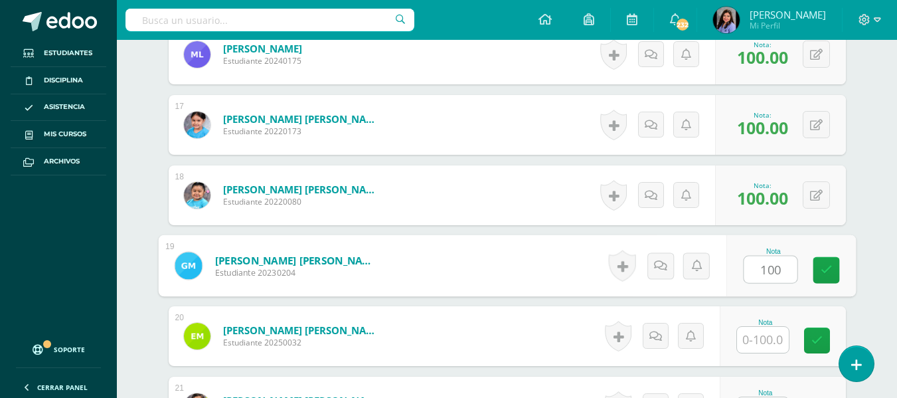
type input "100"
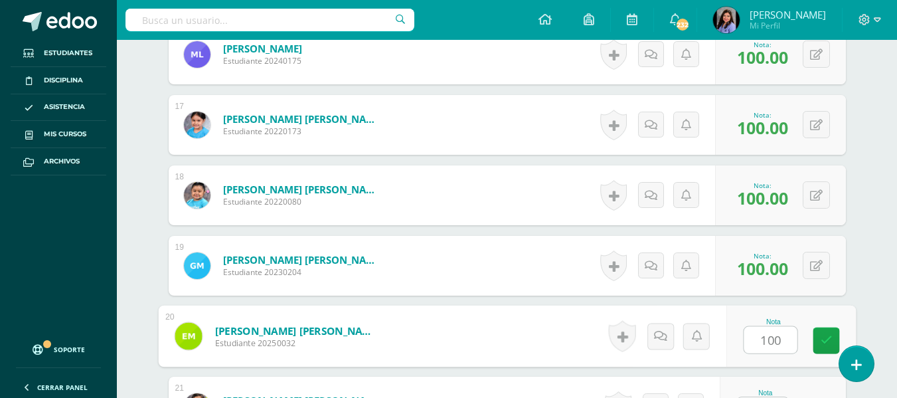
type input "100"
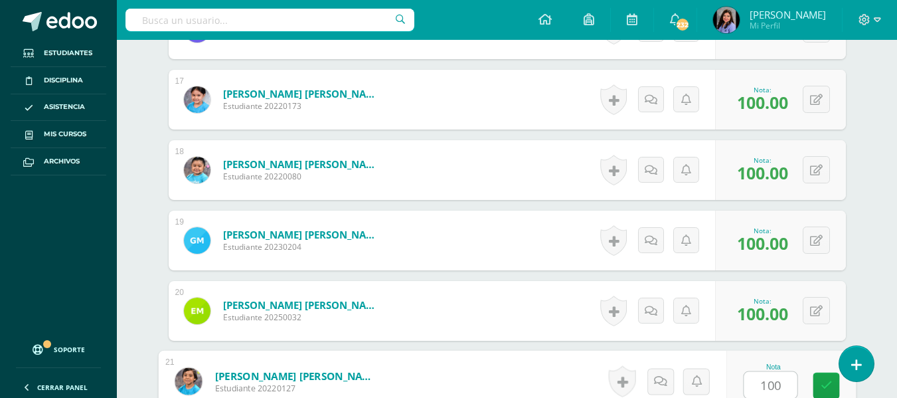
type input "100"
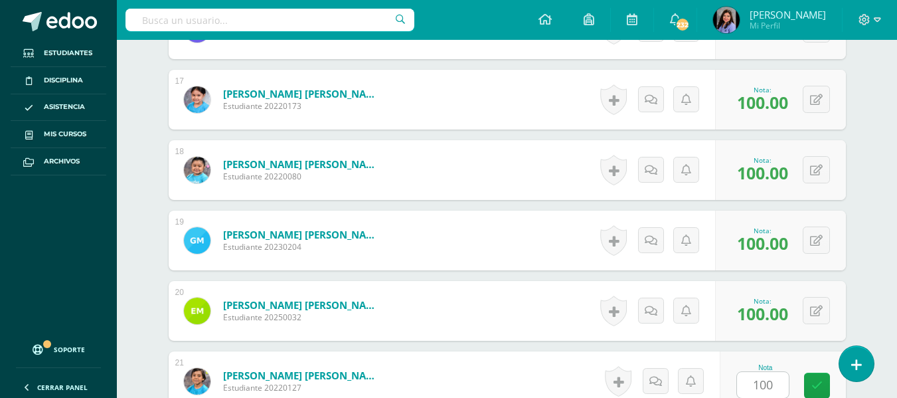
scroll to position [1774, 0]
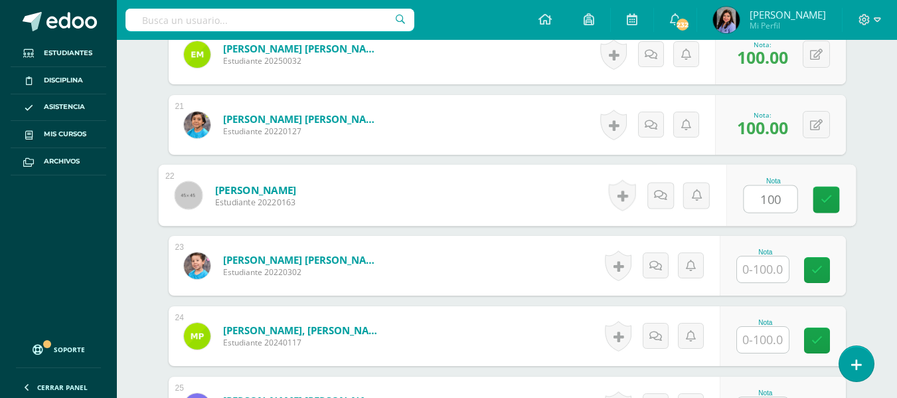
type input "100"
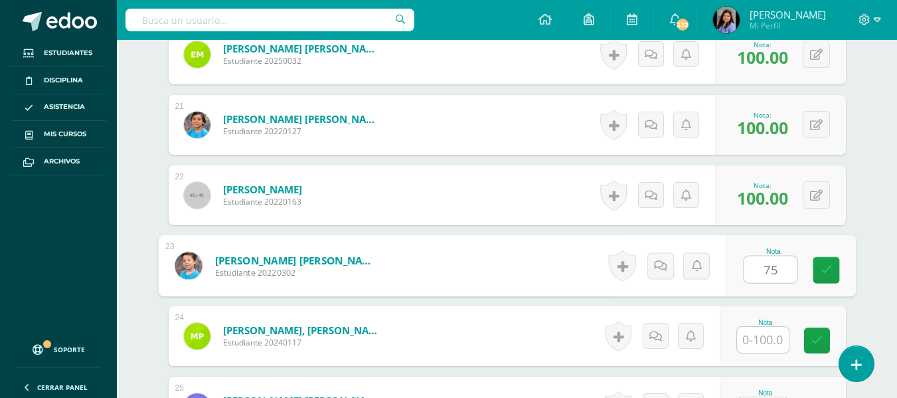
type input "75"
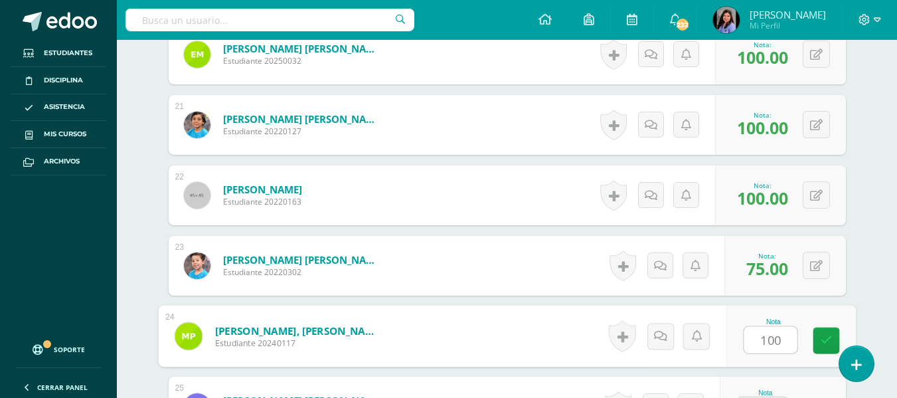
type input "100"
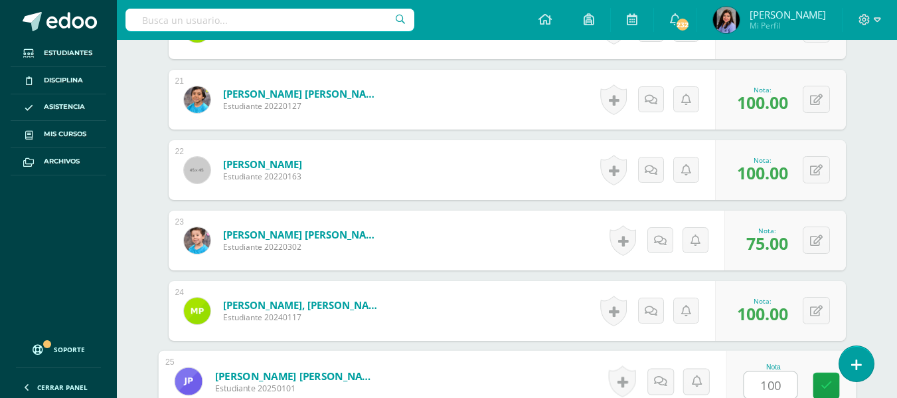
type input "100"
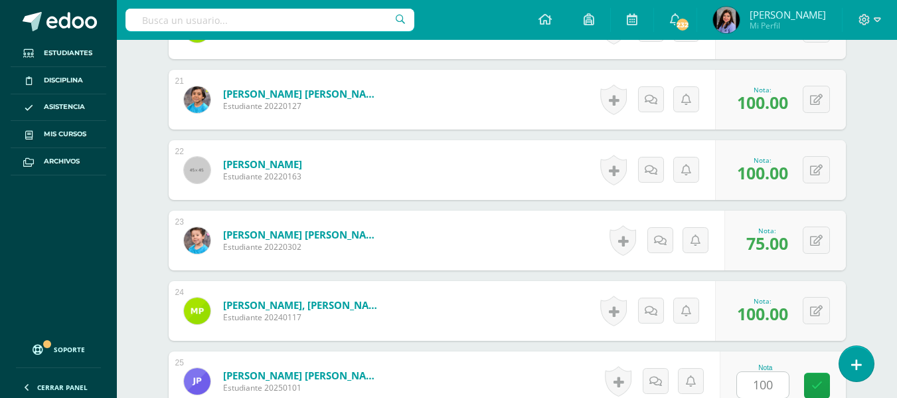
scroll to position [2055, 0]
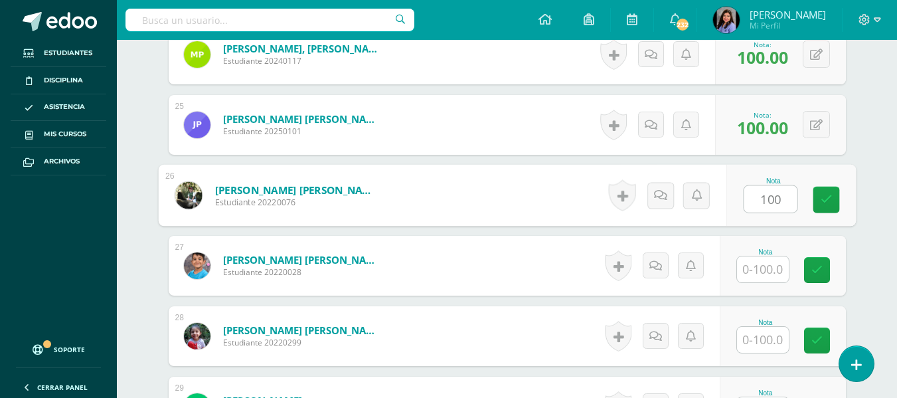
type input "100"
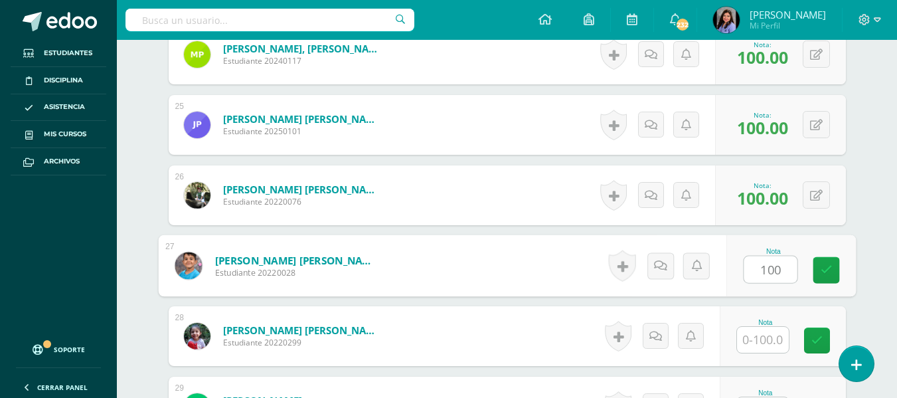
type input "100"
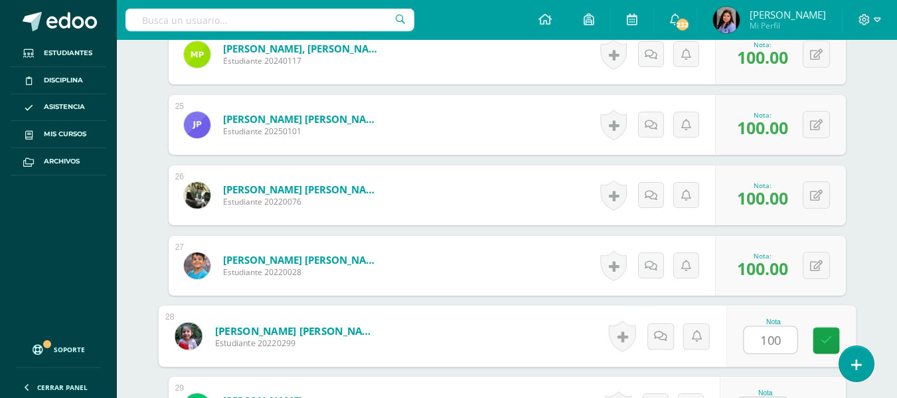
type input "100"
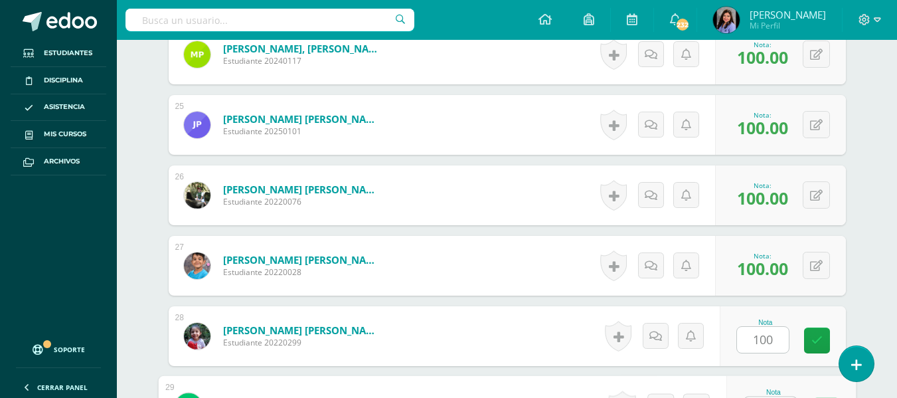
scroll to position [2080, 0]
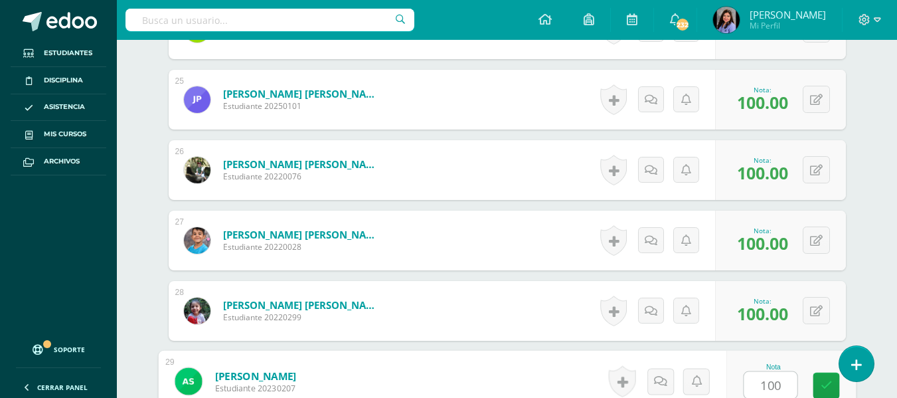
type input "100"
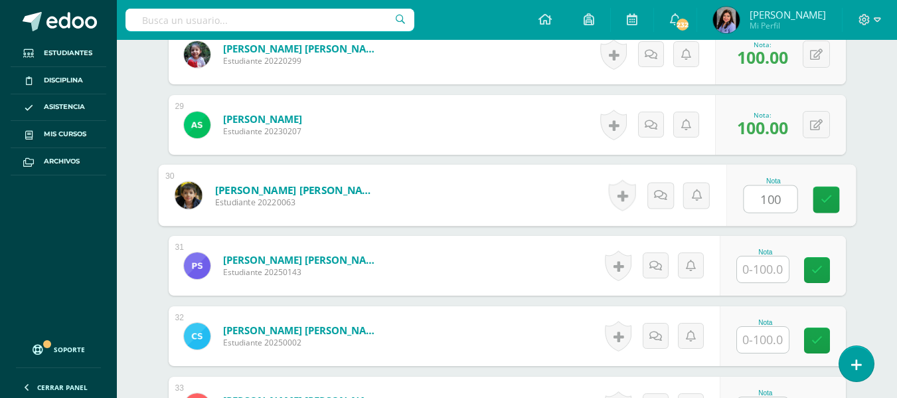
type input "100"
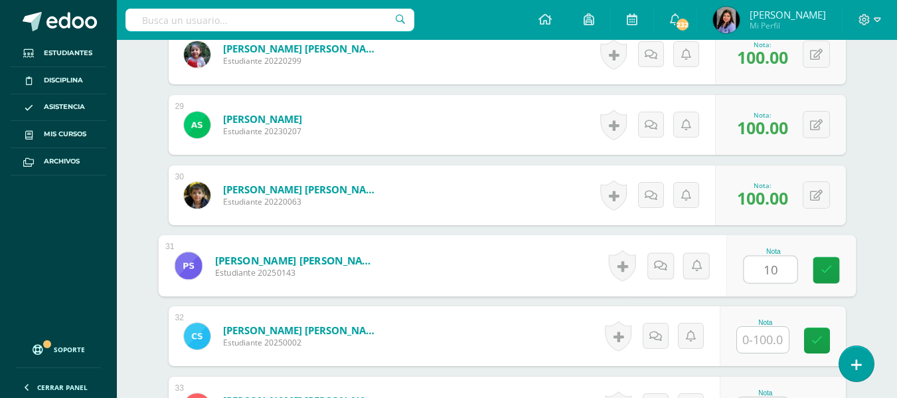
type input "1"
type input "85"
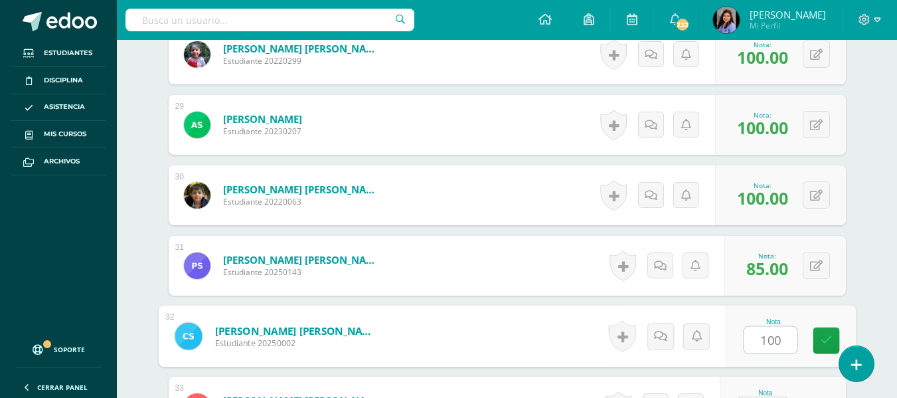
type input "100"
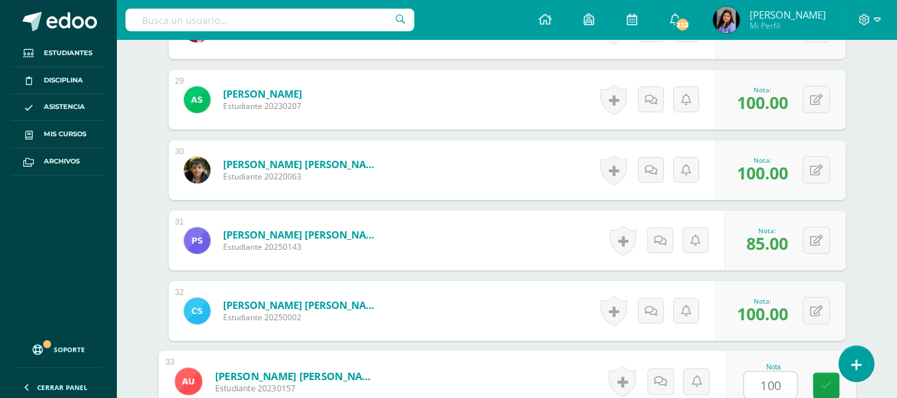
type input "100"
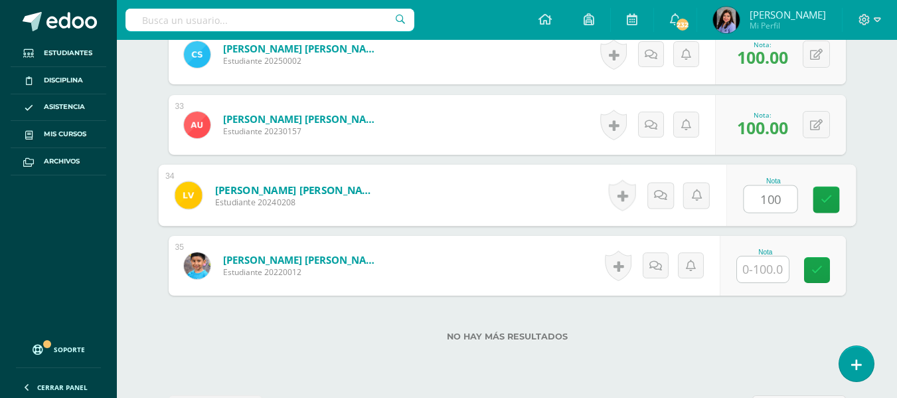
type input "100"
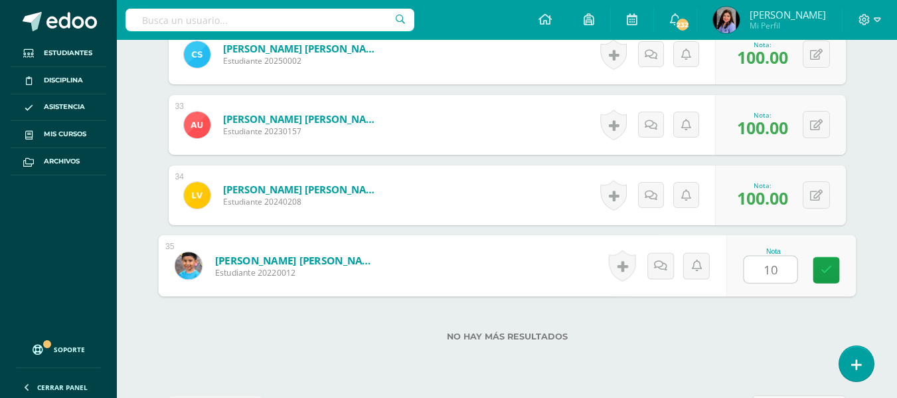
type input "100"
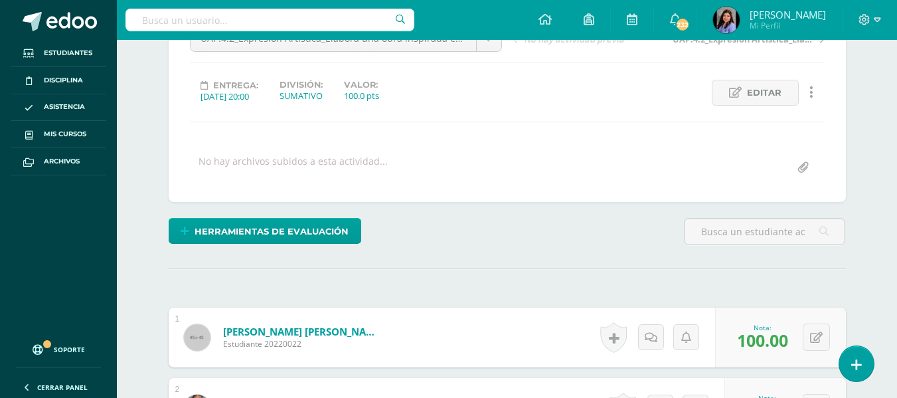
scroll to position [0, 0]
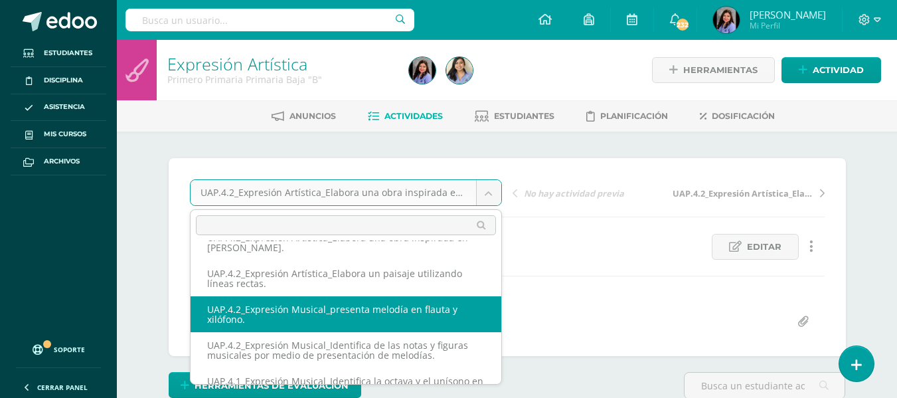
scroll to position [66, 0]
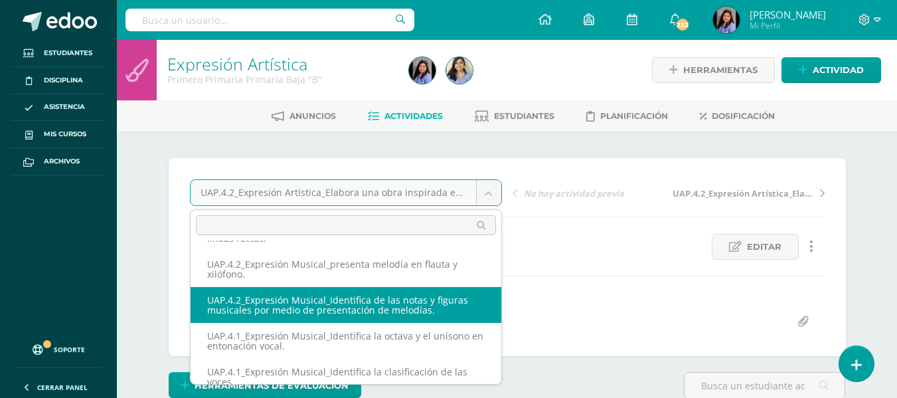
select select "/dashboard/teacher/grade-activity/227445/"
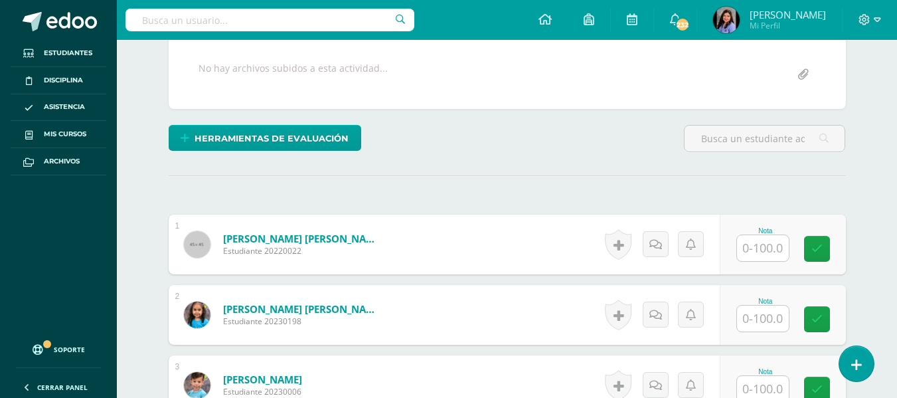
scroll to position [270, 0]
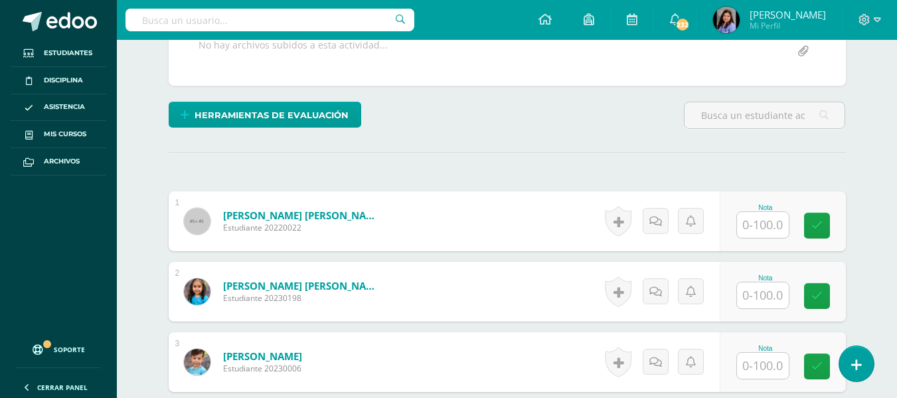
click at [776, 227] on input "text" at bounding box center [763, 225] width 52 height 26
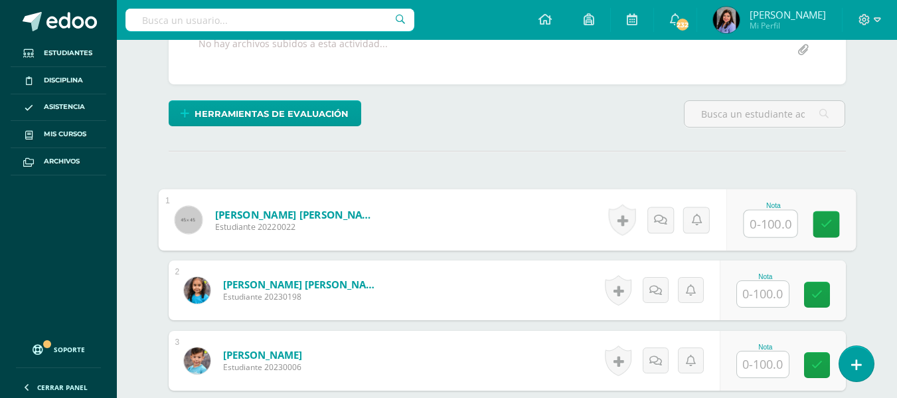
scroll to position [272, 0]
type input "100"
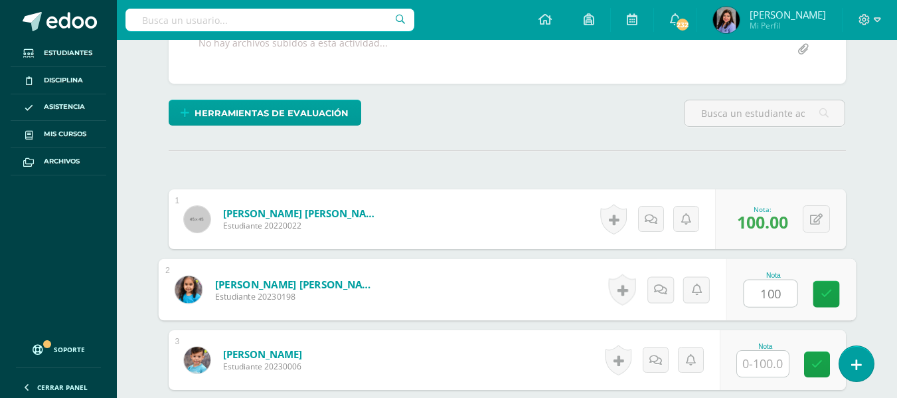
type input "100"
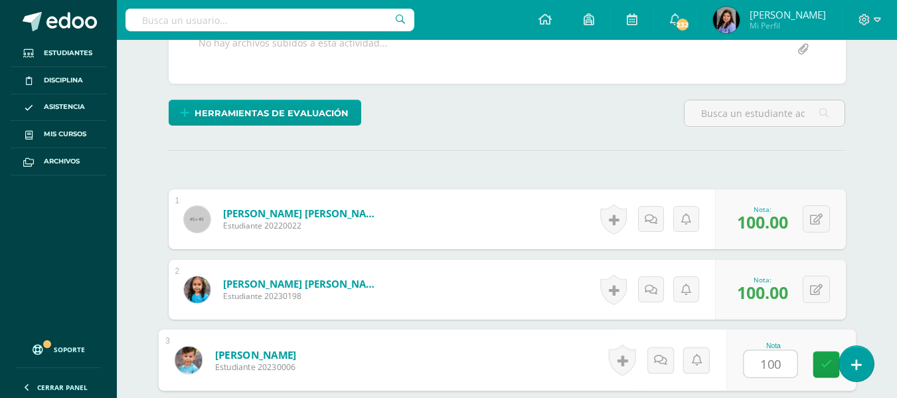
type input "100"
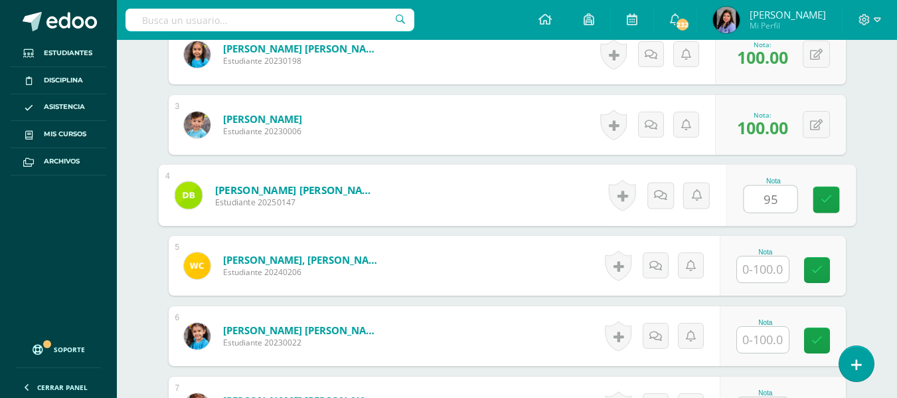
type input "95"
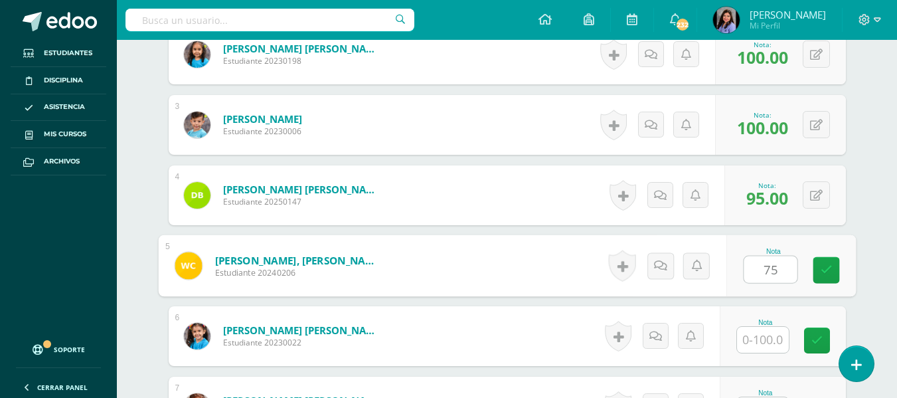
type input "75"
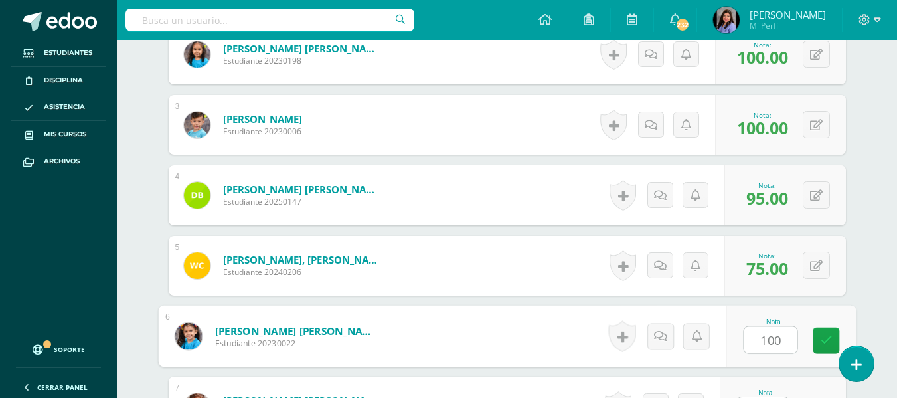
type input "100"
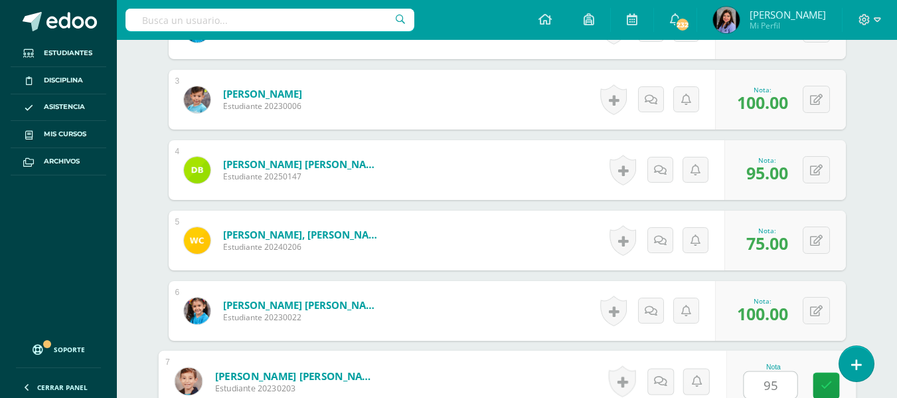
type input "95"
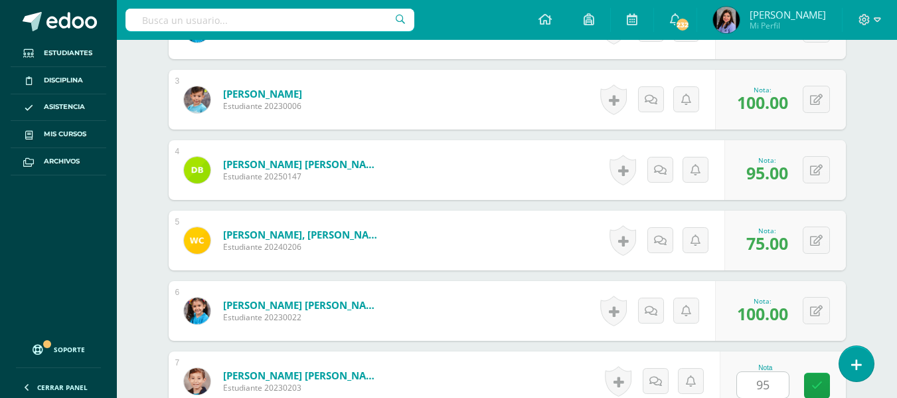
scroll to position [789, 0]
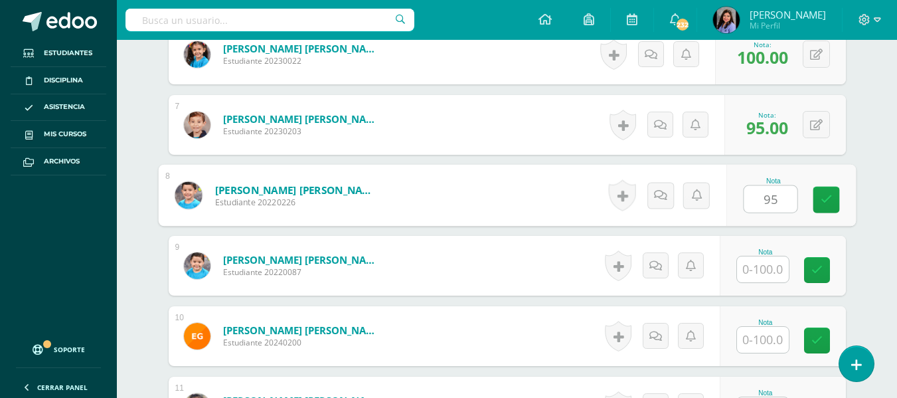
type input "95"
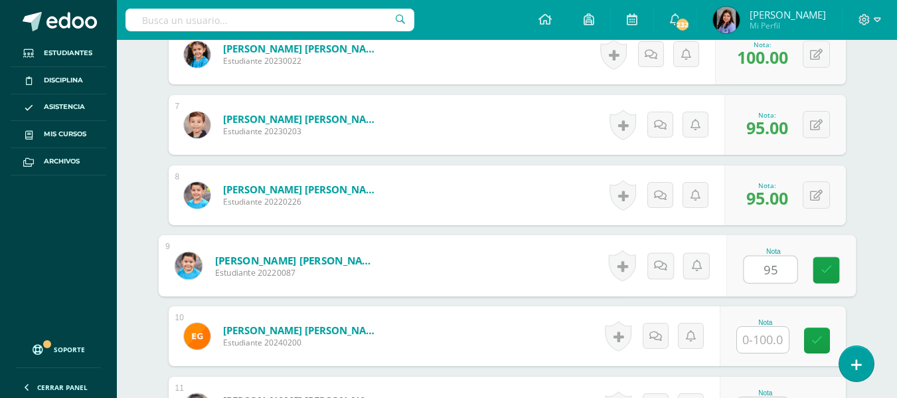
type input "95"
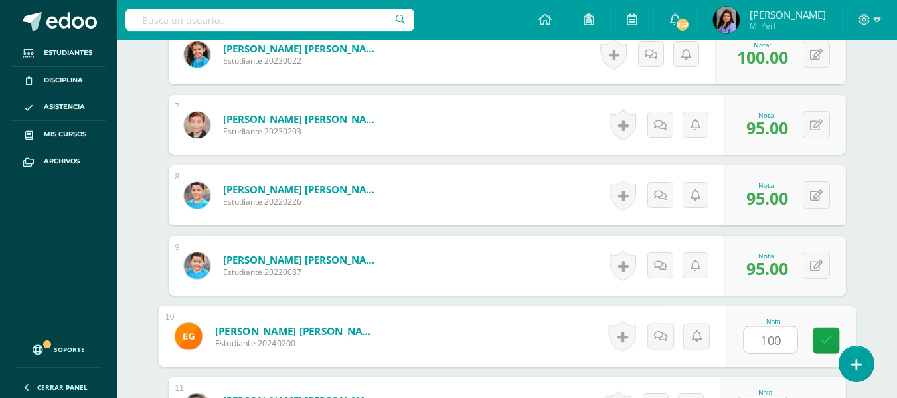
type input "100"
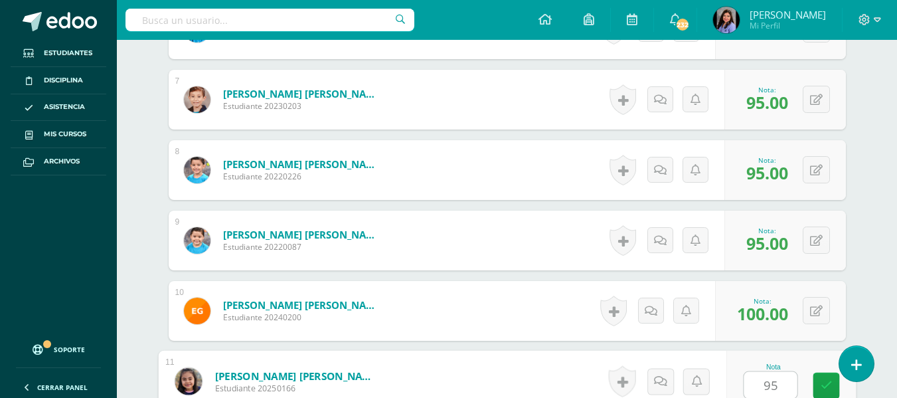
type input "95"
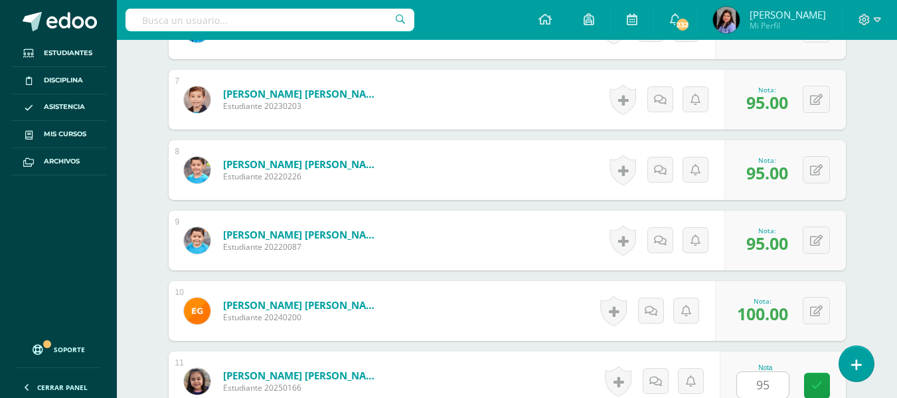
scroll to position [1070, 0]
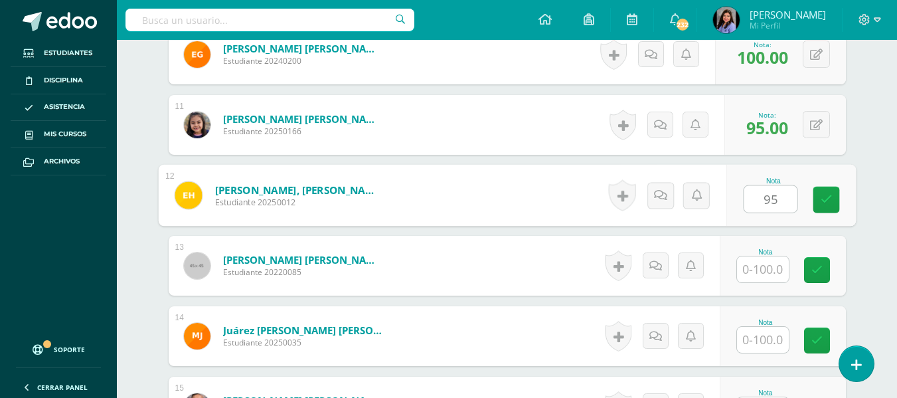
type input "95"
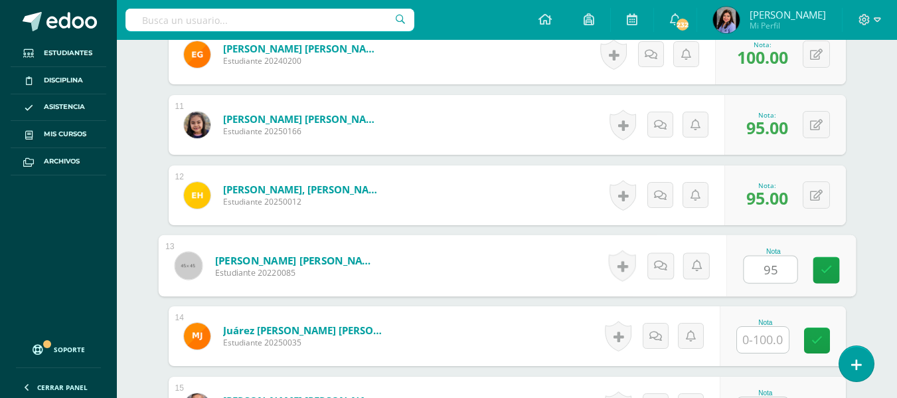
type input "95"
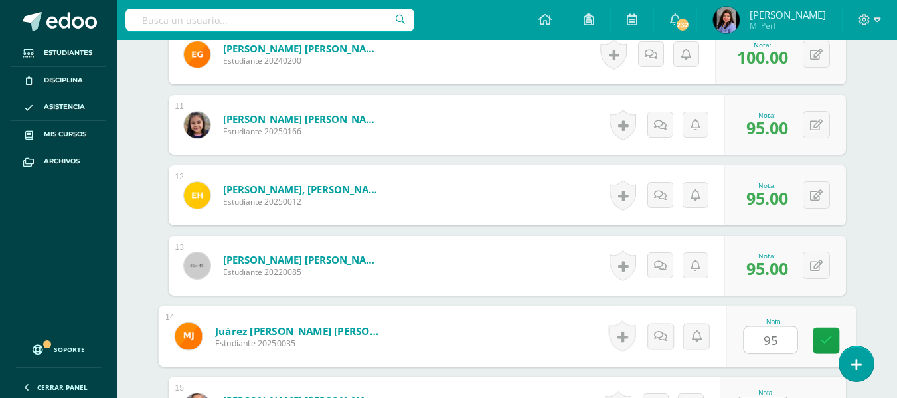
type input "95"
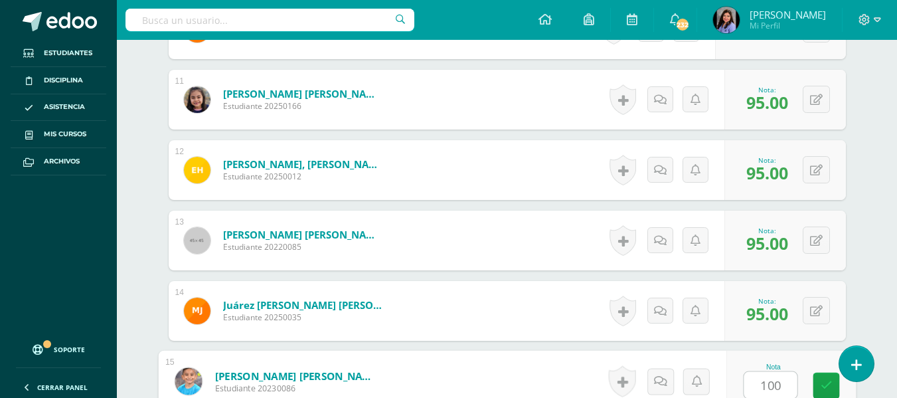
type input "100"
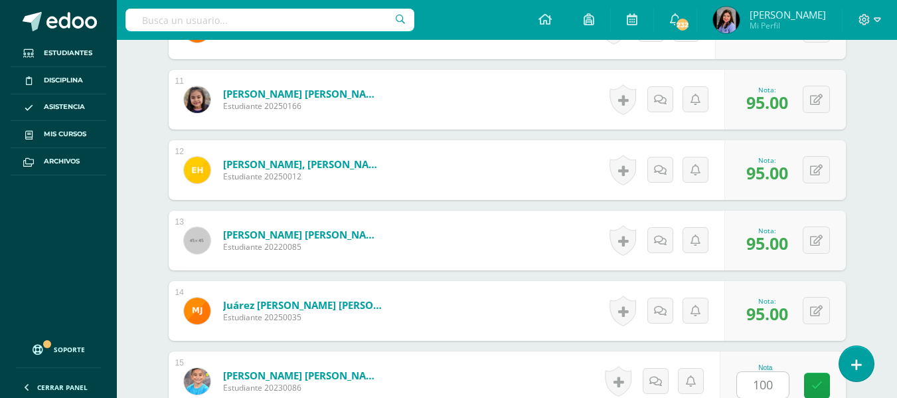
scroll to position [1352, 0]
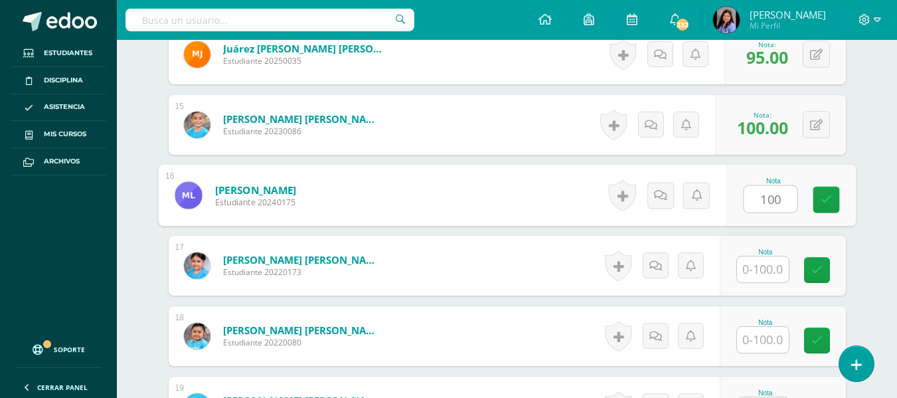
type input "100"
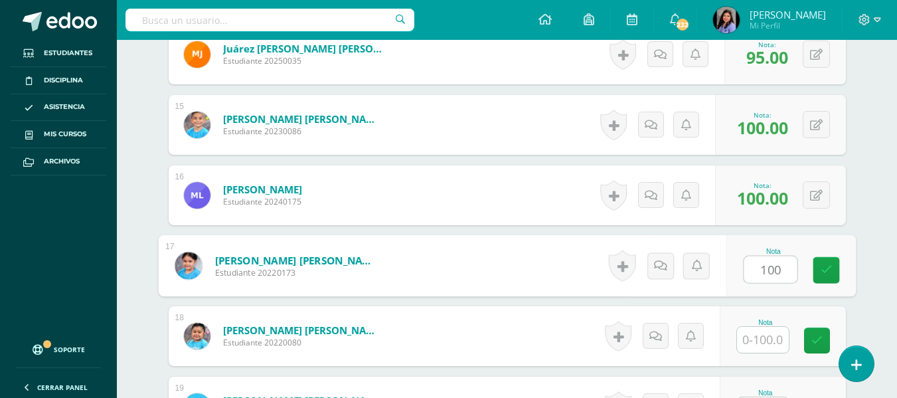
type input "100"
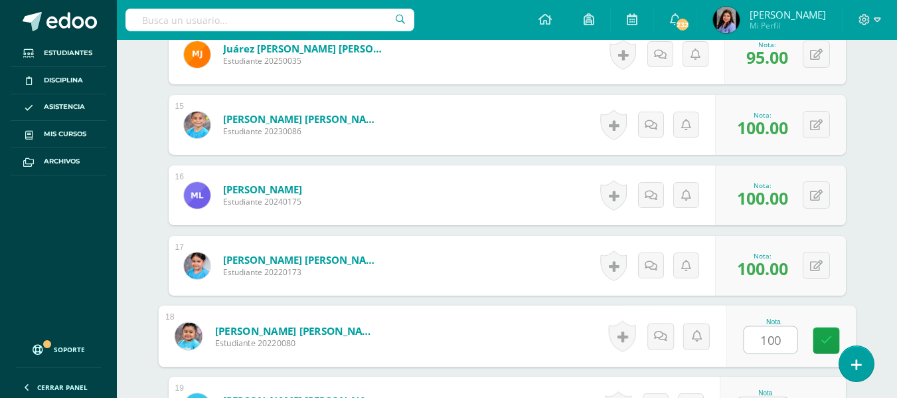
type input "100"
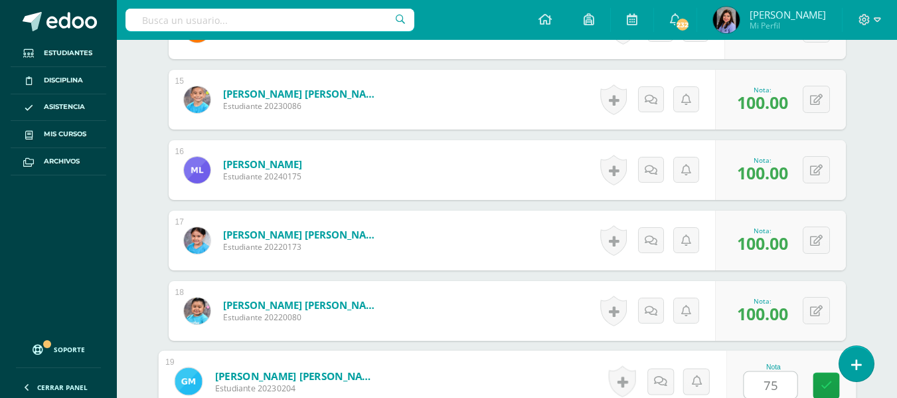
type input "75"
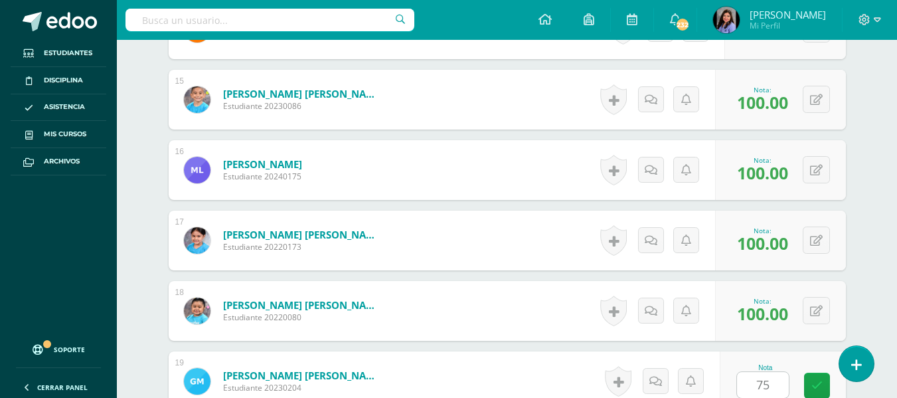
scroll to position [1633, 0]
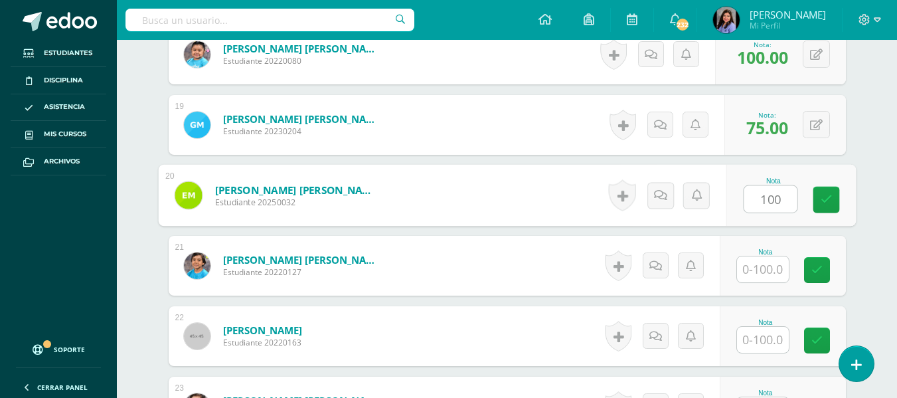
type input "100"
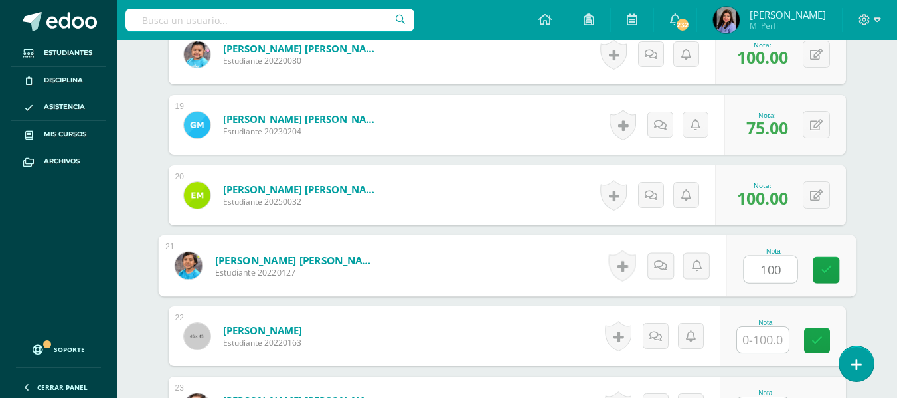
type input "100"
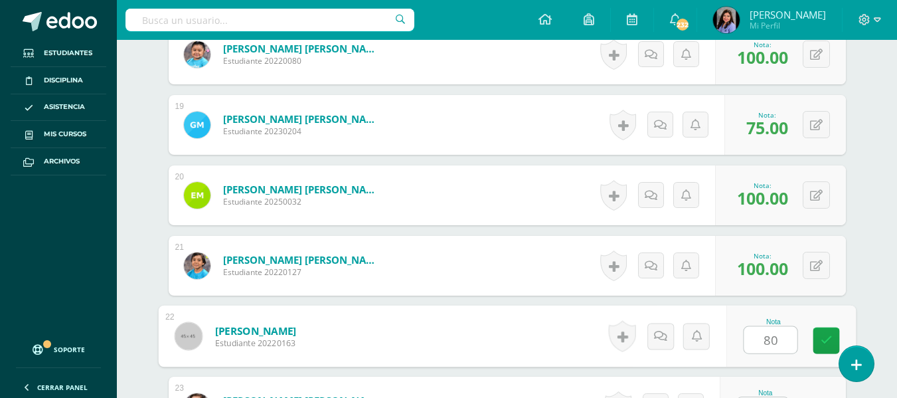
type input "80"
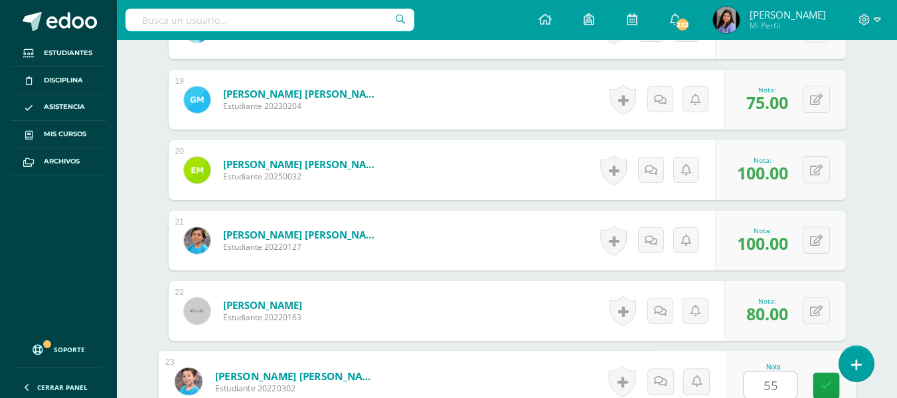
type input "55"
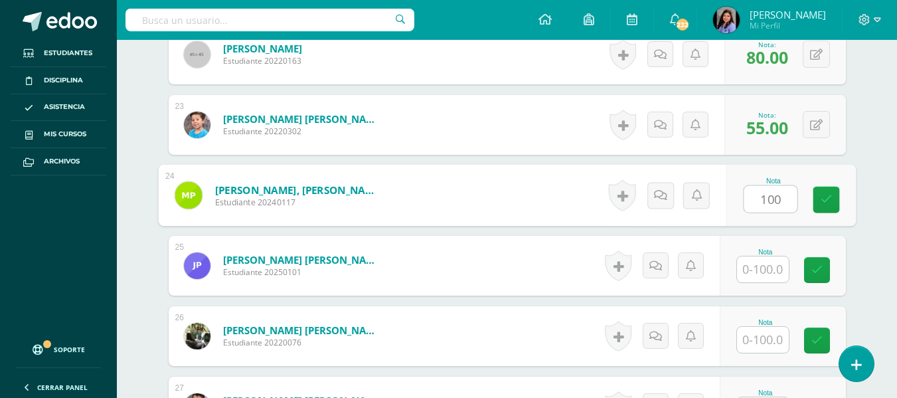
type input "100"
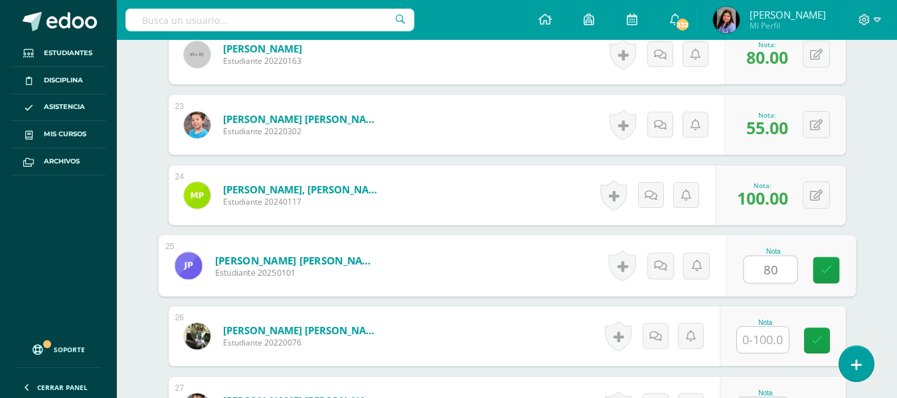
type input "80"
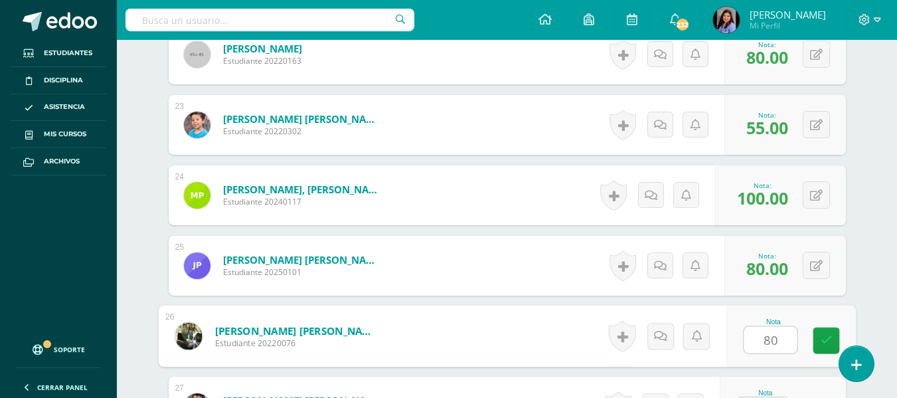
type input "80"
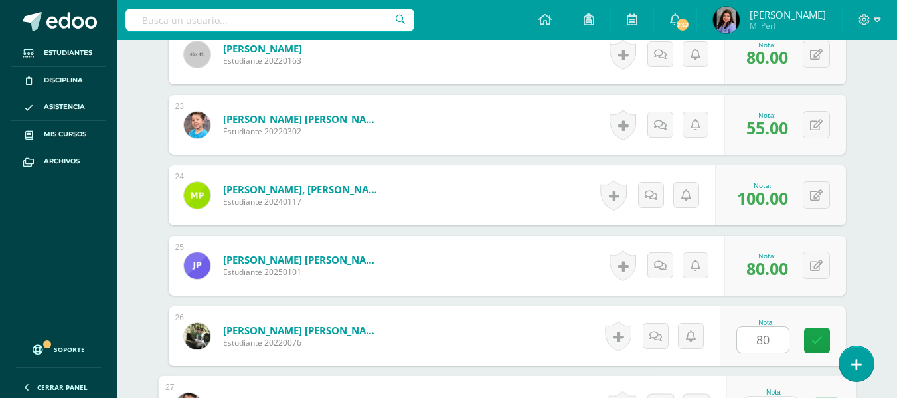
scroll to position [1940, 0]
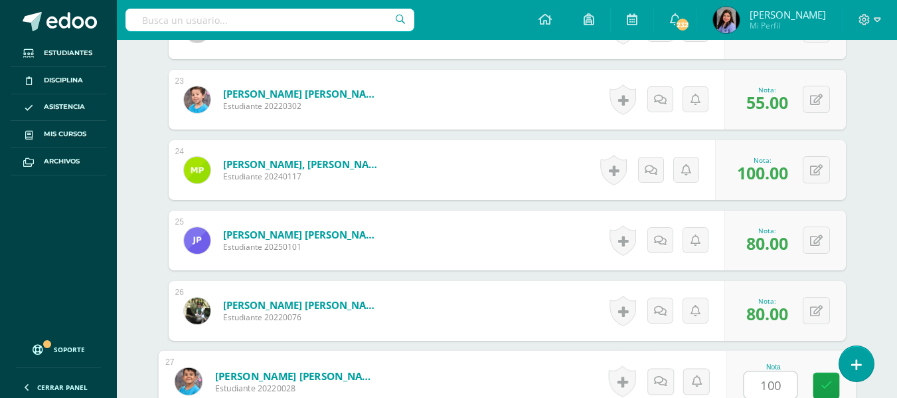
type input "100"
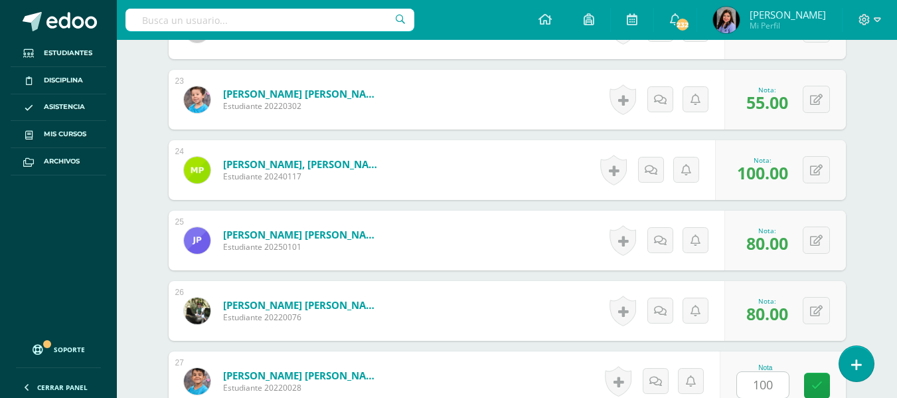
scroll to position [2196, 0]
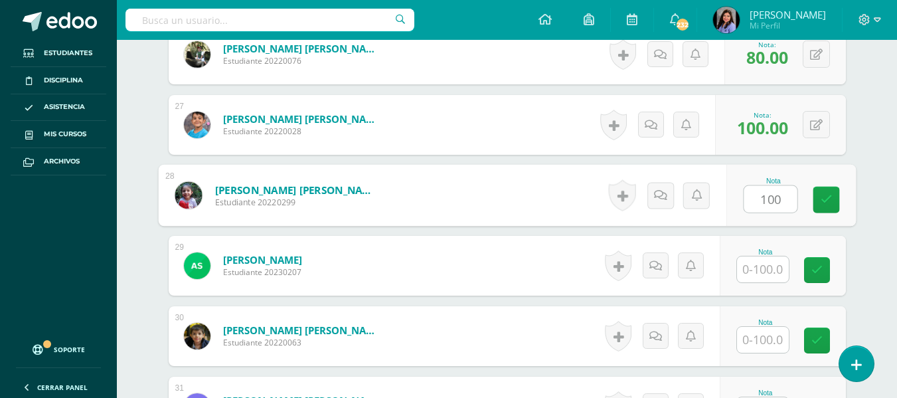
type input "100"
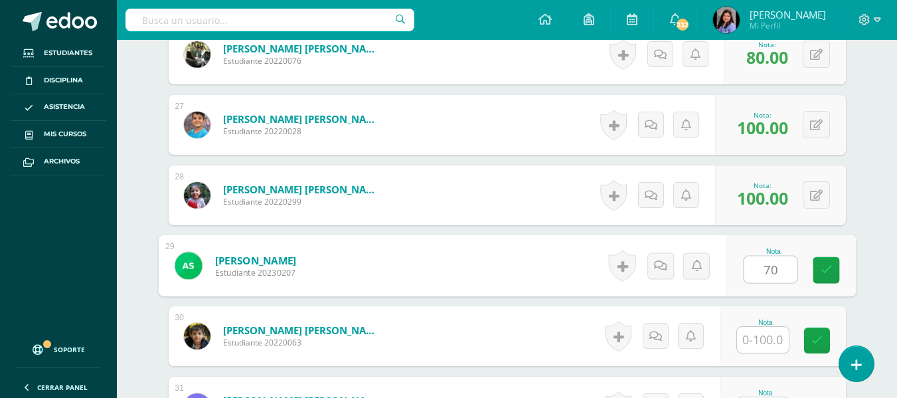
type input "70"
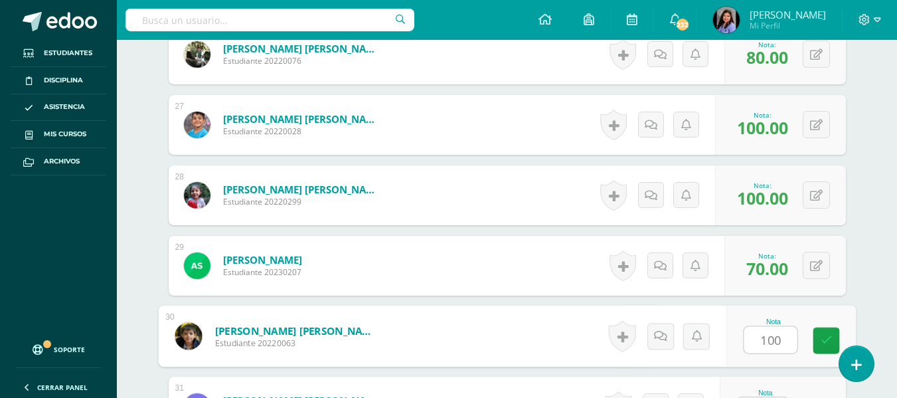
type input "100"
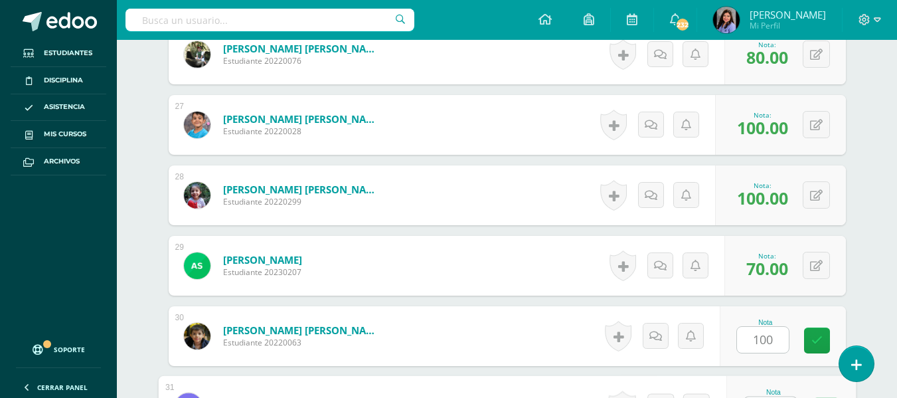
scroll to position [2221, 0]
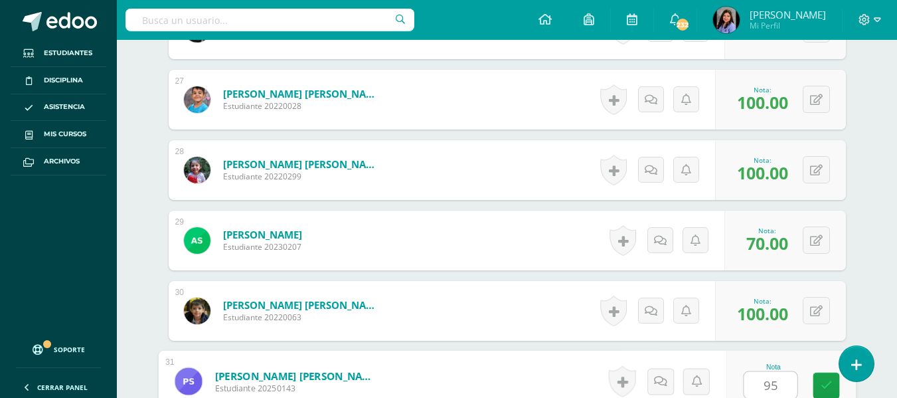
type input "95"
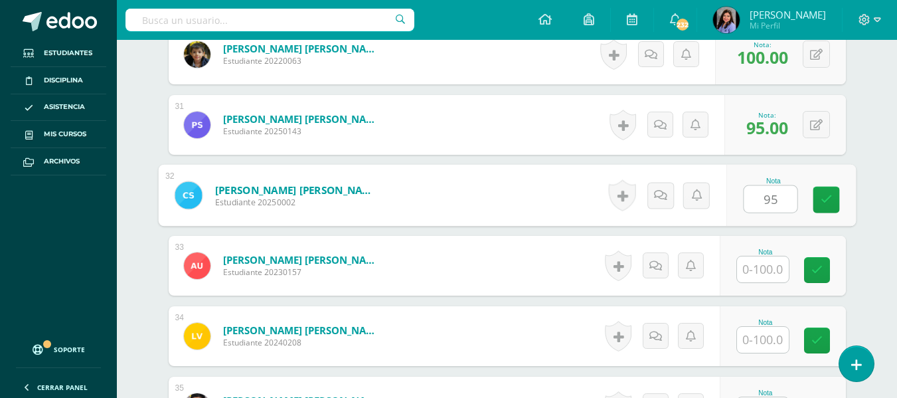
type input "95"
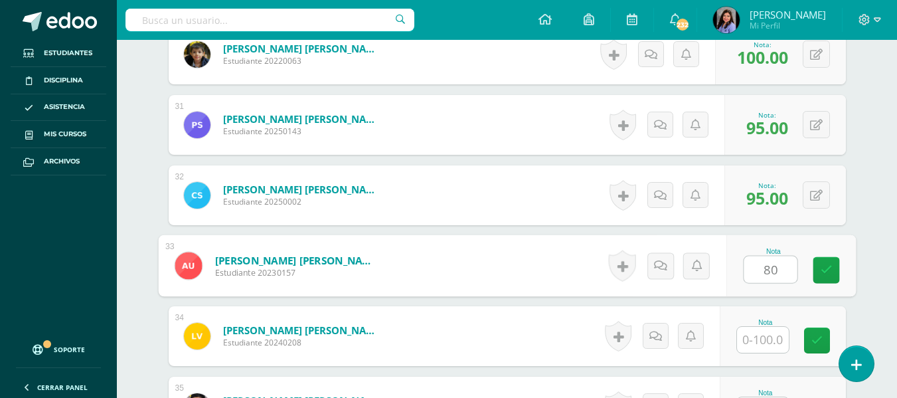
type input "80"
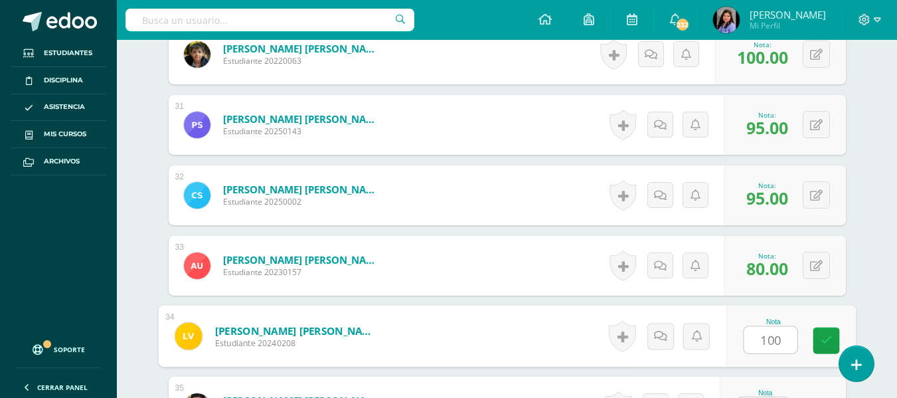
type input "100"
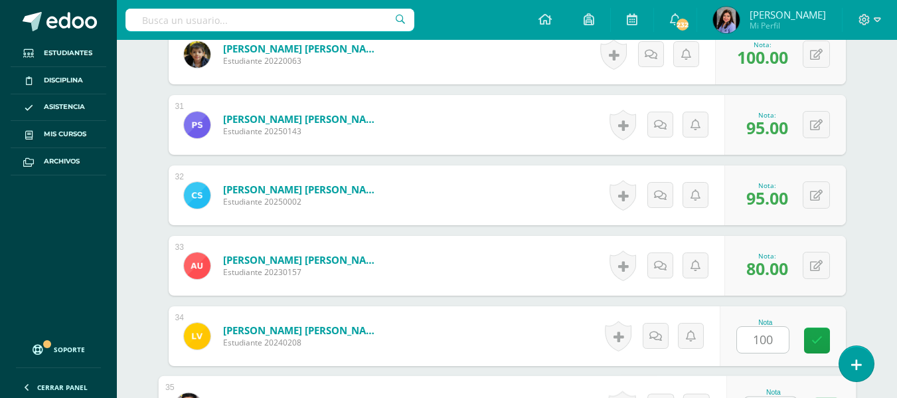
scroll to position [2503, 0]
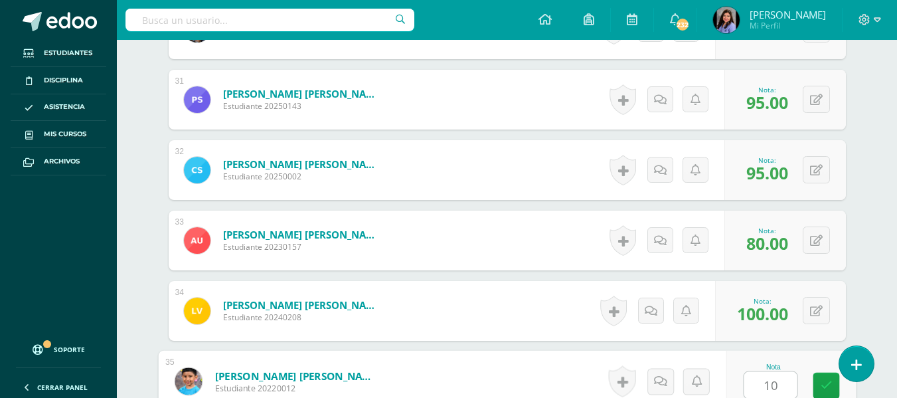
type input "100"
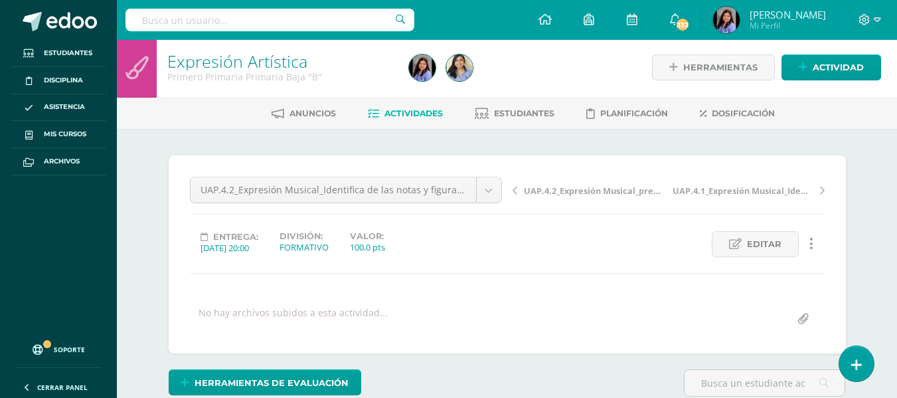
scroll to position [0, 0]
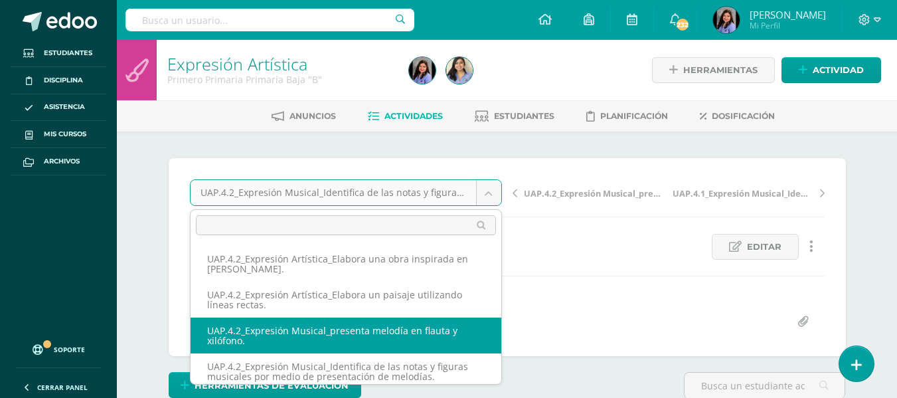
select select "/dashboard/teacher/grade-activity/227525/"
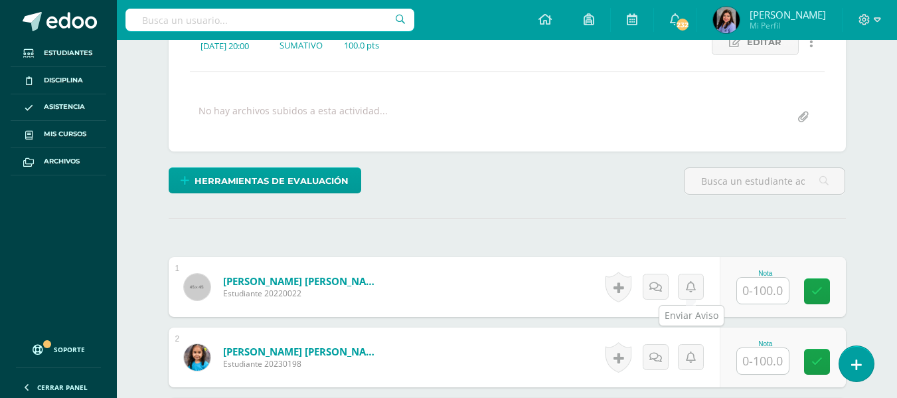
scroll to position [205, 0]
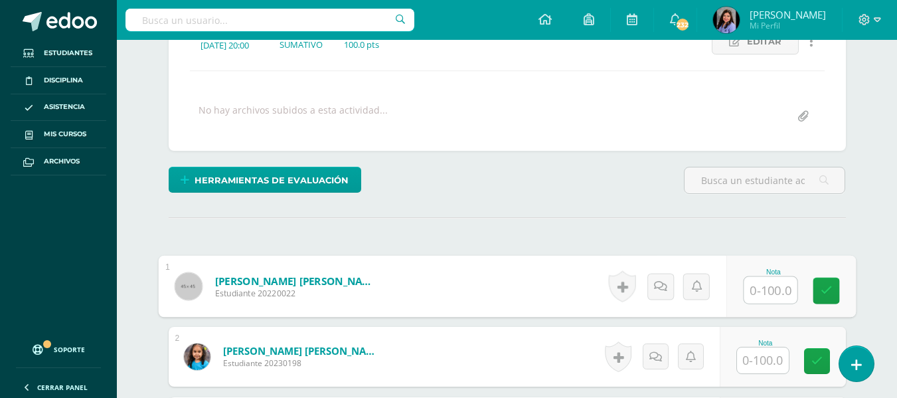
click at [750, 289] on input "text" at bounding box center [769, 290] width 53 height 27
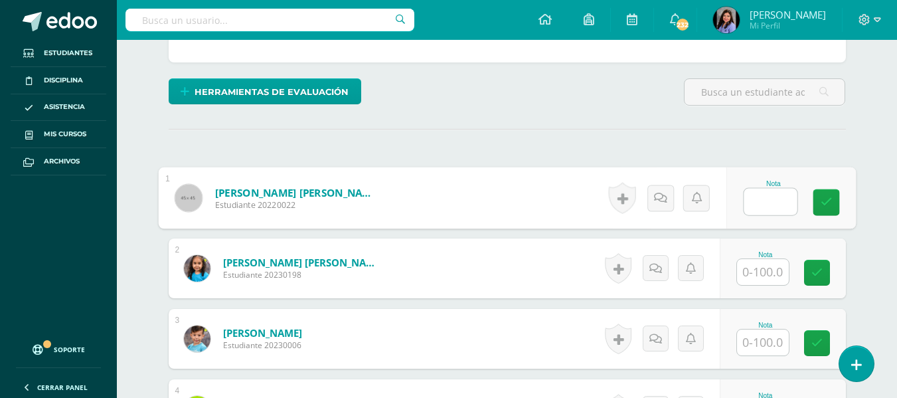
scroll to position [339, 0]
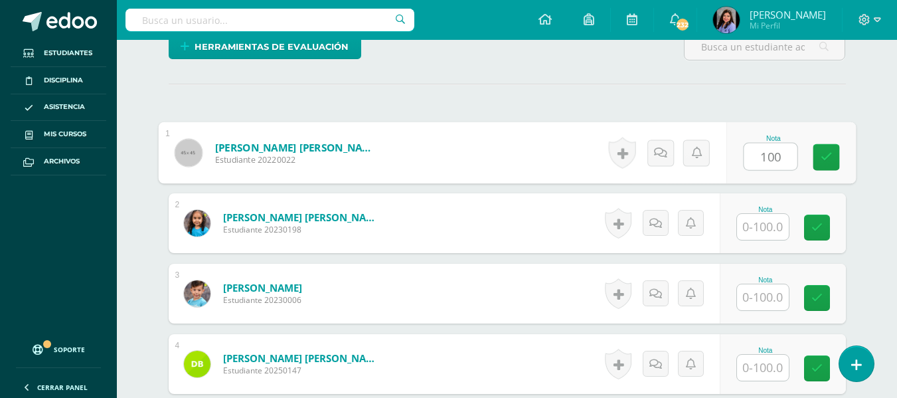
type input "100"
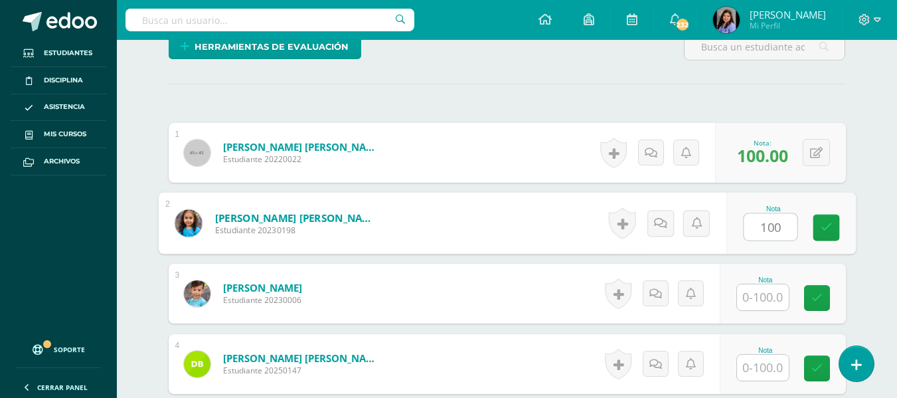
type input "100"
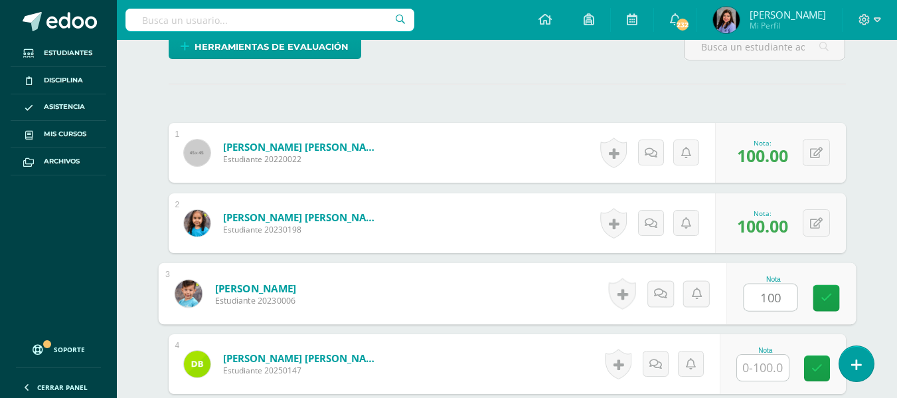
type input "100"
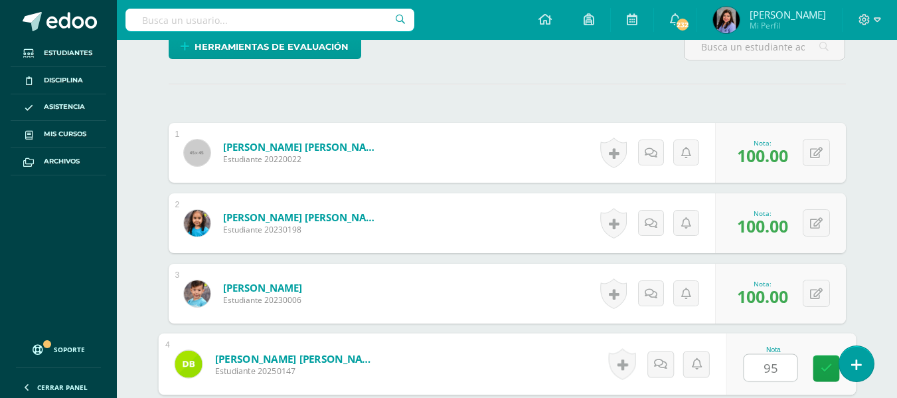
type input "95"
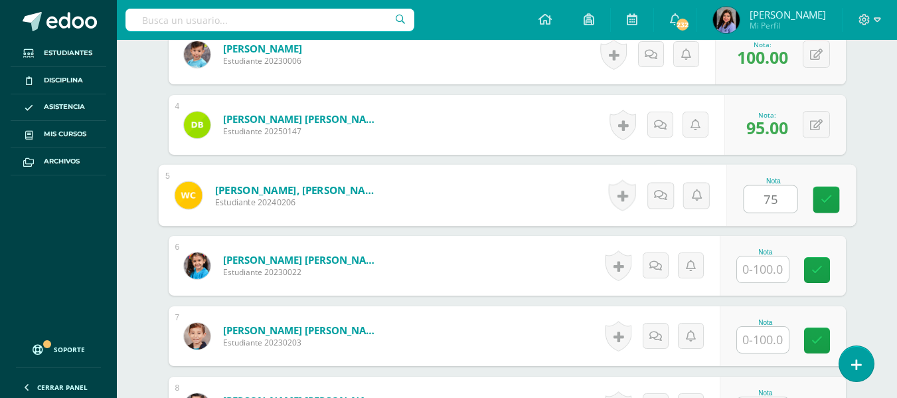
type input "75"
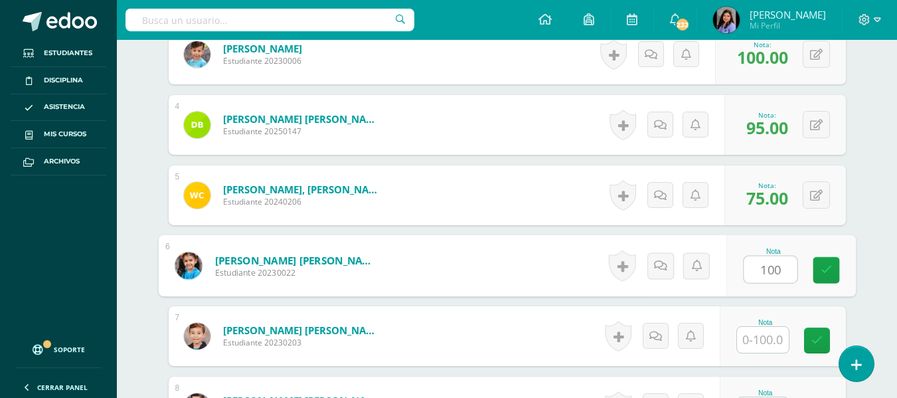
type input "100"
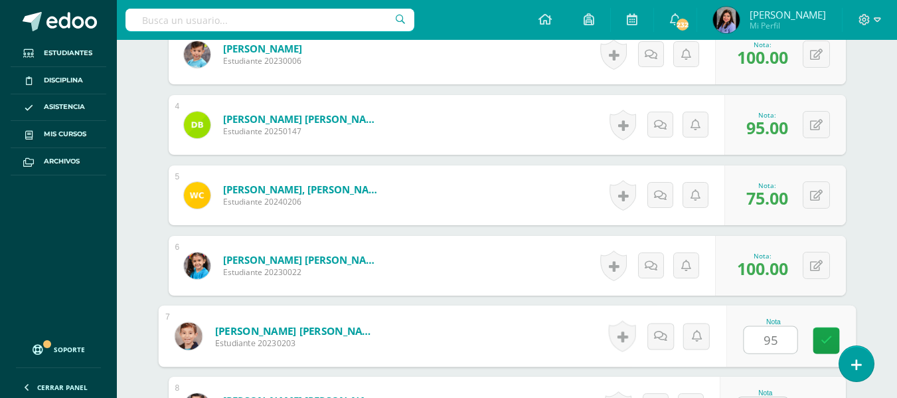
type input "95"
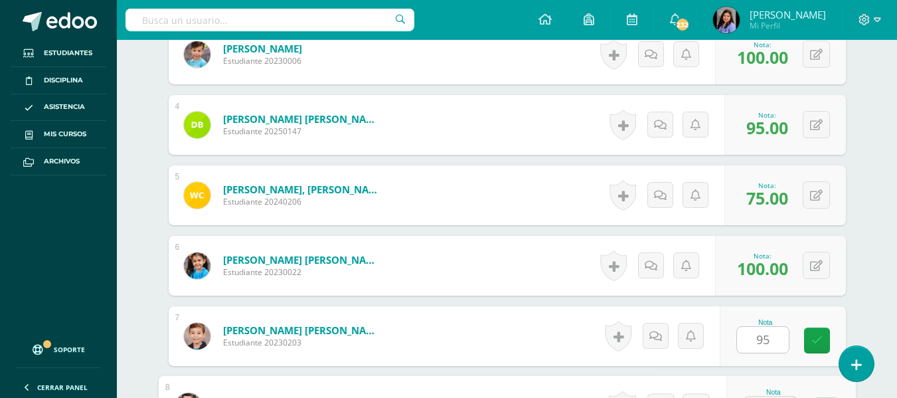
scroll to position [603, 0]
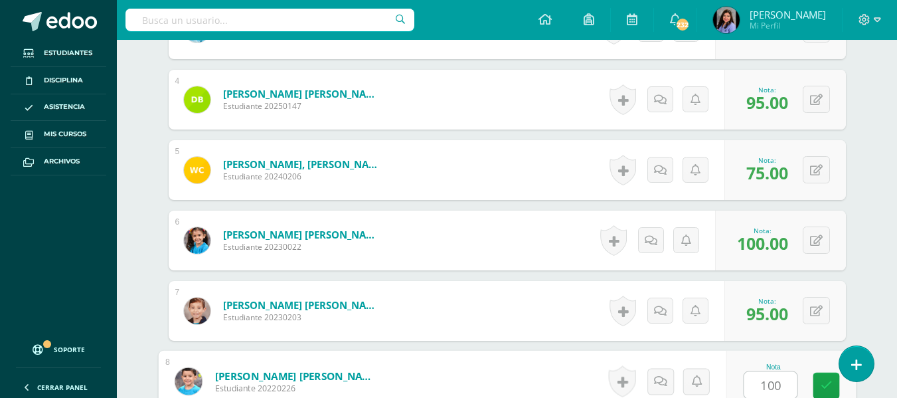
type input "100"
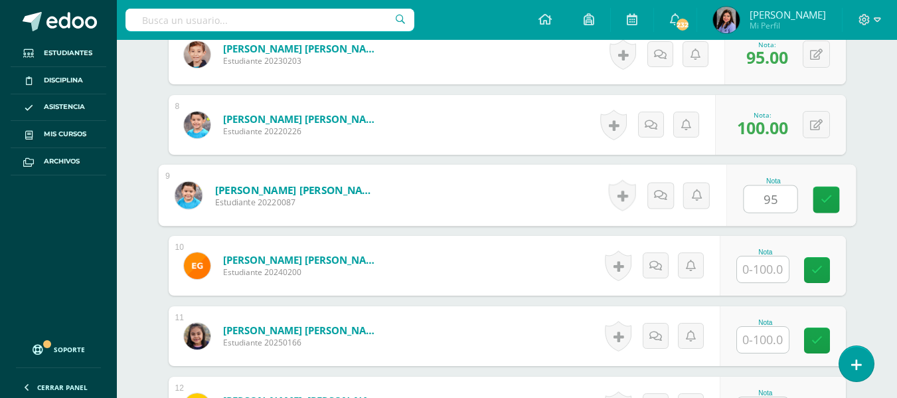
type input "95"
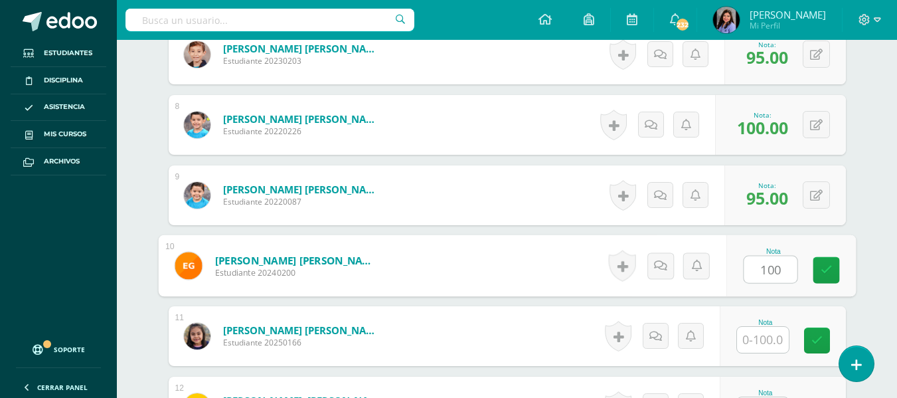
type input "100"
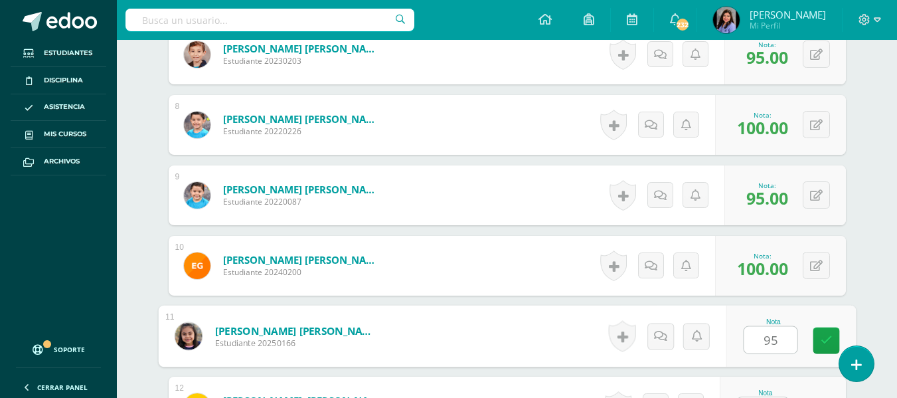
type input "95"
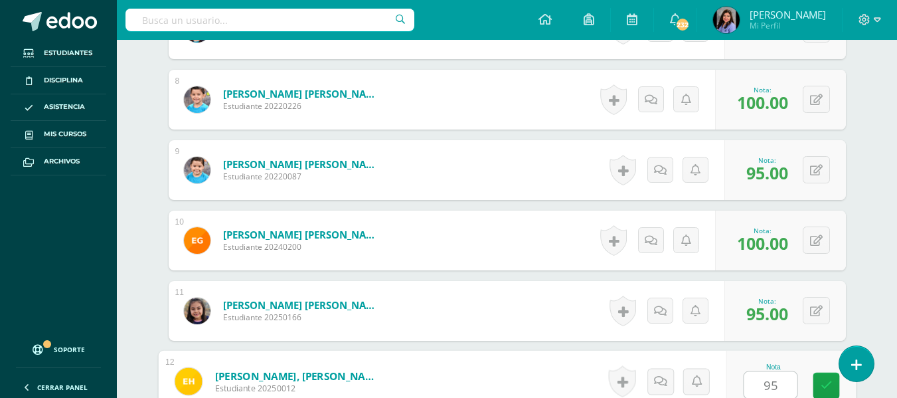
type input "95"
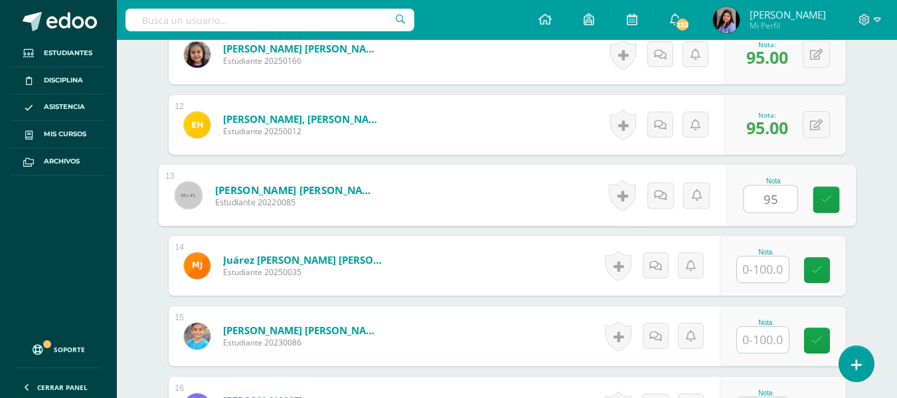
type input "95"
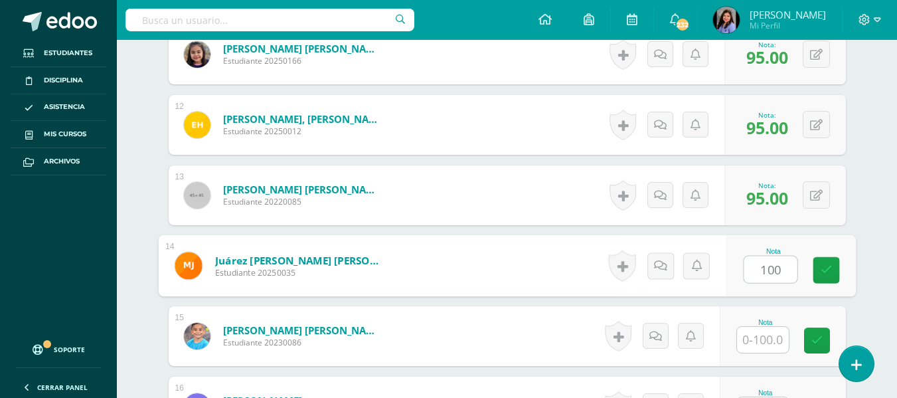
type input "100"
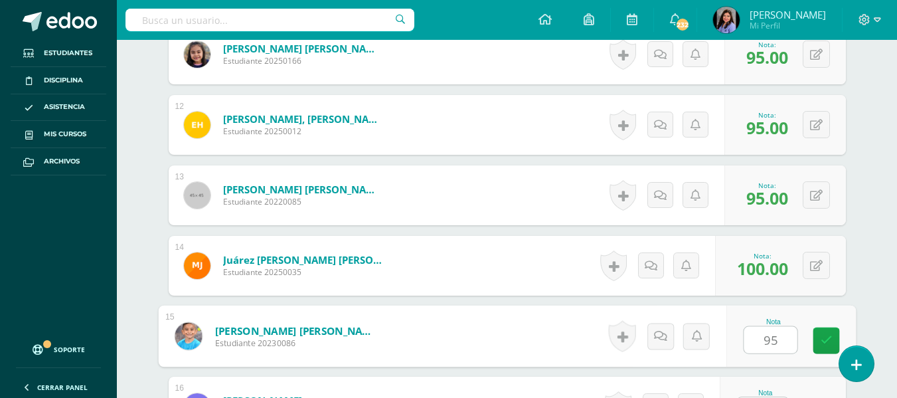
type input "95"
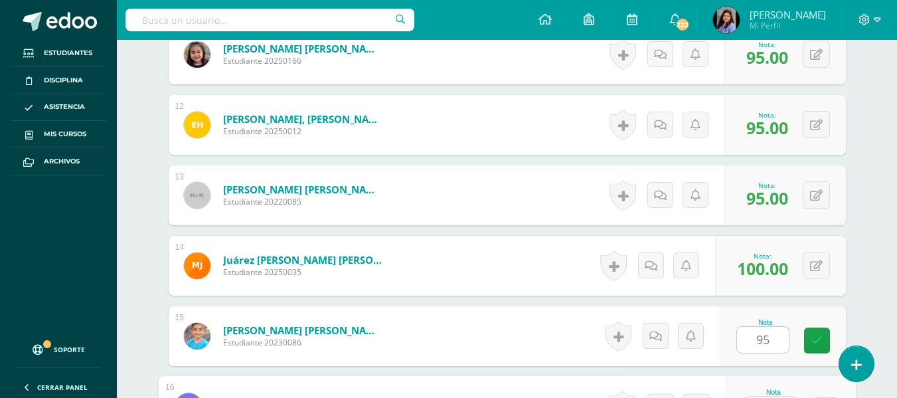
scroll to position [1166, 0]
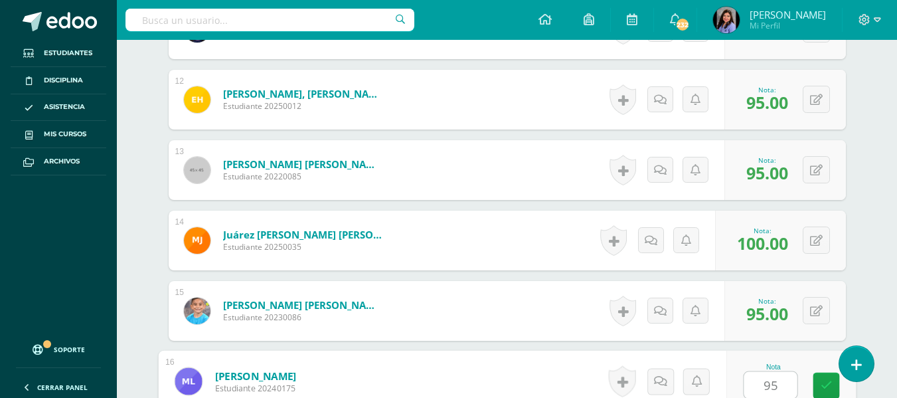
type input "95"
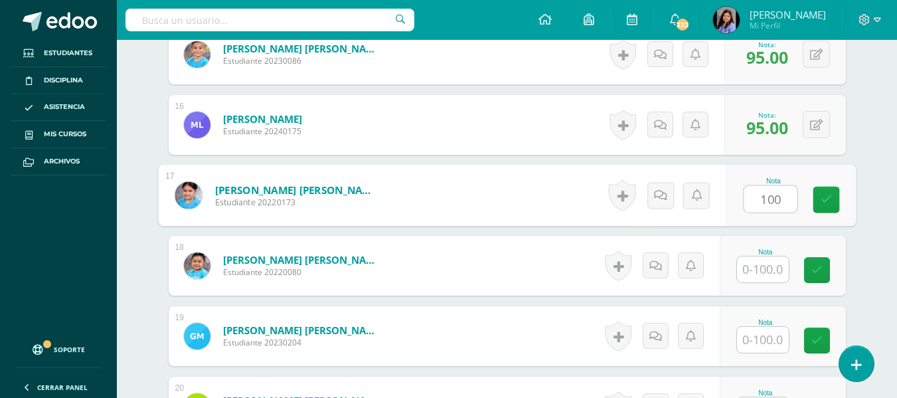
type input "100"
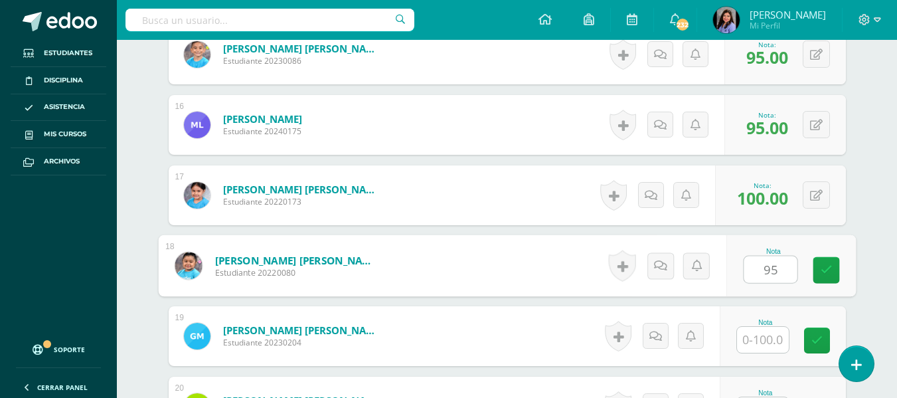
type input "95"
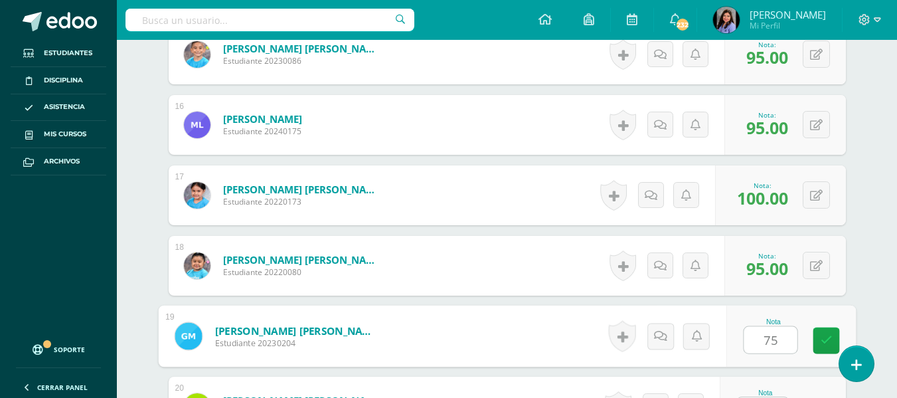
type input "75"
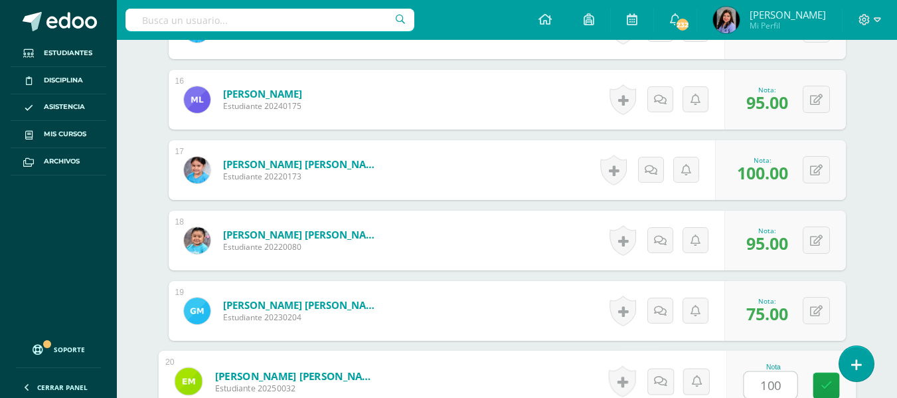
type input "100"
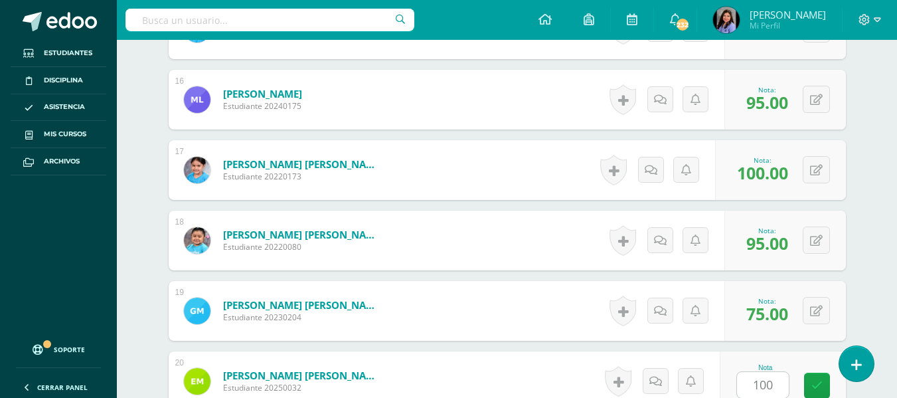
scroll to position [1703, 0]
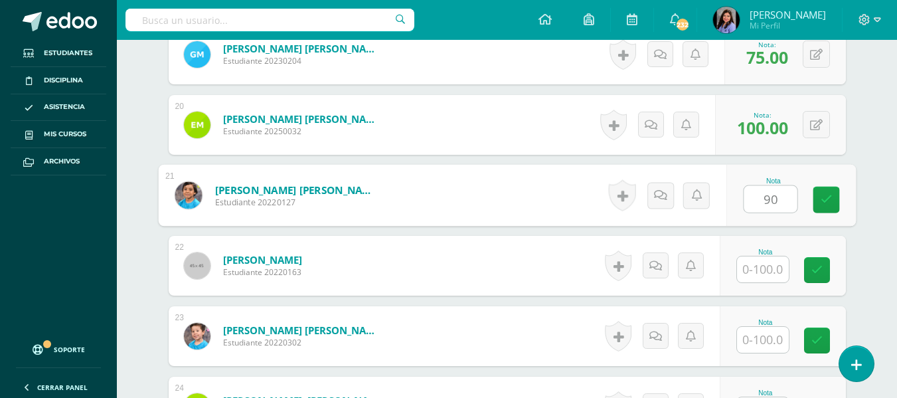
type input "90"
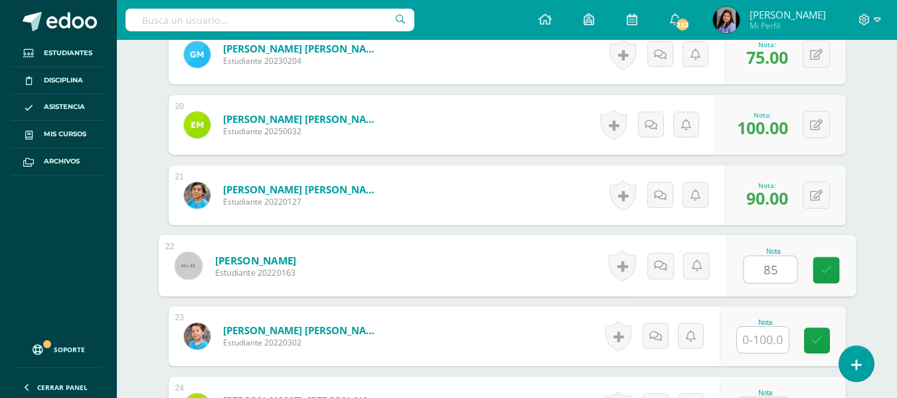
type input "85"
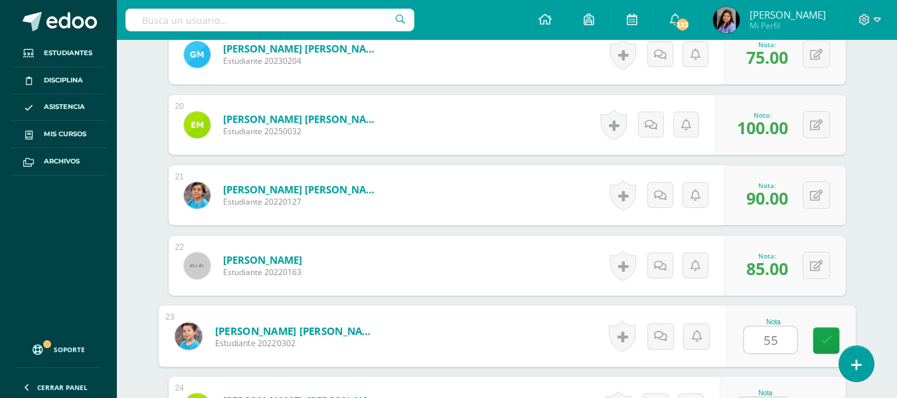
type input "55"
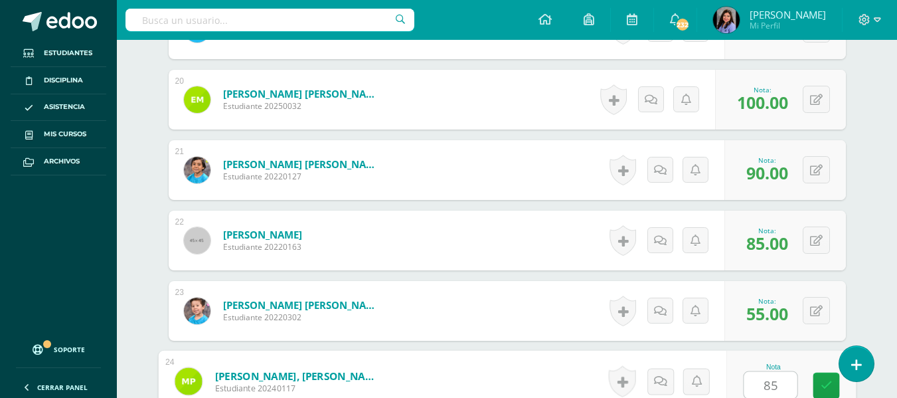
type input "85"
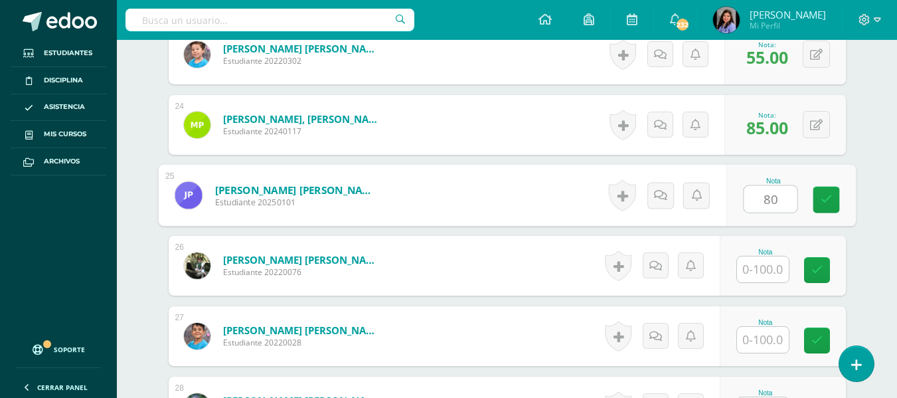
type input "80"
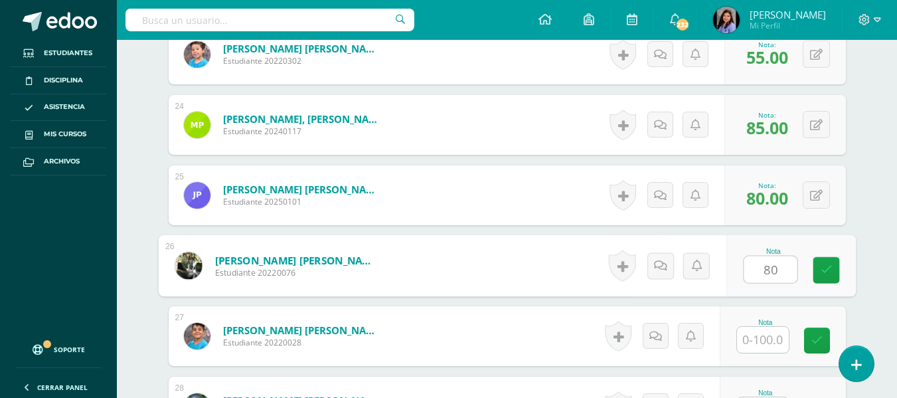
type input "80"
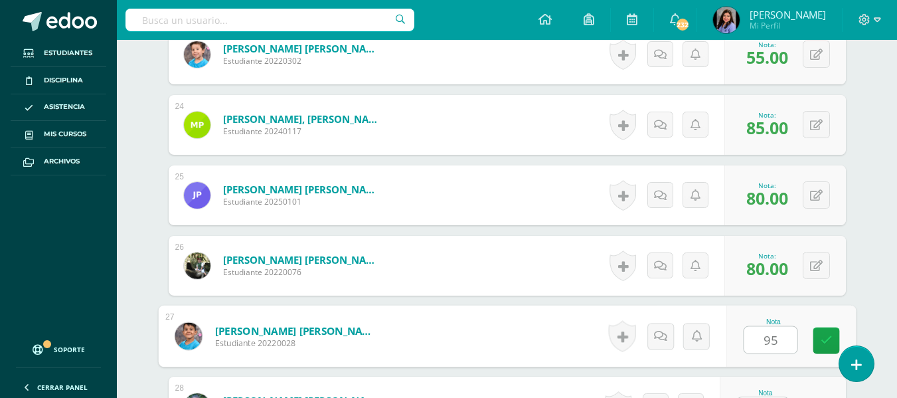
type input "95"
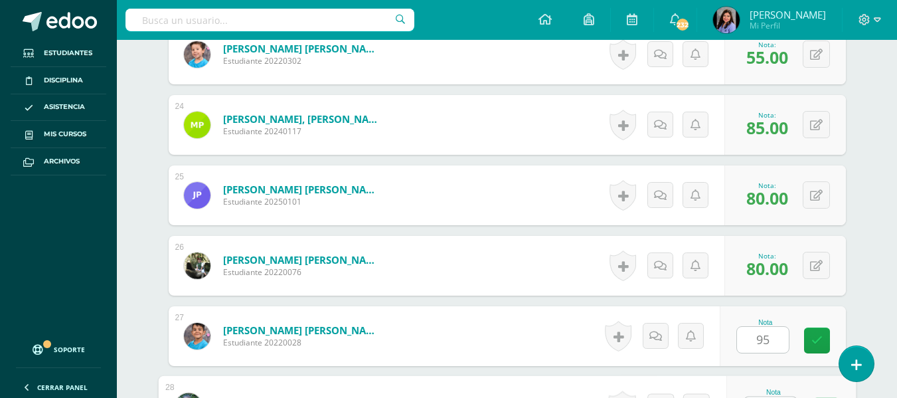
scroll to position [2010, 0]
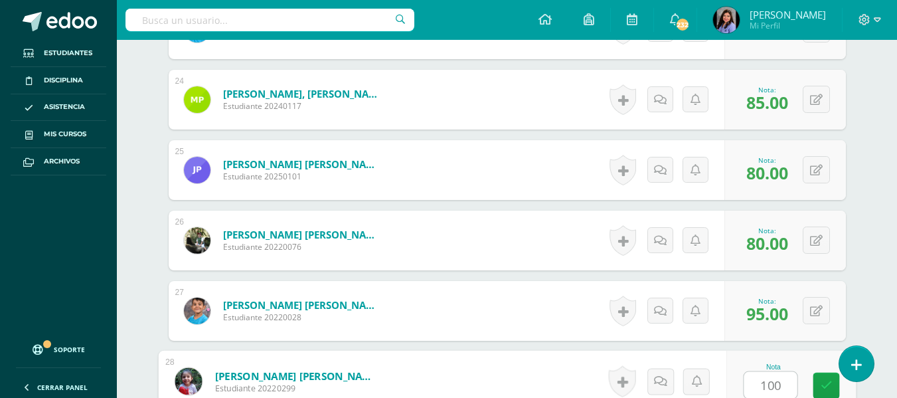
type input "100"
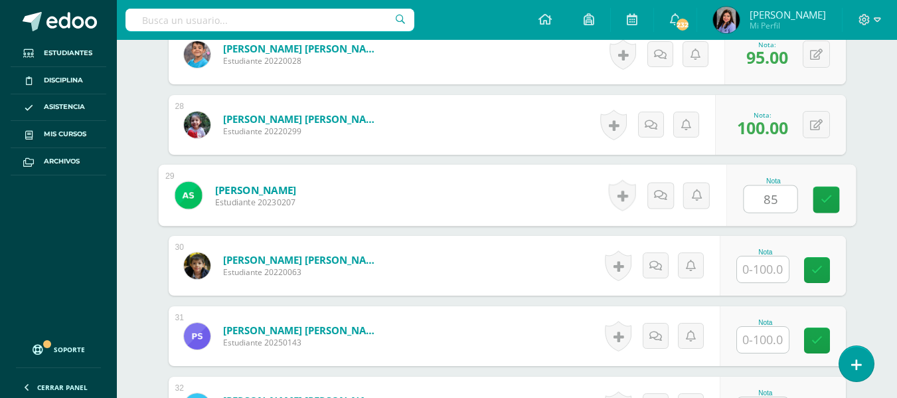
type input "85"
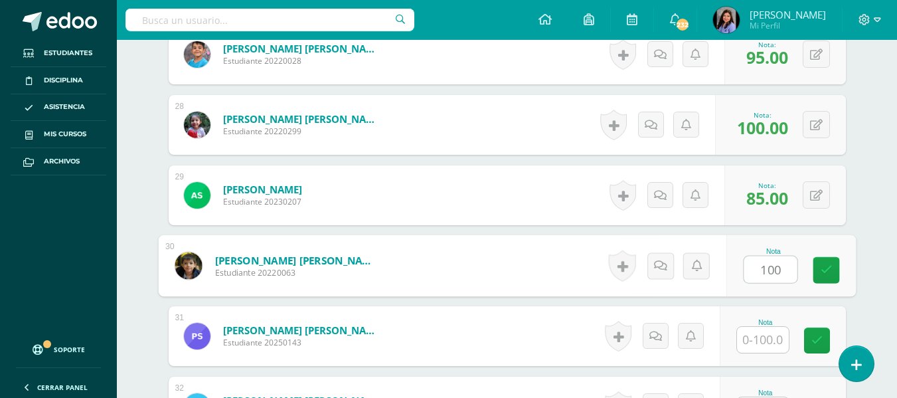
type input "100"
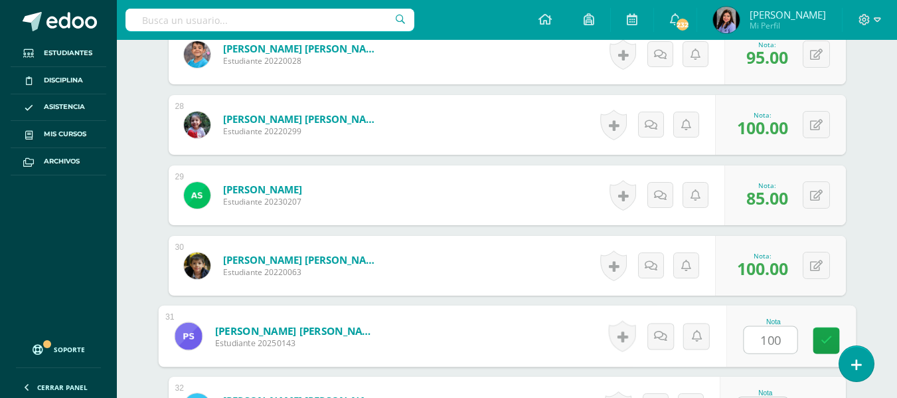
type input "100"
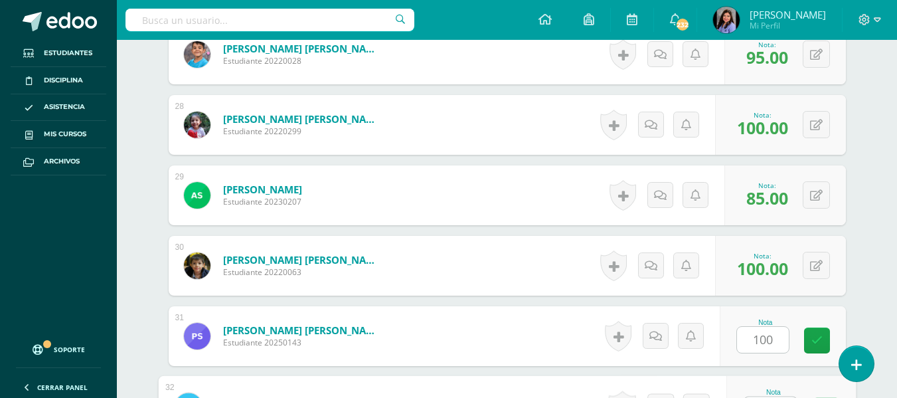
scroll to position [2291, 0]
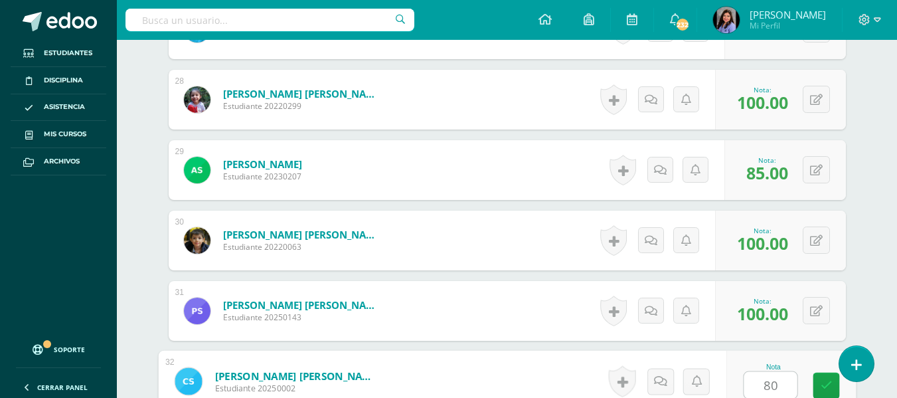
type input "80"
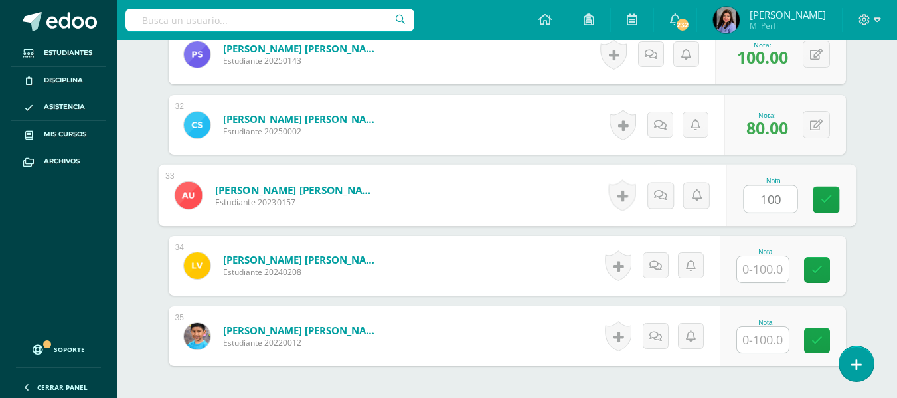
type input "100"
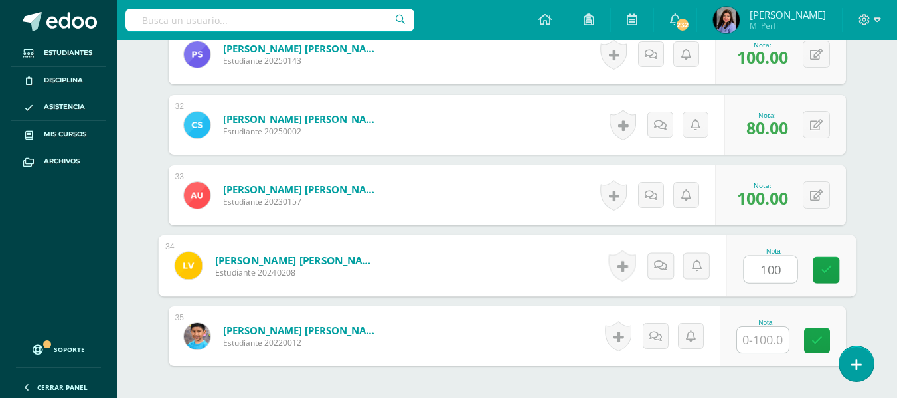
type input "100"
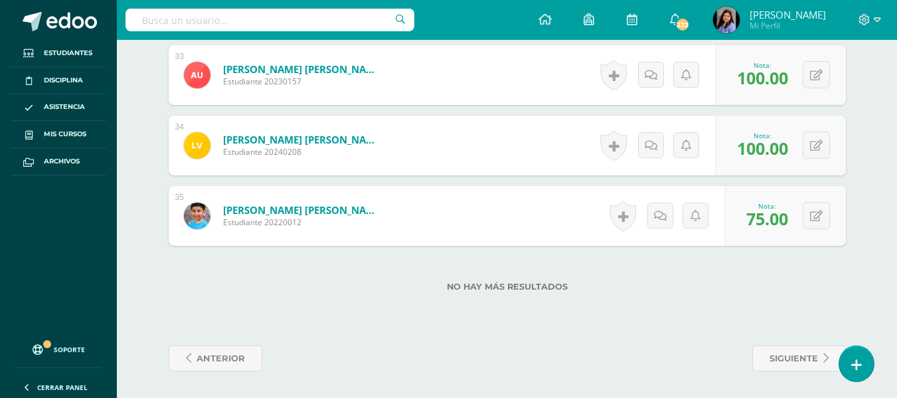
scroll to position [2535, 0]
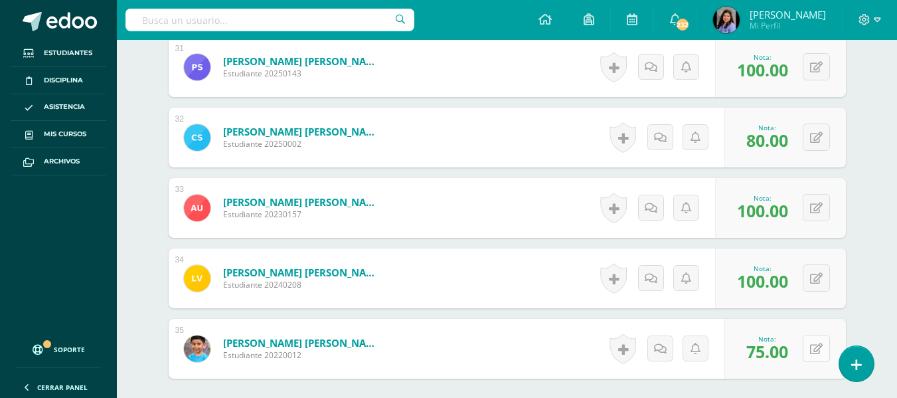
click at [811, 353] on button at bounding box center [816, 348] width 27 height 27
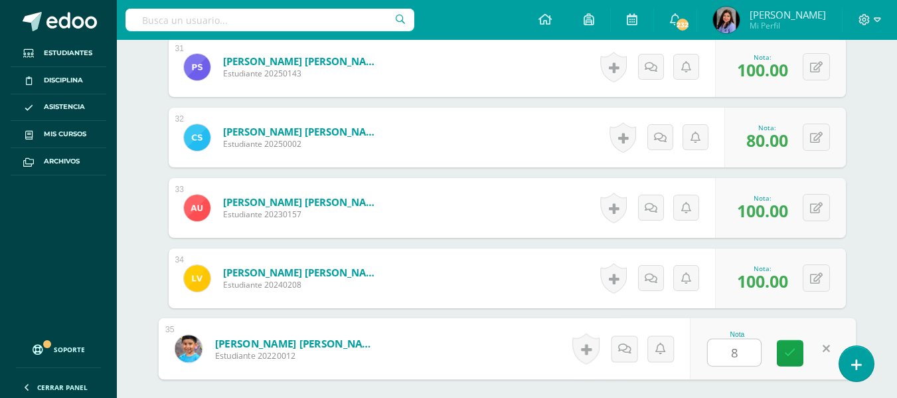
type input "85"
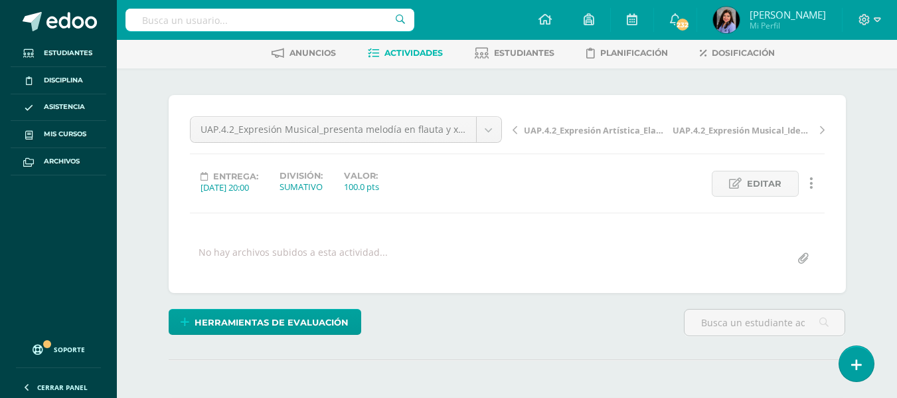
scroll to position [0, 0]
